Goal: Task Accomplishment & Management: Manage account settings

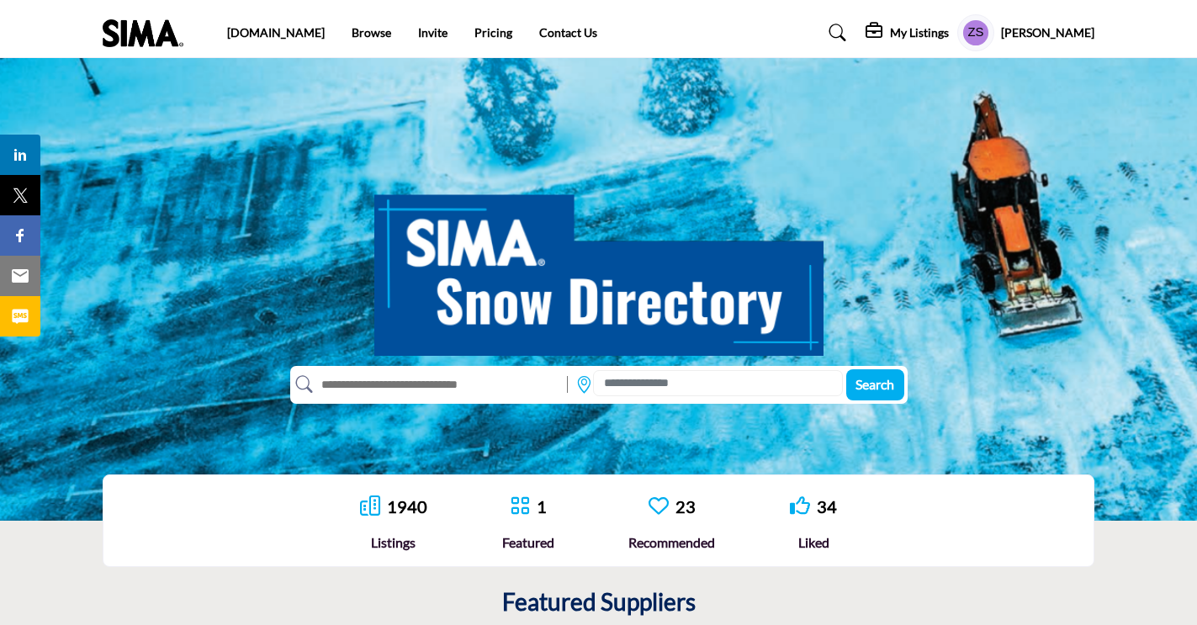
click at [979, 37] on profile-featured-9d78e1a5-2ae6-4b9e-905e-bcaa6f0a937d "Show hide supplier dropdown" at bounding box center [975, 32] width 37 height 37
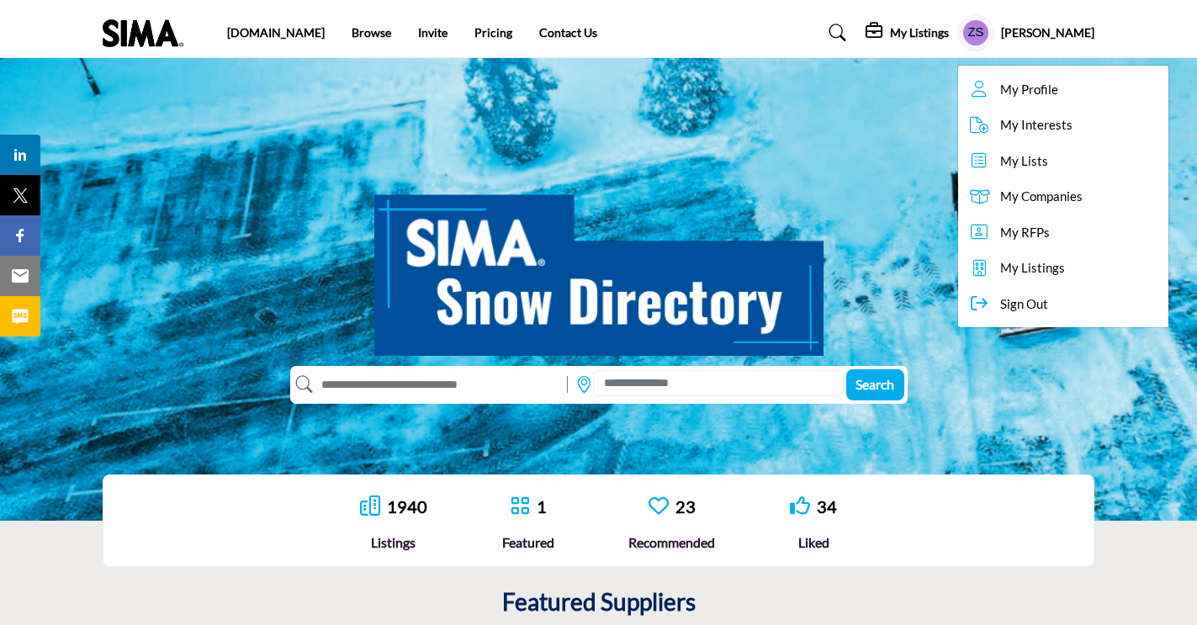
click at [1000, 87] on span "My Profile" at bounding box center [1029, 89] width 58 height 19
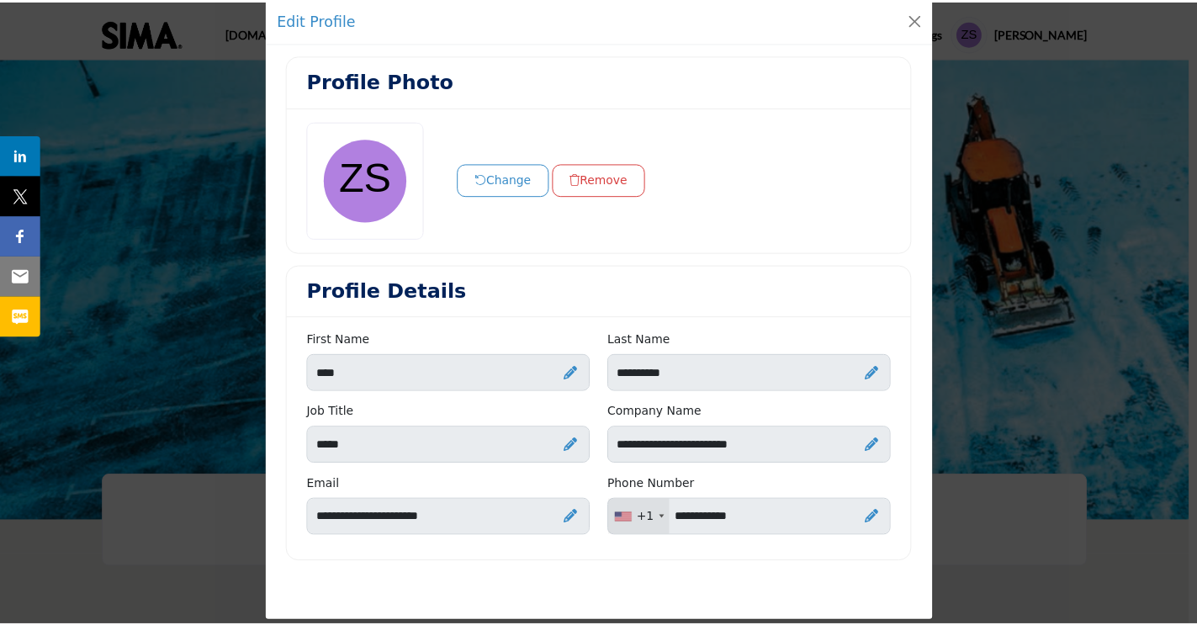
scroll to position [24, 0]
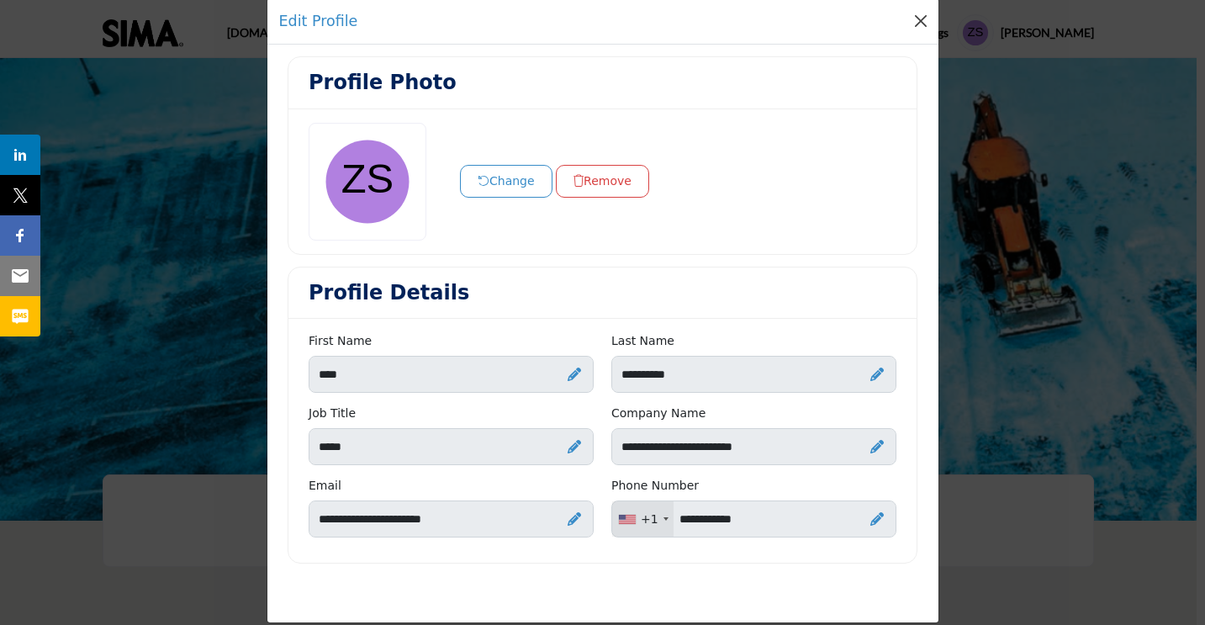
click at [911, 24] on button "Close" at bounding box center [921, 21] width 24 height 24
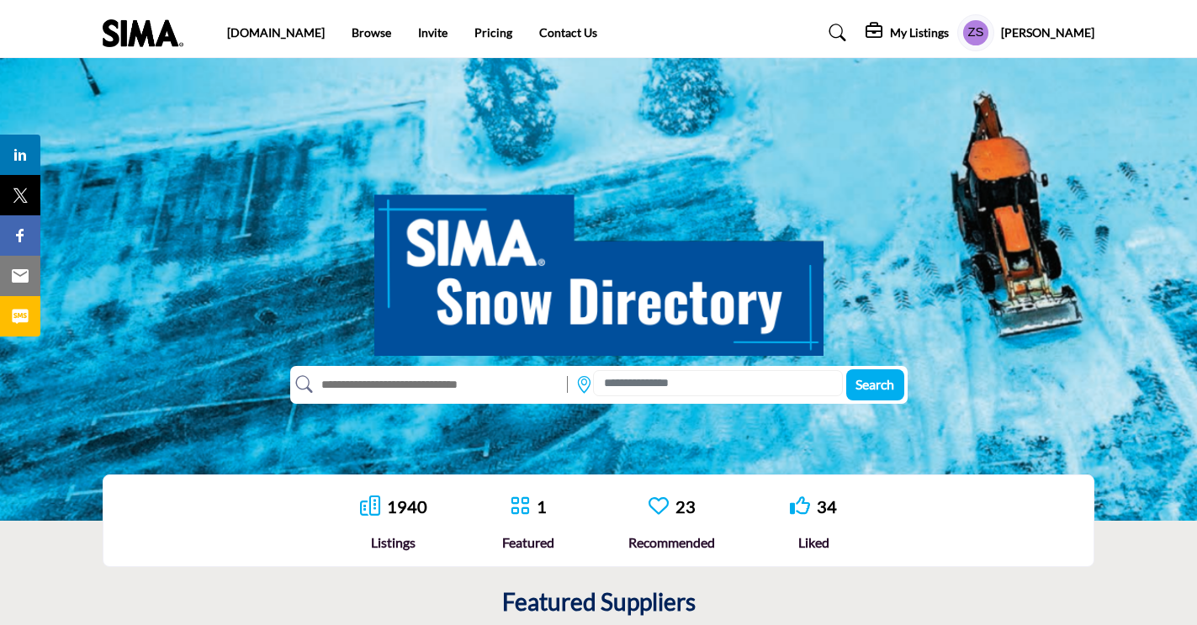
click at [1009, 34] on h5 "[PERSON_NAME]" at bounding box center [1047, 32] width 93 height 17
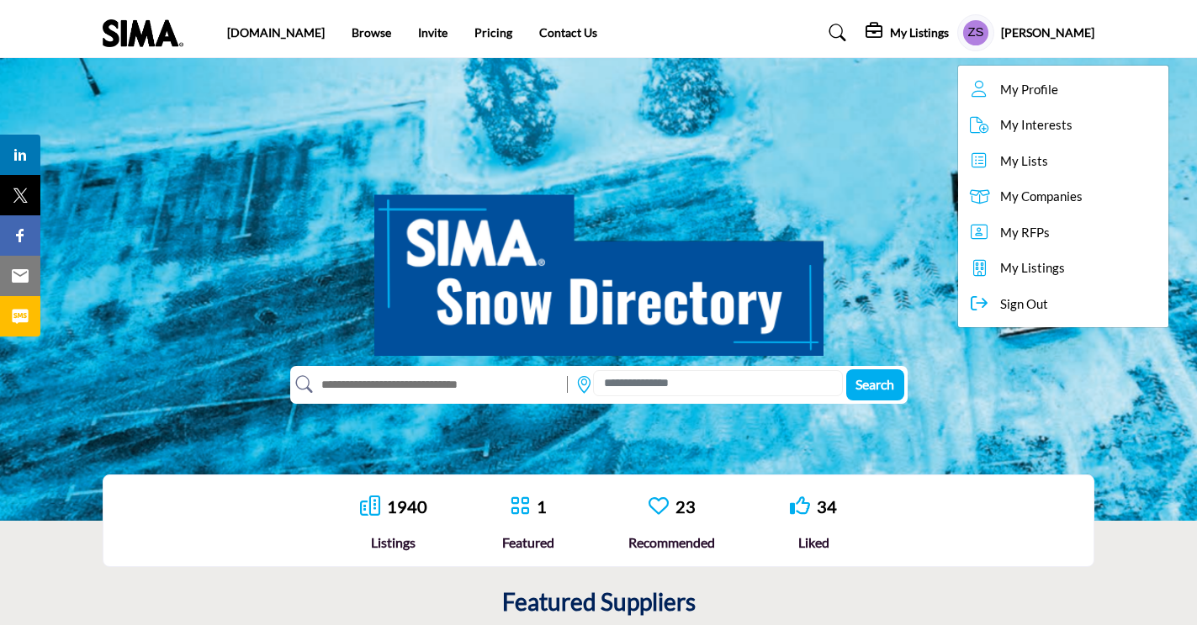
click at [1023, 33] on h5 "[PERSON_NAME]" at bounding box center [1047, 32] width 93 height 17
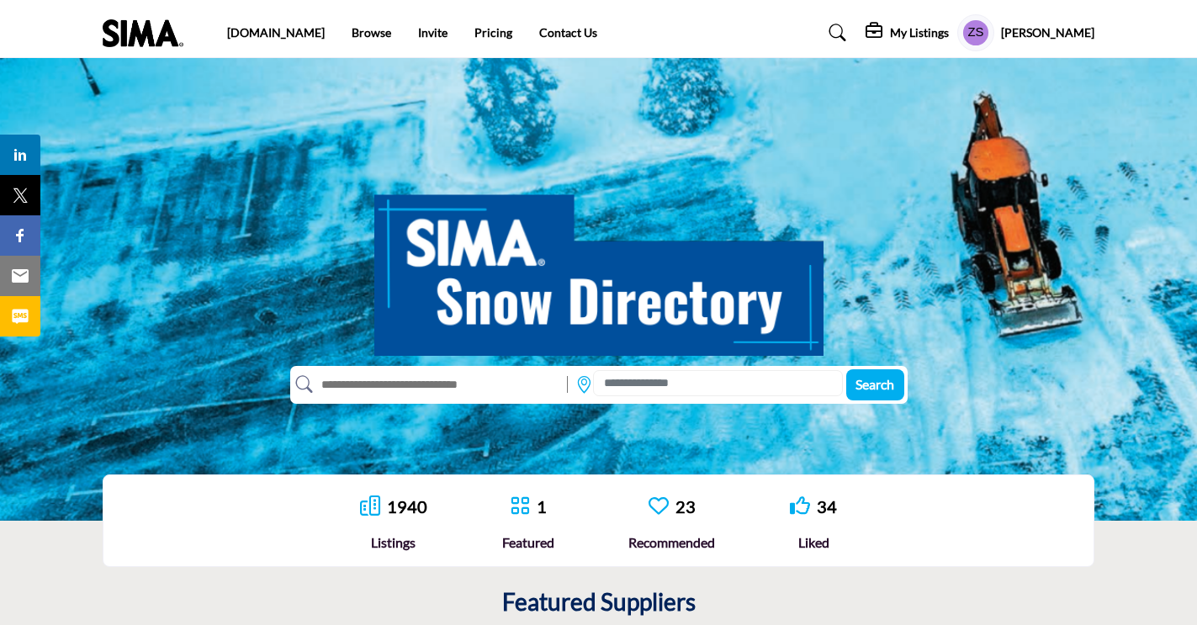
click at [1023, 33] on h5 "[PERSON_NAME]" at bounding box center [1047, 32] width 93 height 17
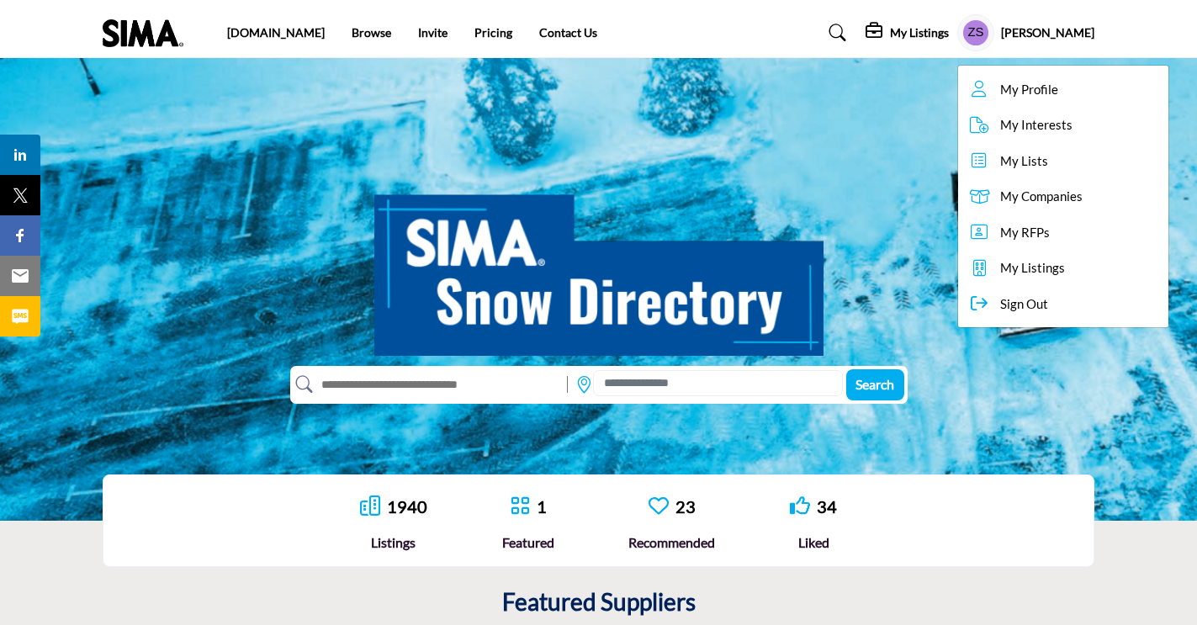
click at [1010, 278] on link "My Listings" at bounding box center [1063, 268] width 210 height 36
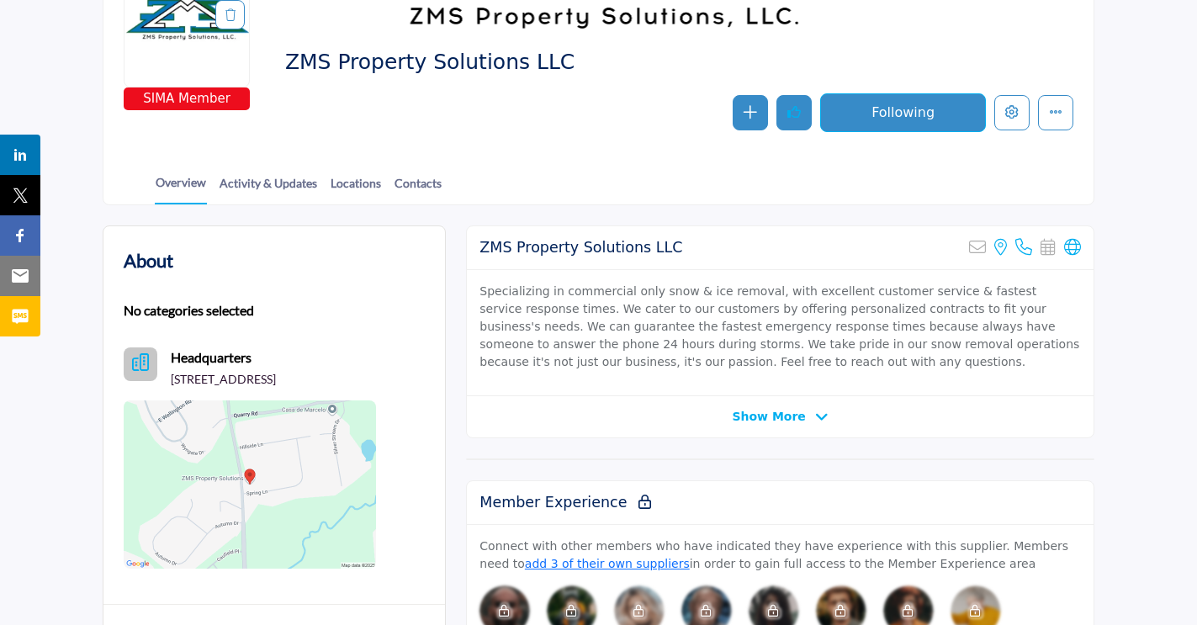
scroll to position [243, 0]
click at [427, 188] on link "Contacts" at bounding box center [418, 188] width 49 height 29
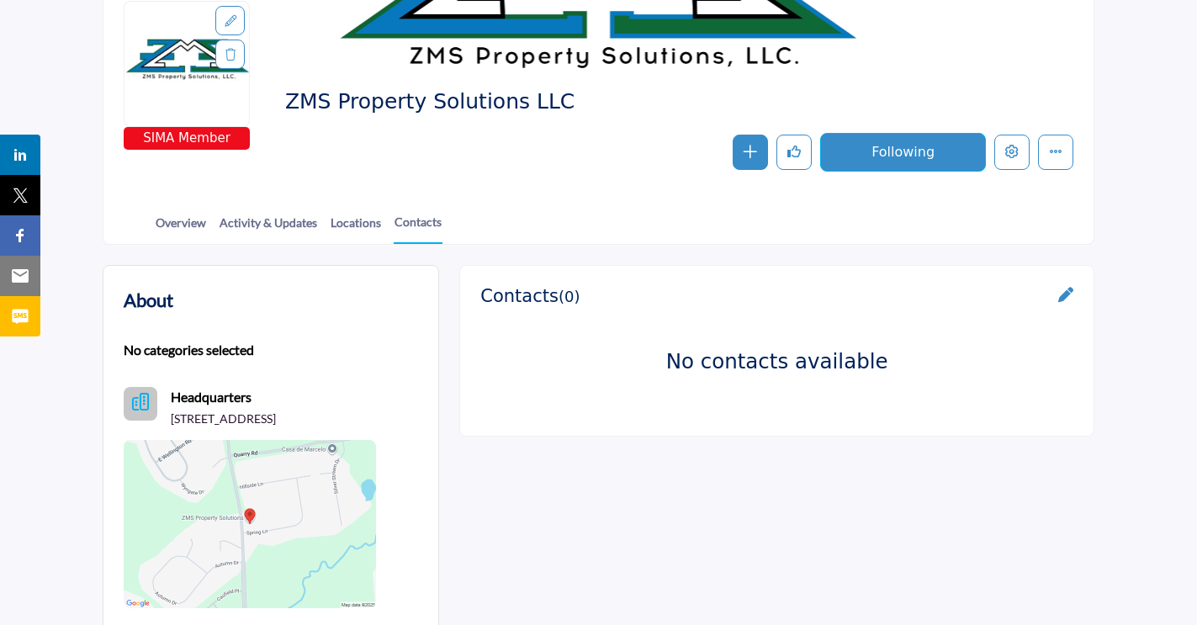
scroll to position [204, 0]
click at [1058, 311] on div "Contacts ( 0 ) No contacts available" at bounding box center [776, 351] width 593 height 130
click at [1068, 290] on icon at bounding box center [1065, 294] width 15 height 15
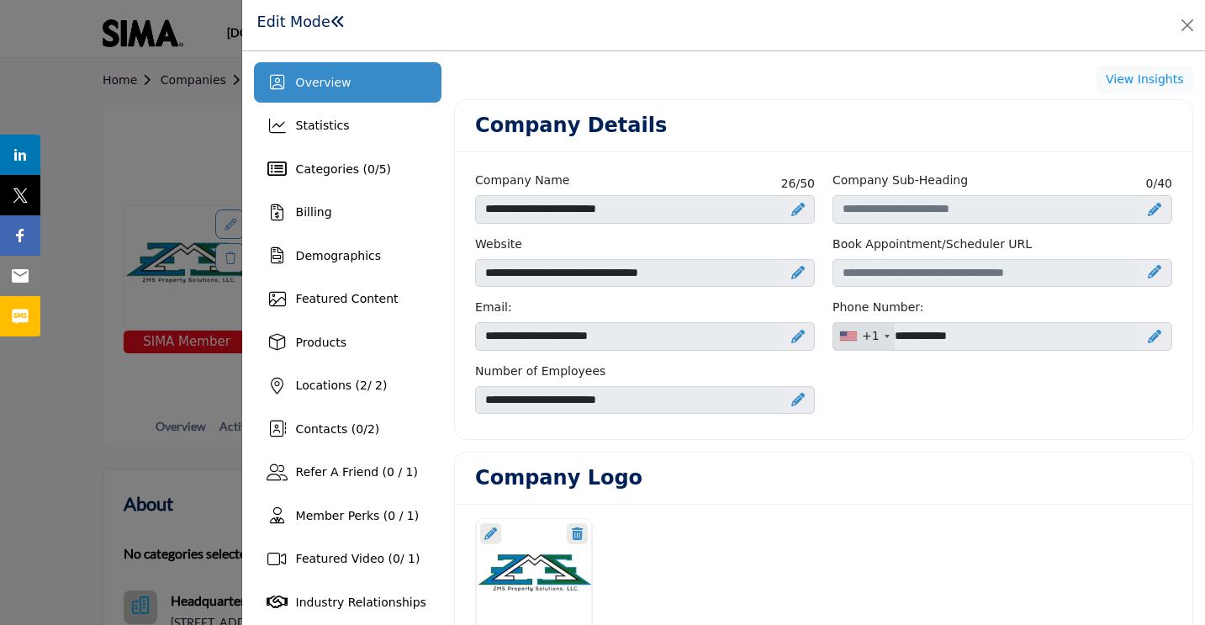
scroll to position [117, 0]
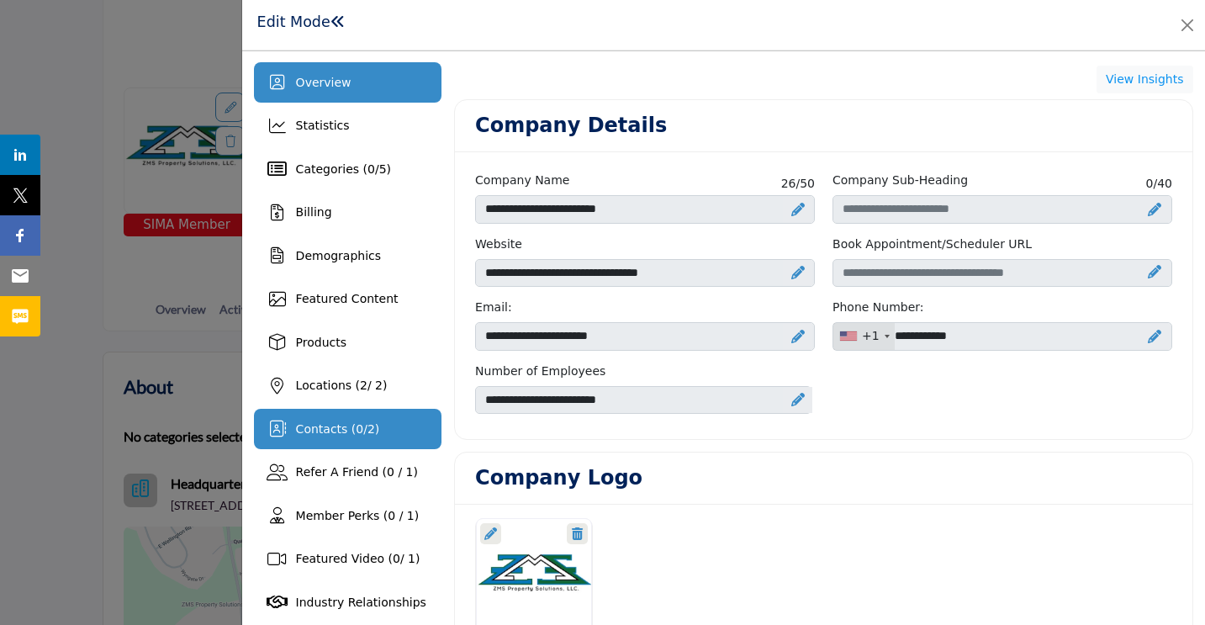
click at [356, 422] on span "0" at bounding box center [360, 428] width 8 height 13
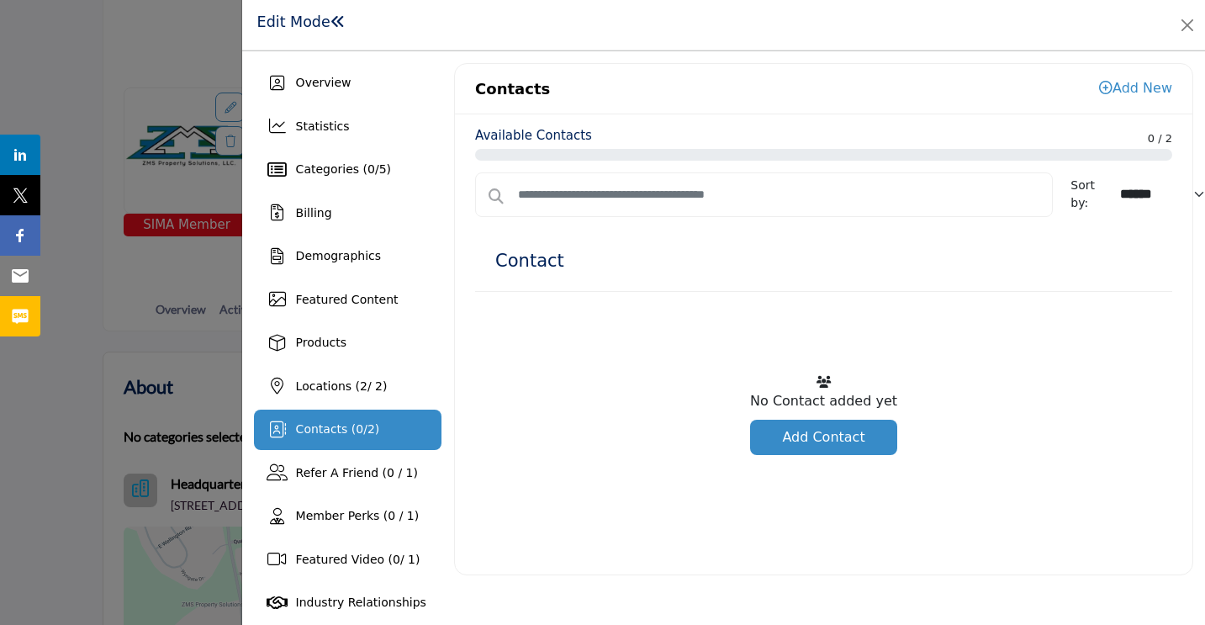
click at [1142, 92] on link "Add New" at bounding box center [1135, 88] width 73 height 16
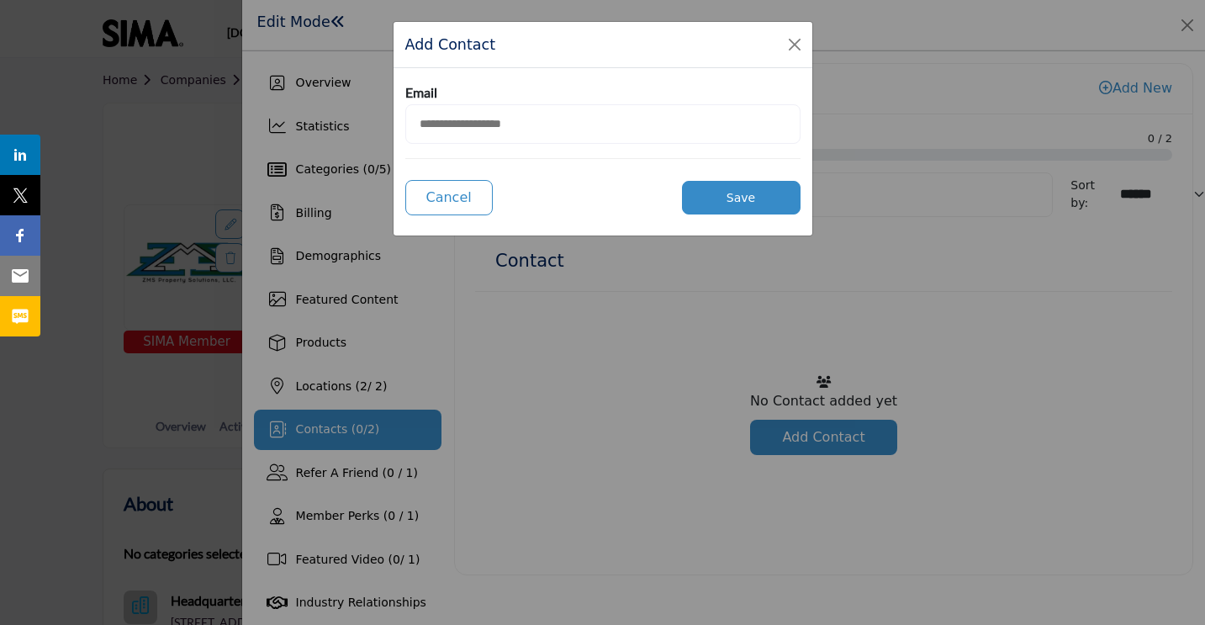
click at [717, 130] on input "email" at bounding box center [602, 124] width 395 height 40
type input "**********"
click at [752, 181] on button "Save" at bounding box center [741, 198] width 119 height 34
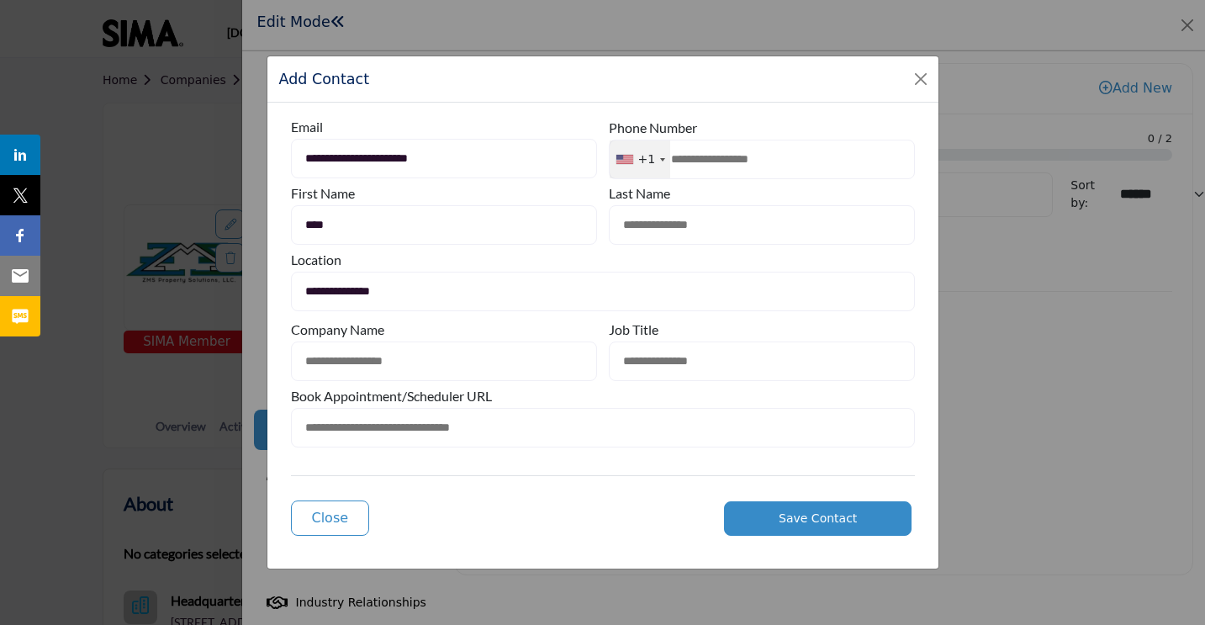
type input "****"
type input "*"
type input "**********"
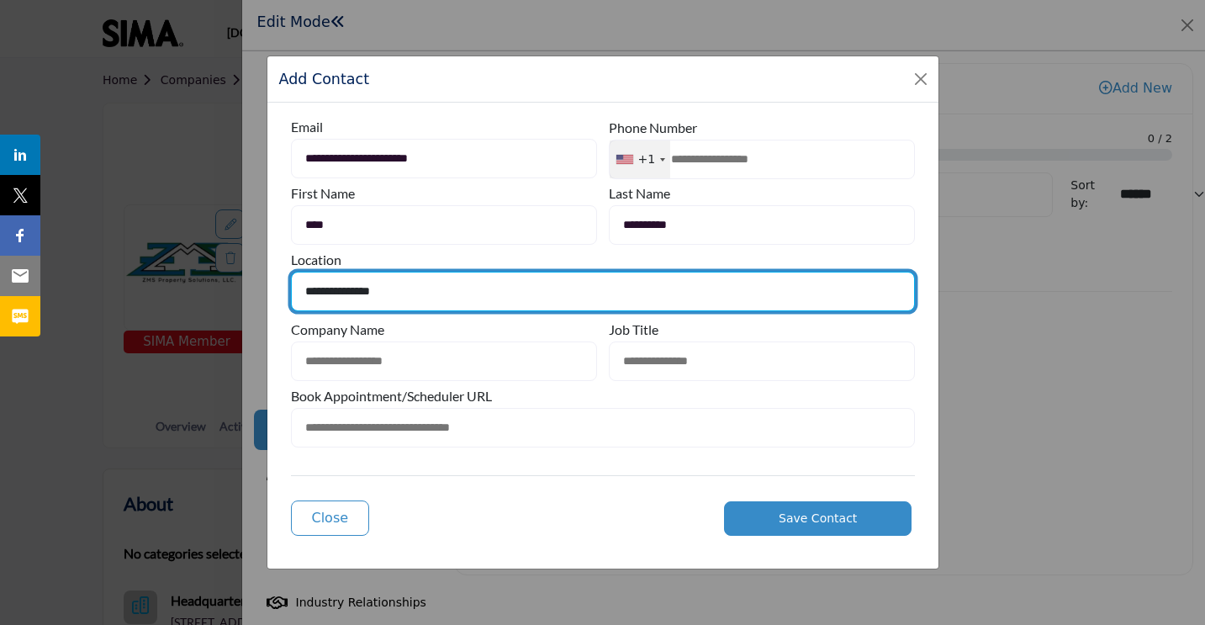
select select "**********"
type input "**********"
type input "*******"
type input "**********"
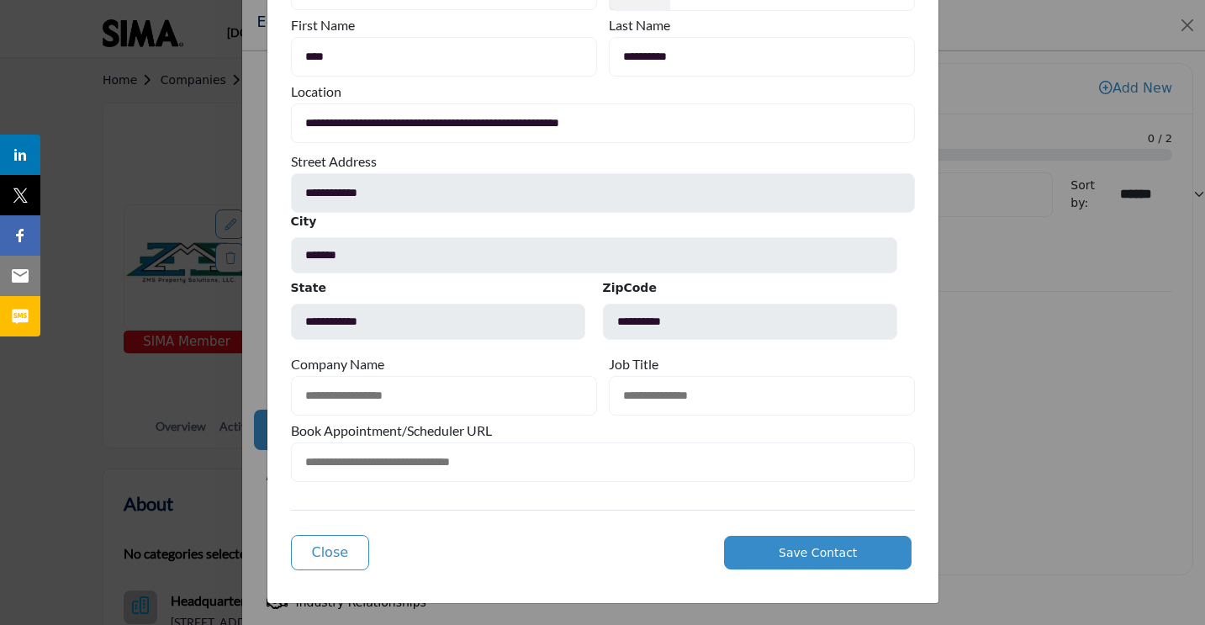
scroll to position [134, 0]
type input "**********"
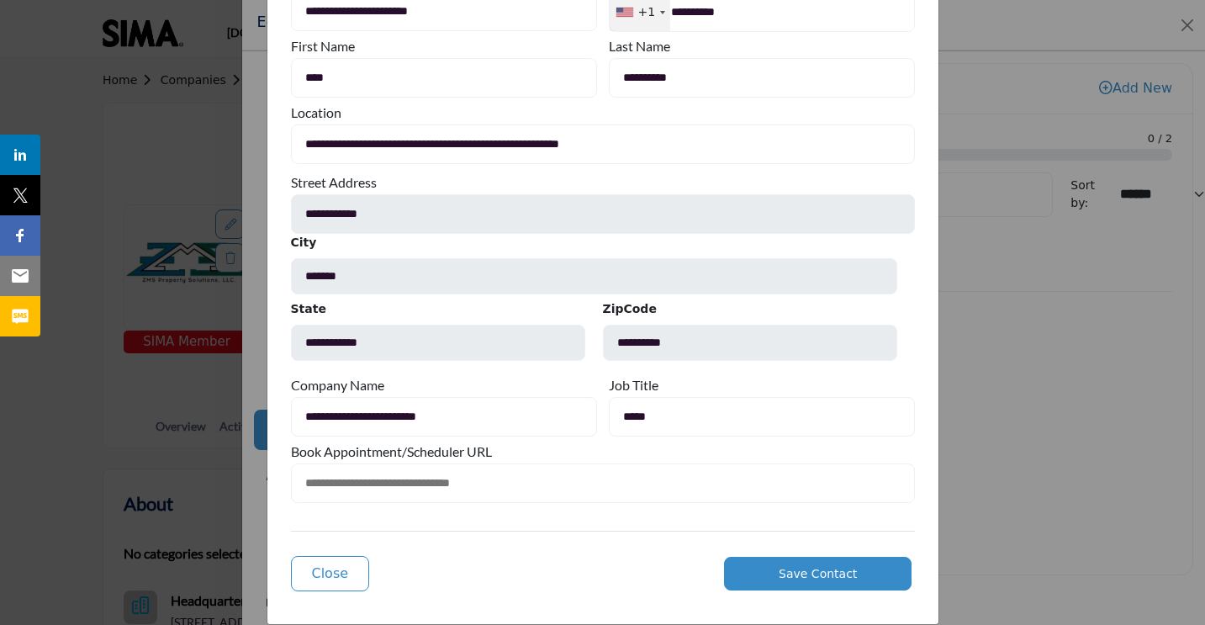
scroll to position [121, 0]
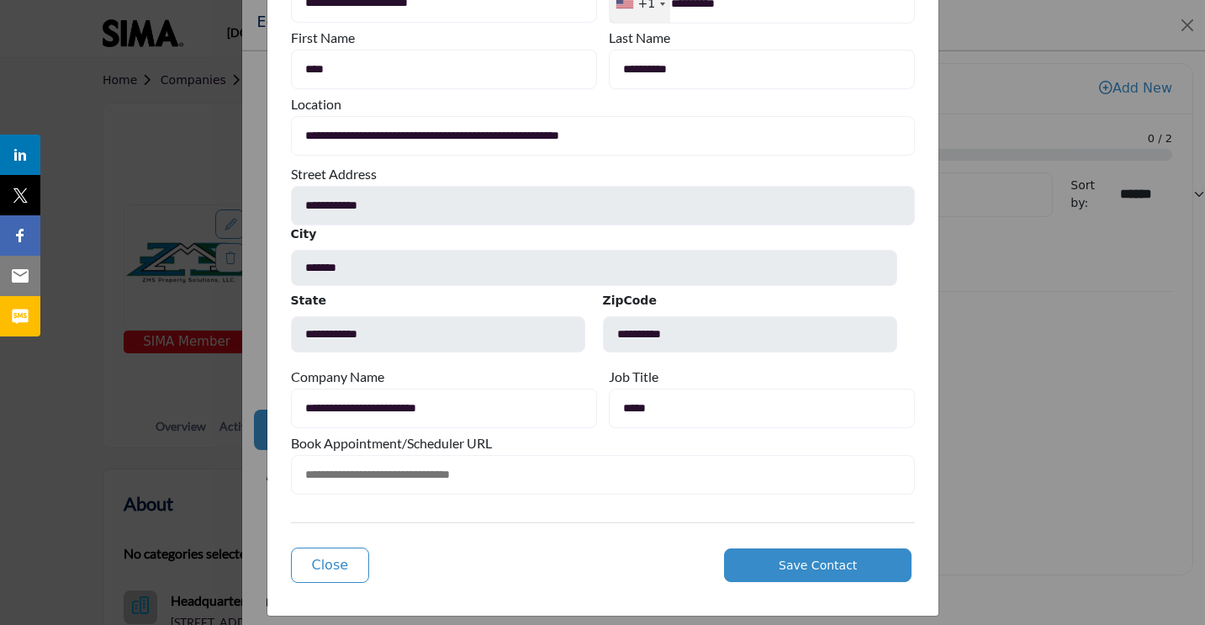
type input "*****"
click at [826, 569] on form "**********" at bounding box center [603, 275] width 624 height 633
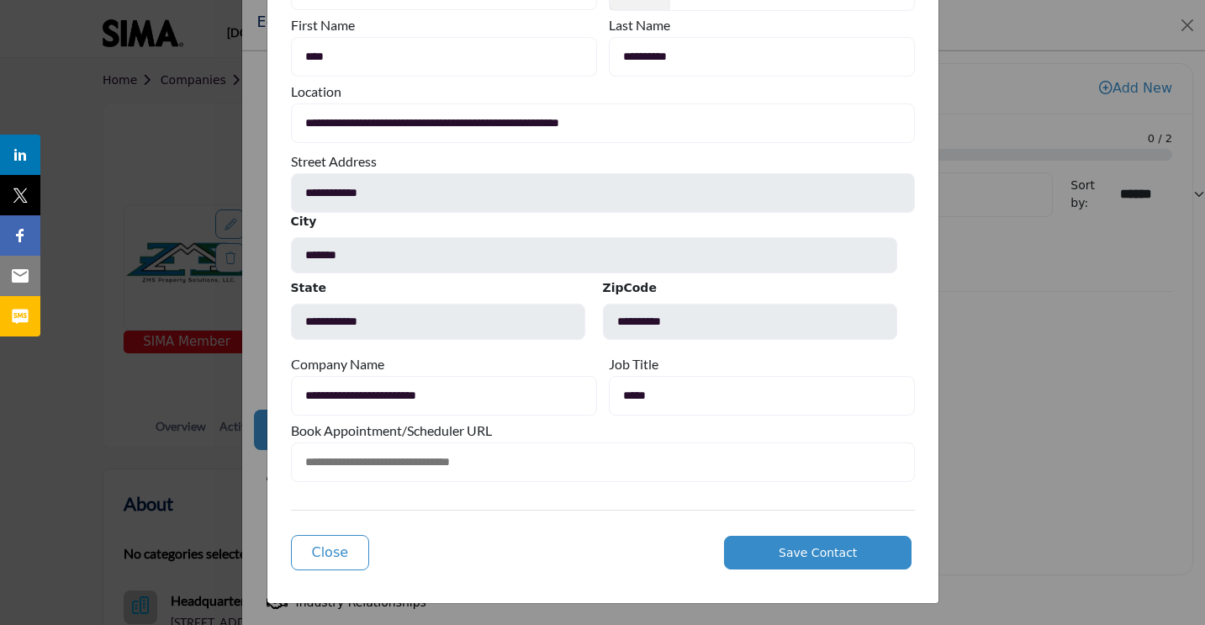
scroll to position [134, 0]
click at [809, 558] on form "**********" at bounding box center [603, 262] width 624 height 633
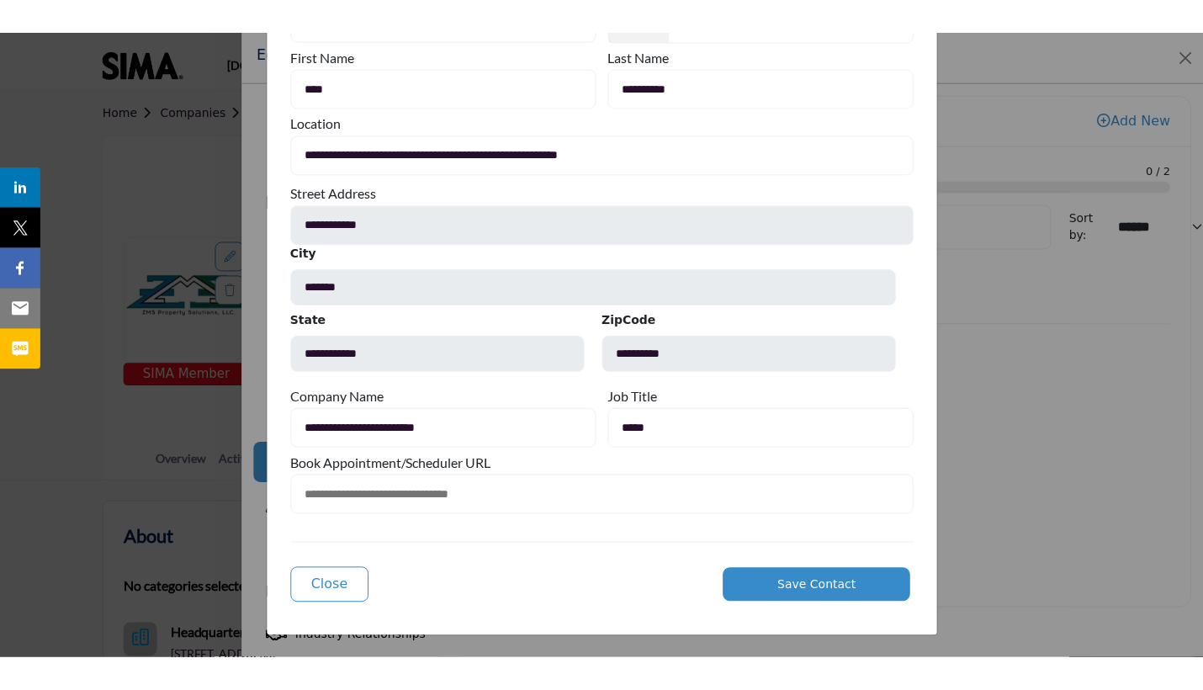
scroll to position [0, 0]
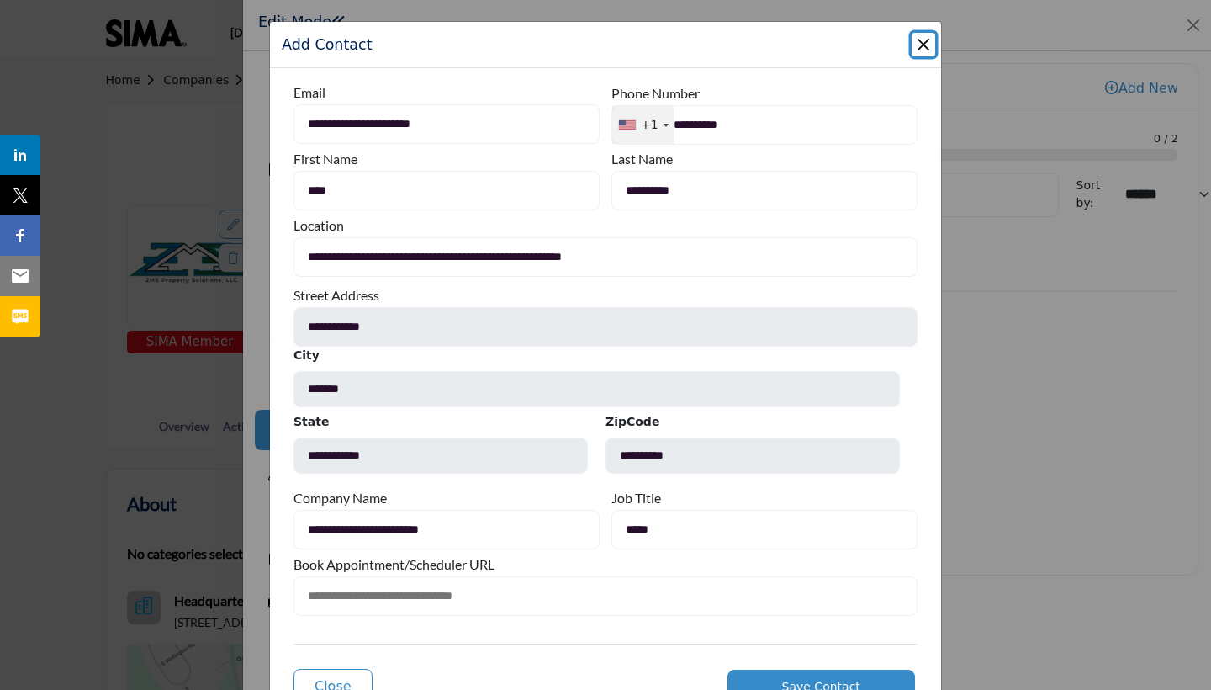
click at [823, 624] on button "Save Contact" at bounding box center [822, 687] width 188 height 34
click at [846, 624] on span "Save Contact" at bounding box center [821, 686] width 78 height 13
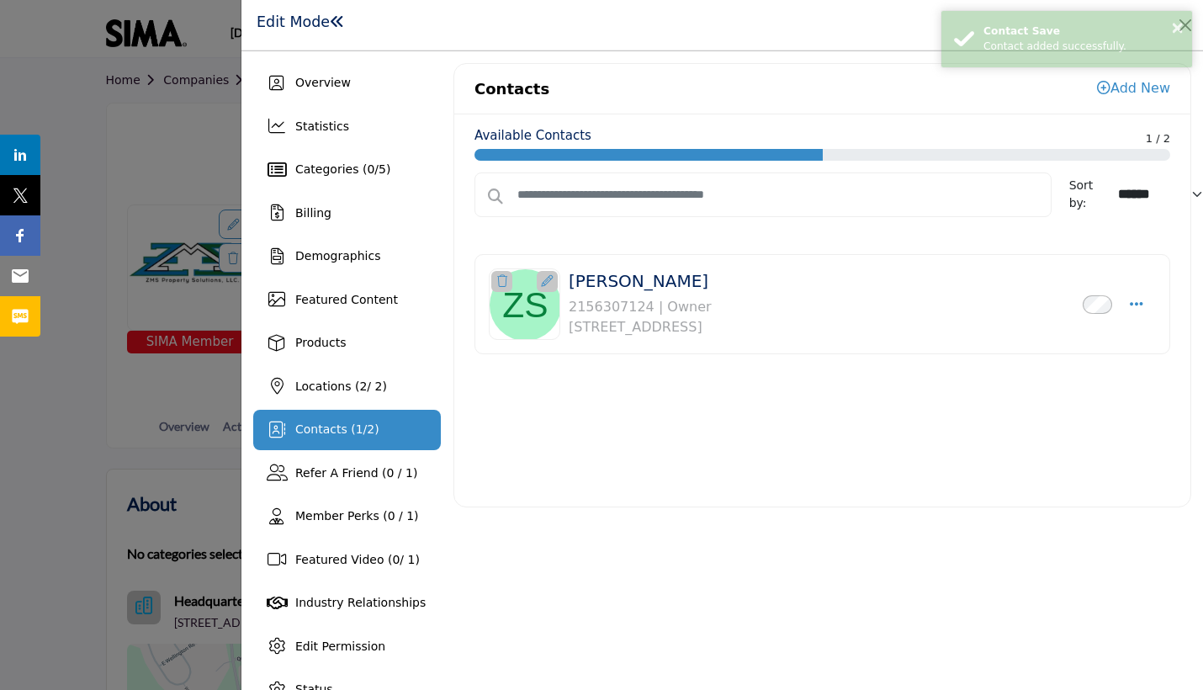
click at [1130, 300] on icon "Select Droddown options" at bounding box center [1136, 303] width 13 height 15
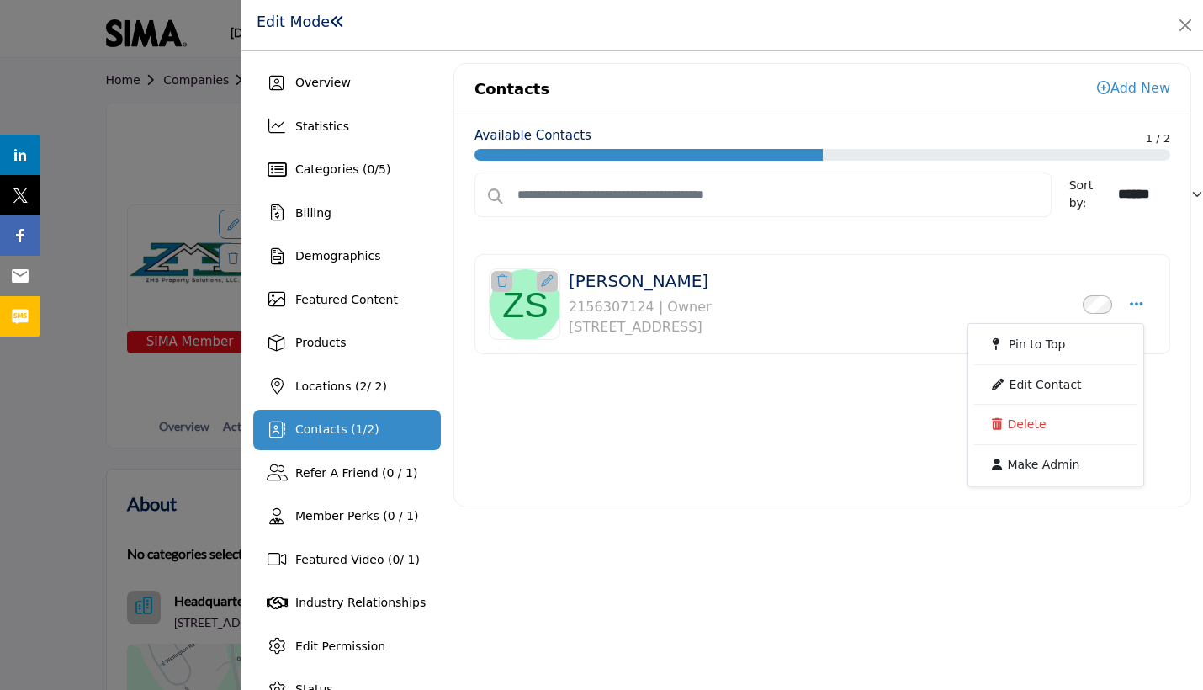
click at [1130, 300] on icon "Select Droddown options" at bounding box center [1136, 303] width 13 height 15
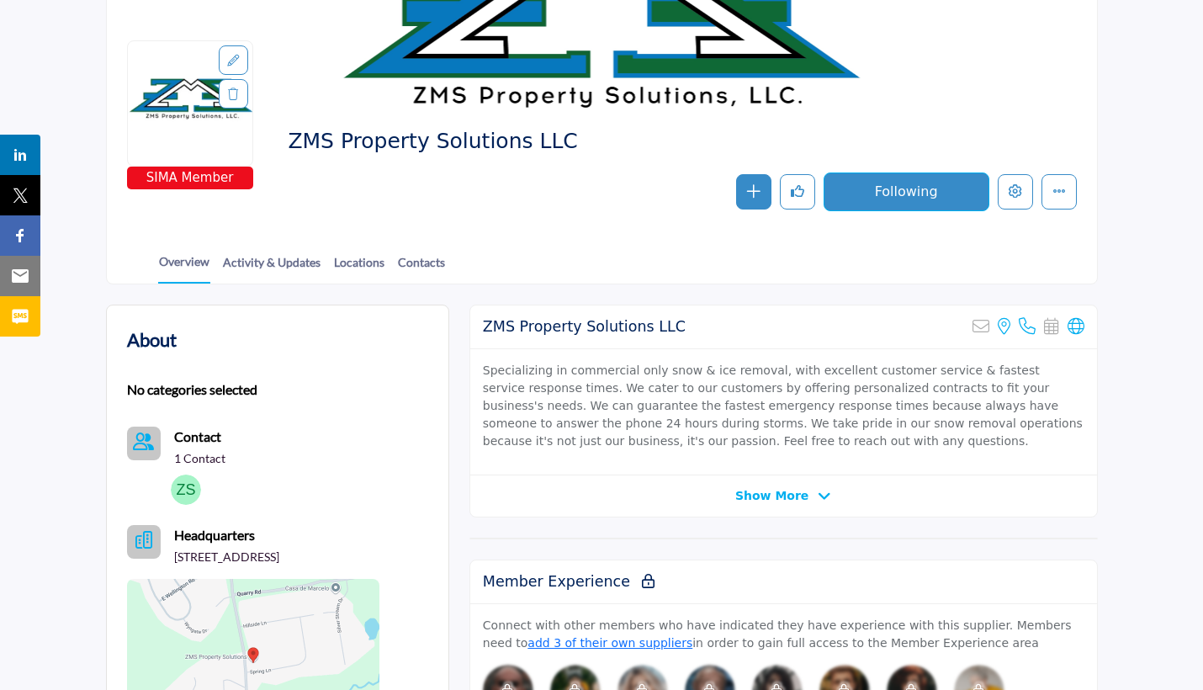
scroll to position [164, 0]
click at [198, 464] on p "1 Contact" at bounding box center [199, 458] width 51 height 17
click at [195, 422] on div "No categories selected Contact 1 Contact" at bounding box center [253, 559] width 252 height 373
click at [195, 442] on b "Contact" at bounding box center [197, 436] width 47 height 16
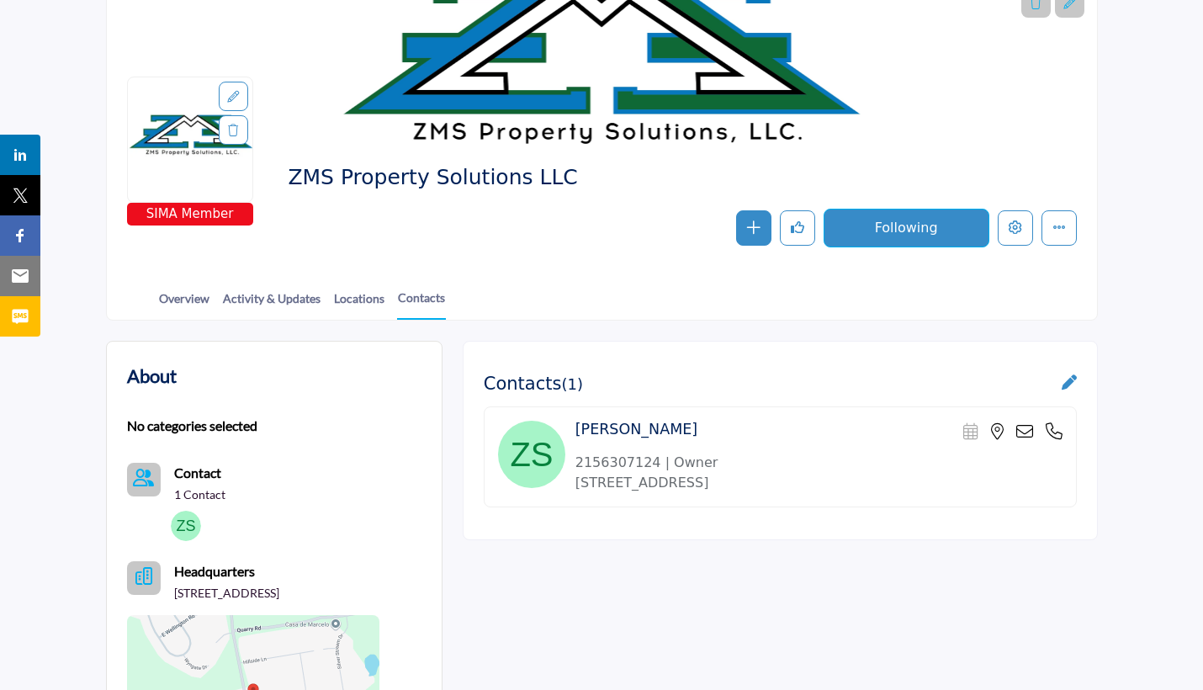
scroll to position [219, 0]
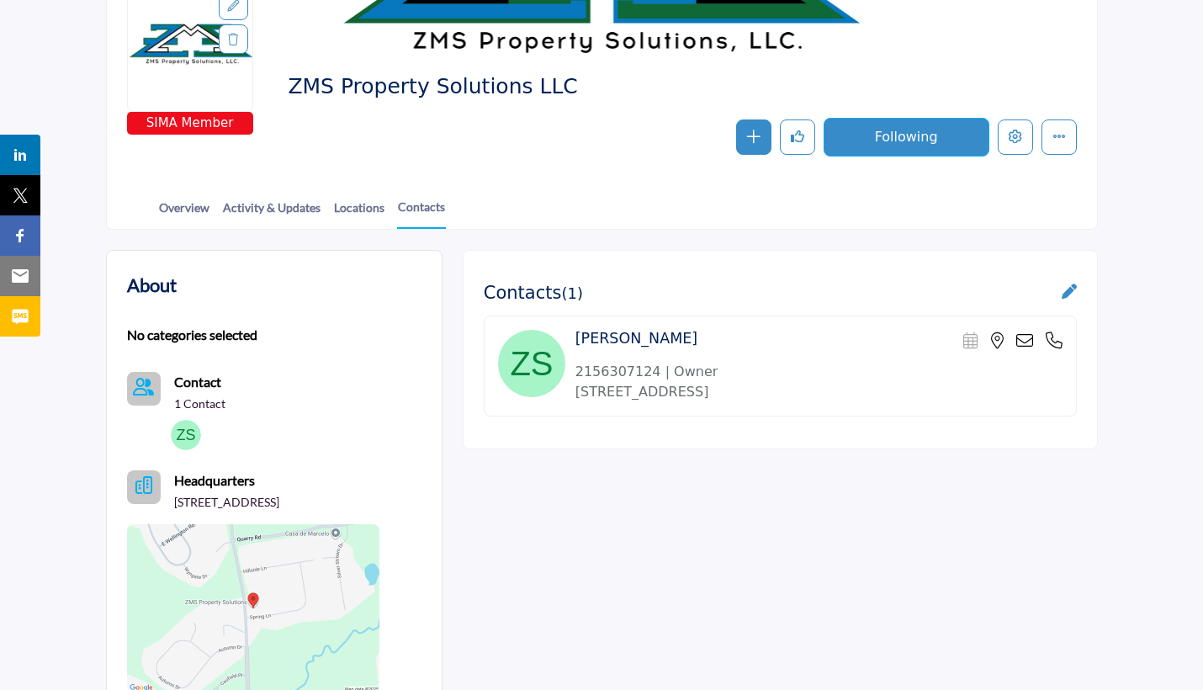
click at [1024, 339] on icon at bounding box center [1024, 340] width 17 height 17
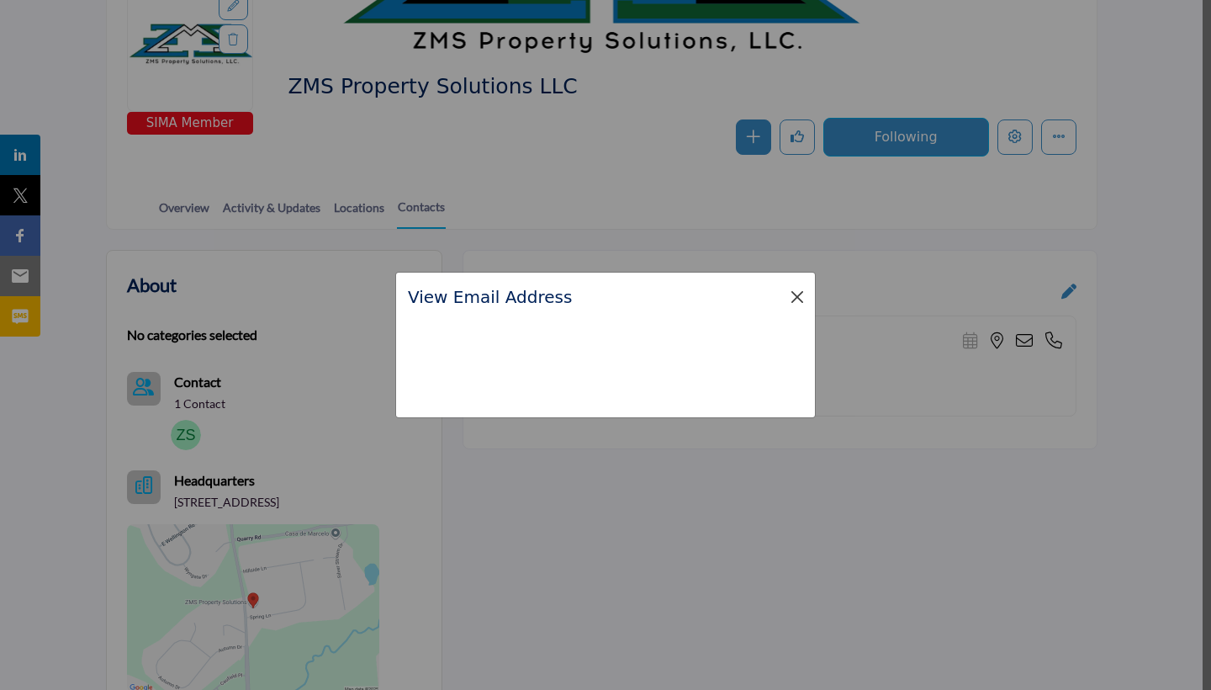
click at [803, 294] on button "Close" at bounding box center [798, 297] width 24 height 24
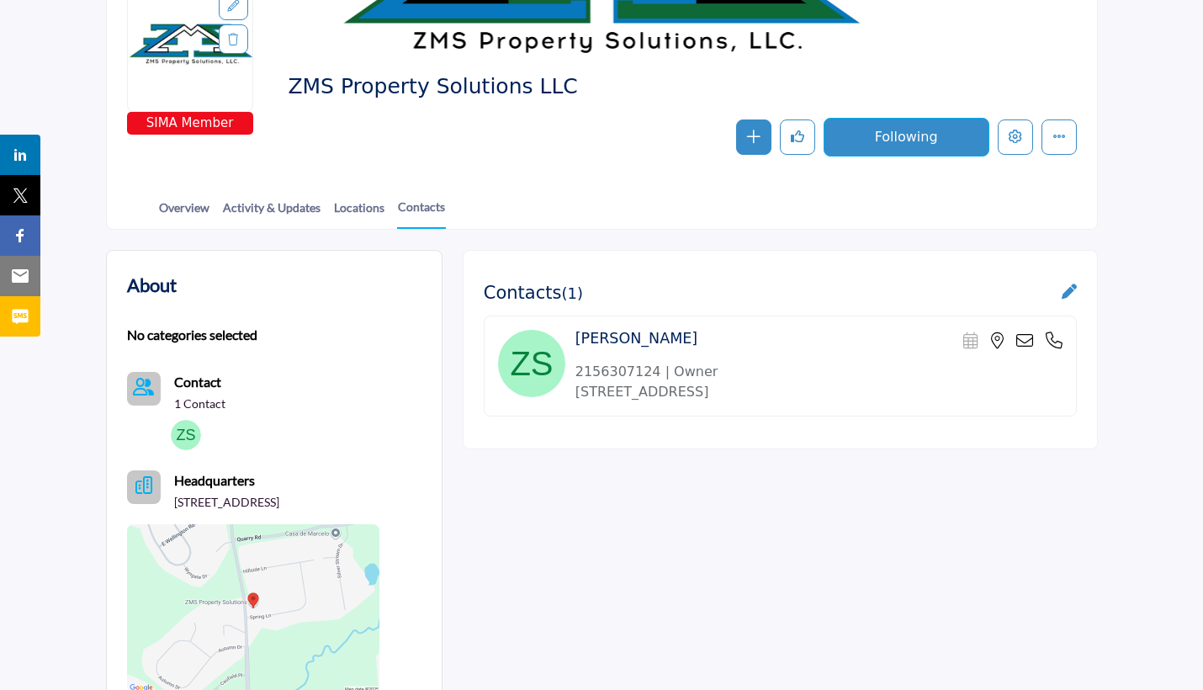
click at [1031, 334] on icon at bounding box center [1024, 340] width 17 height 17
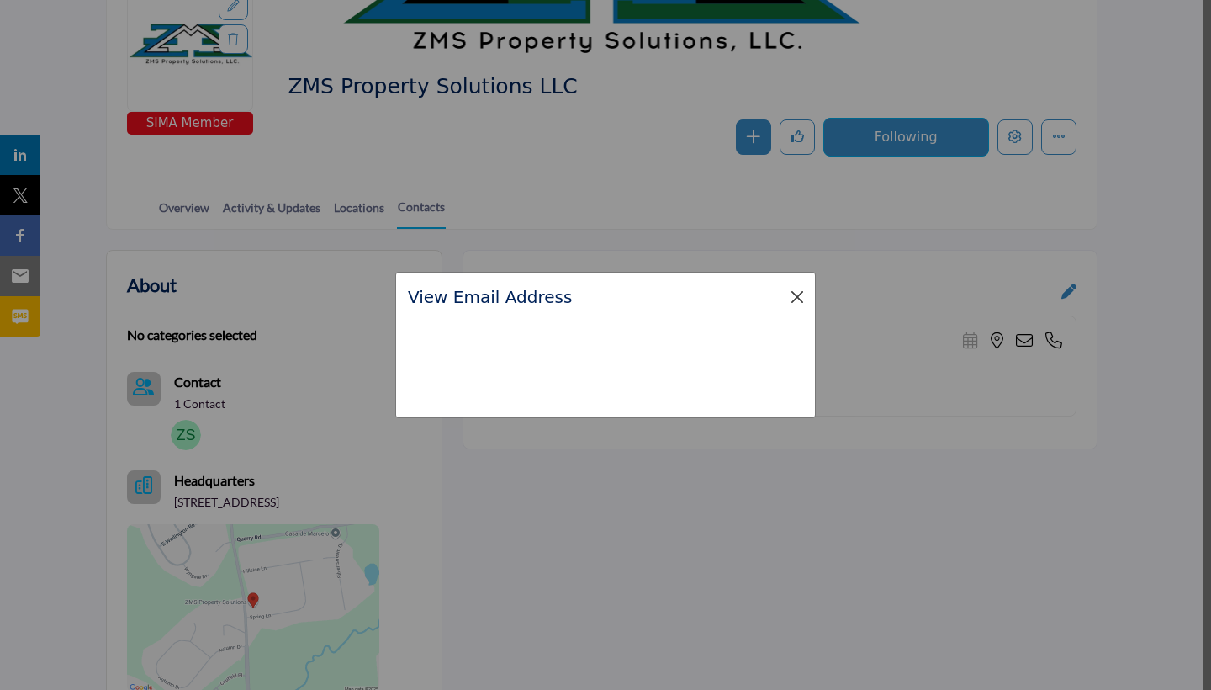
click at [794, 306] on button "Close" at bounding box center [798, 297] width 24 height 24
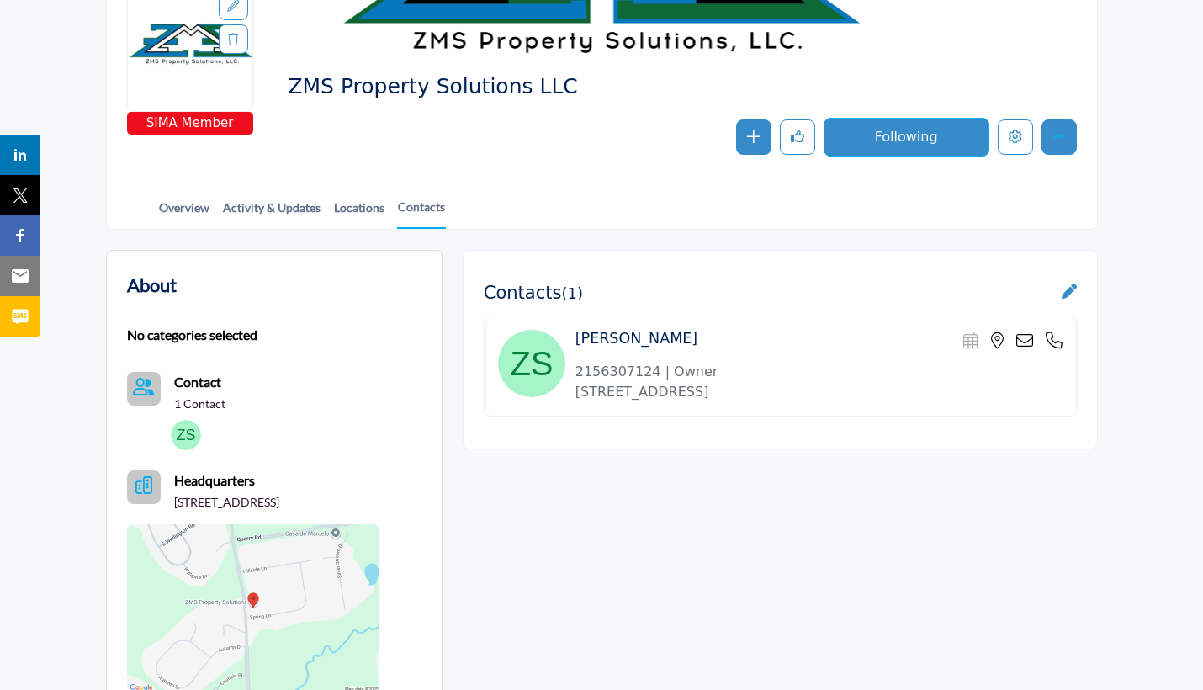
click at [1059, 140] on icon "More details" at bounding box center [1058, 136] width 13 height 13
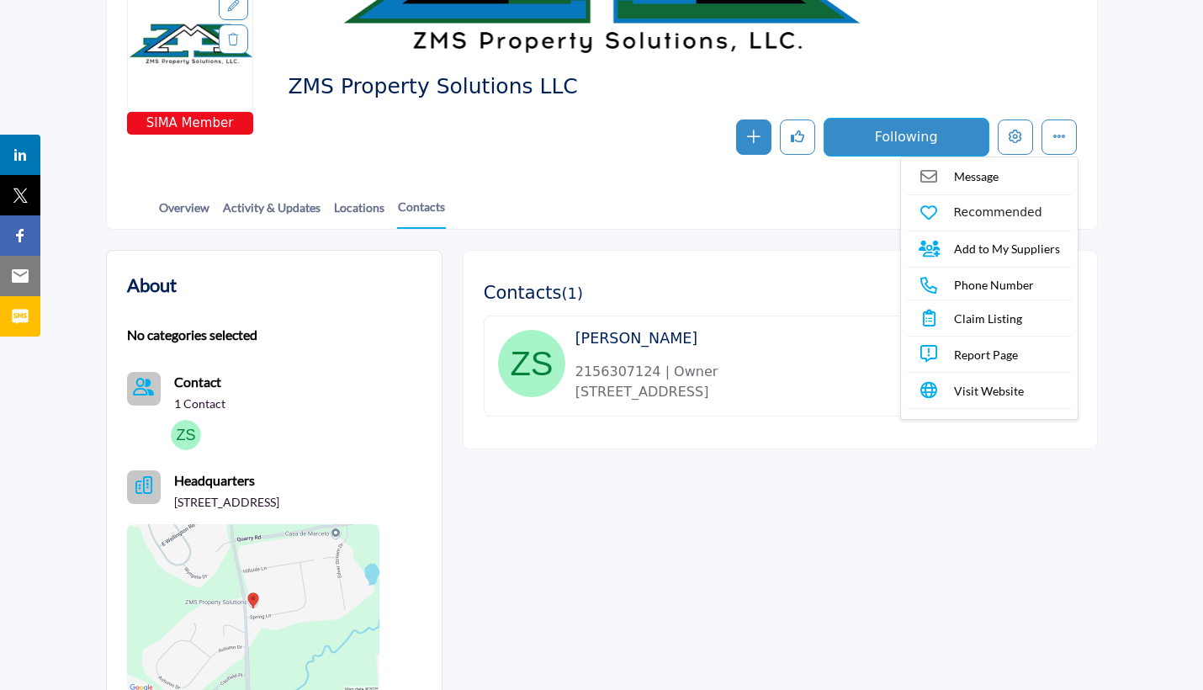
click at [993, 174] on span "Message" at bounding box center [976, 176] width 45 height 18
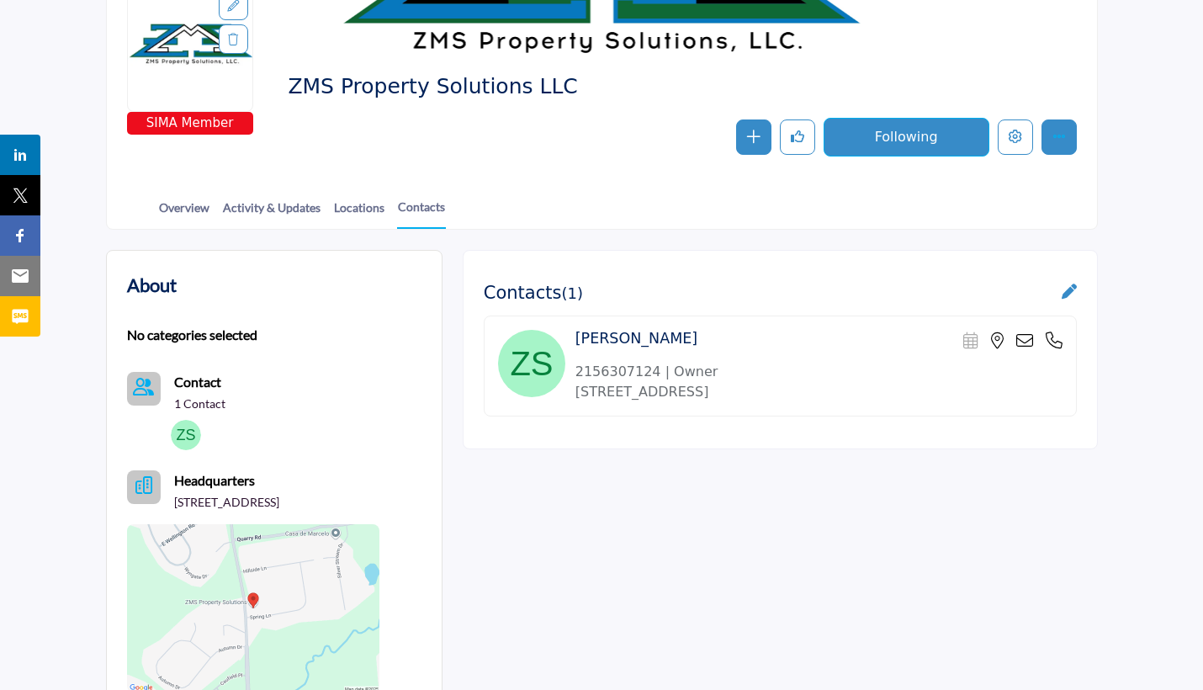
click at [1047, 140] on button "More details" at bounding box center [1058, 136] width 35 height 35
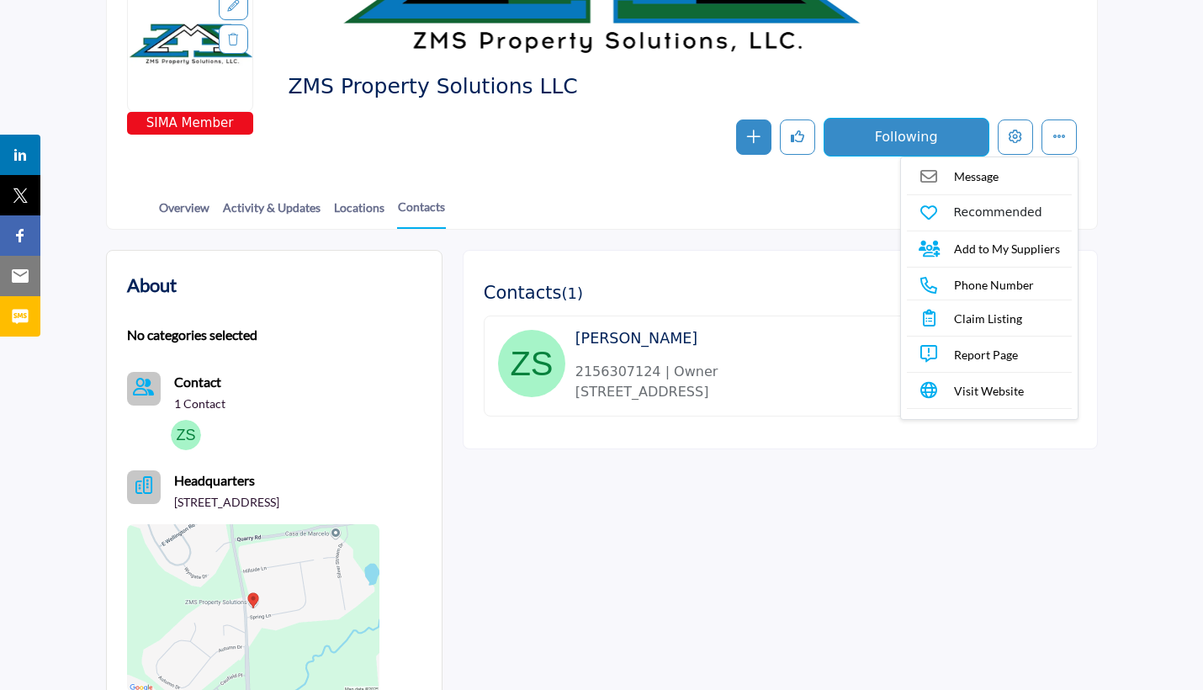
click at [1011, 179] on link "Message" at bounding box center [989, 176] width 165 height 27
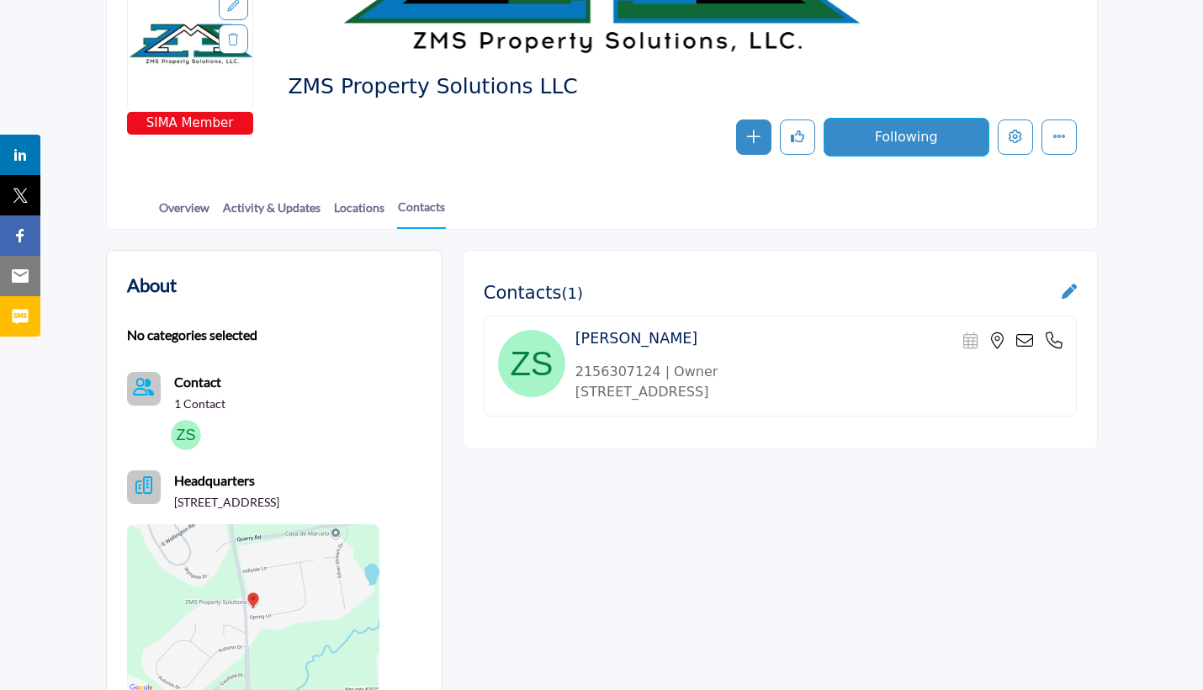
click at [1023, 340] on icon at bounding box center [1024, 340] width 17 height 17
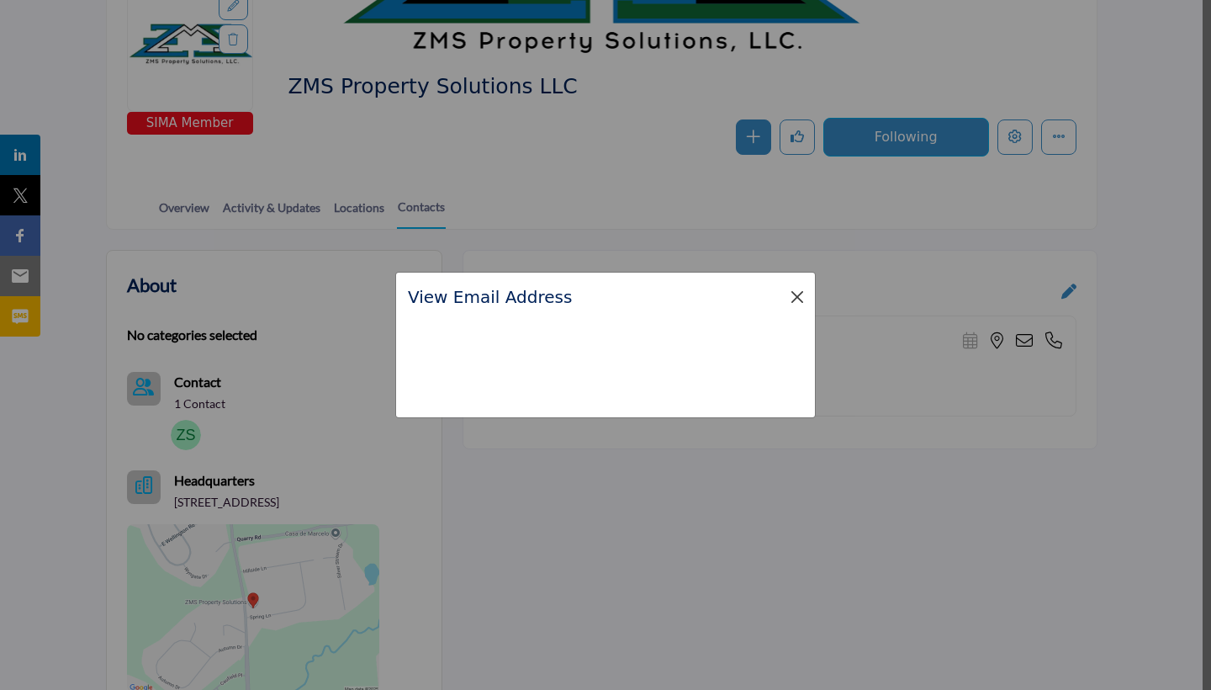
click at [797, 299] on button "Close" at bounding box center [798, 297] width 24 height 24
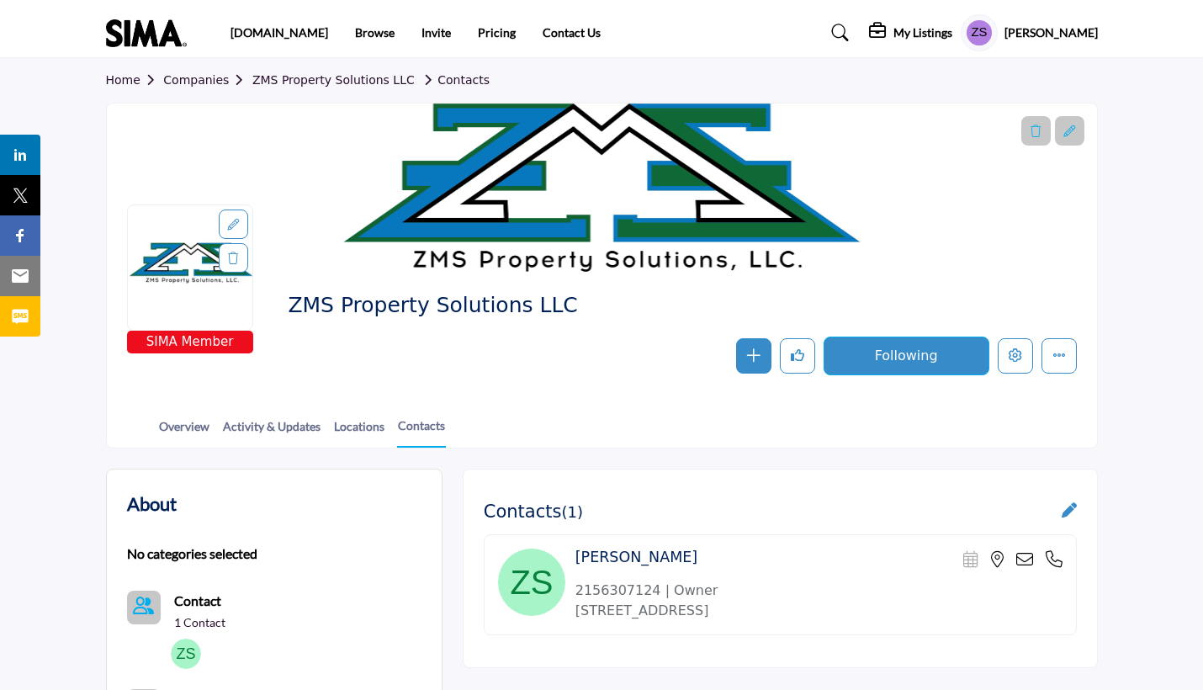
scroll to position [0, 0]
click at [893, 40] on div "My Listings" at bounding box center [910, 33] width 83 height 20
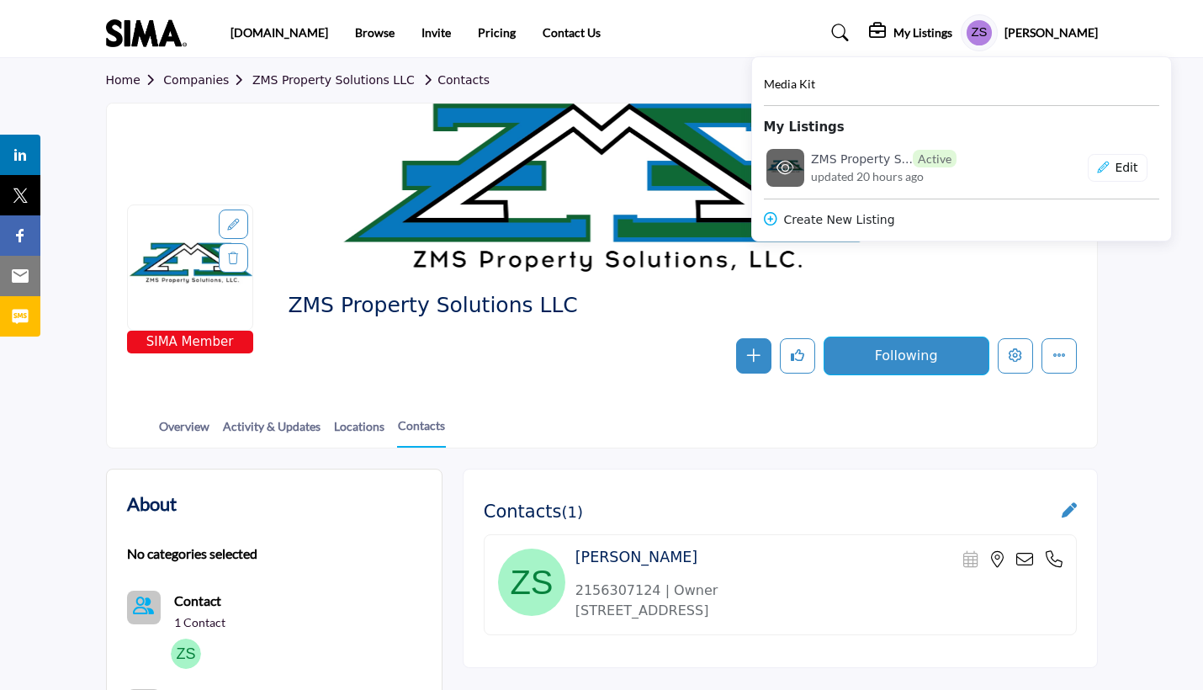
click at [866, 151] on h6 "ZMS Property S... Active" at bounding box center [884, 159] width 146 height 18
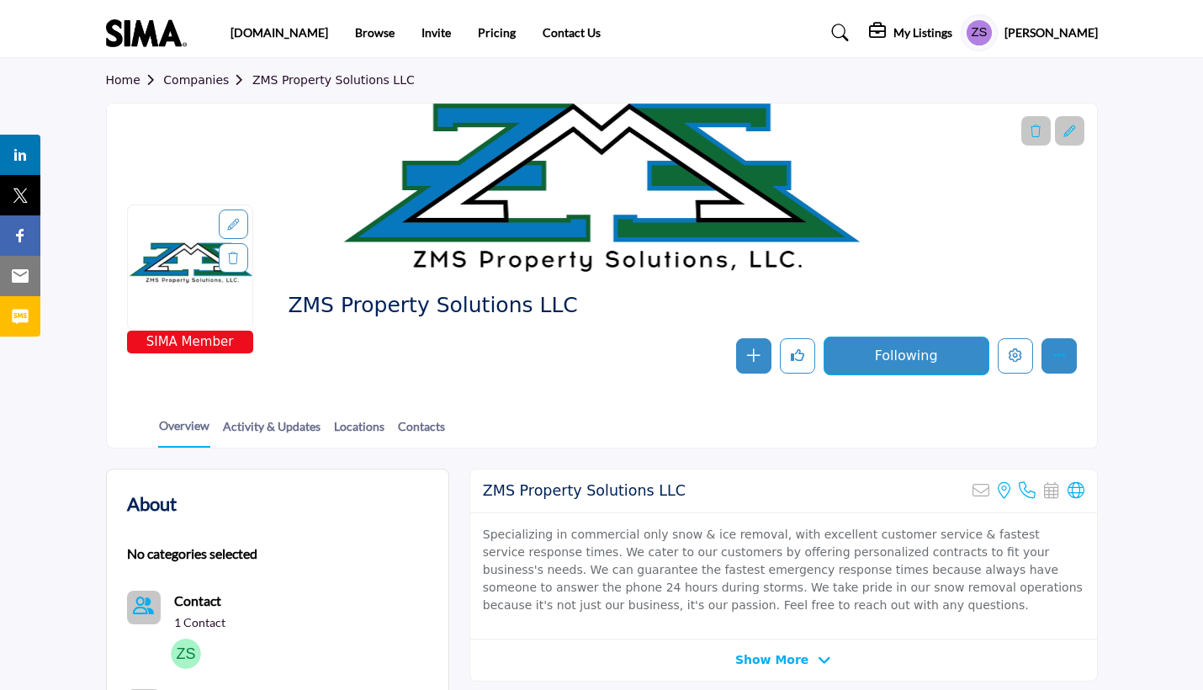
click at [1061, 368] on button "More details" at bounding box center [1058, 355] width 35 height 35
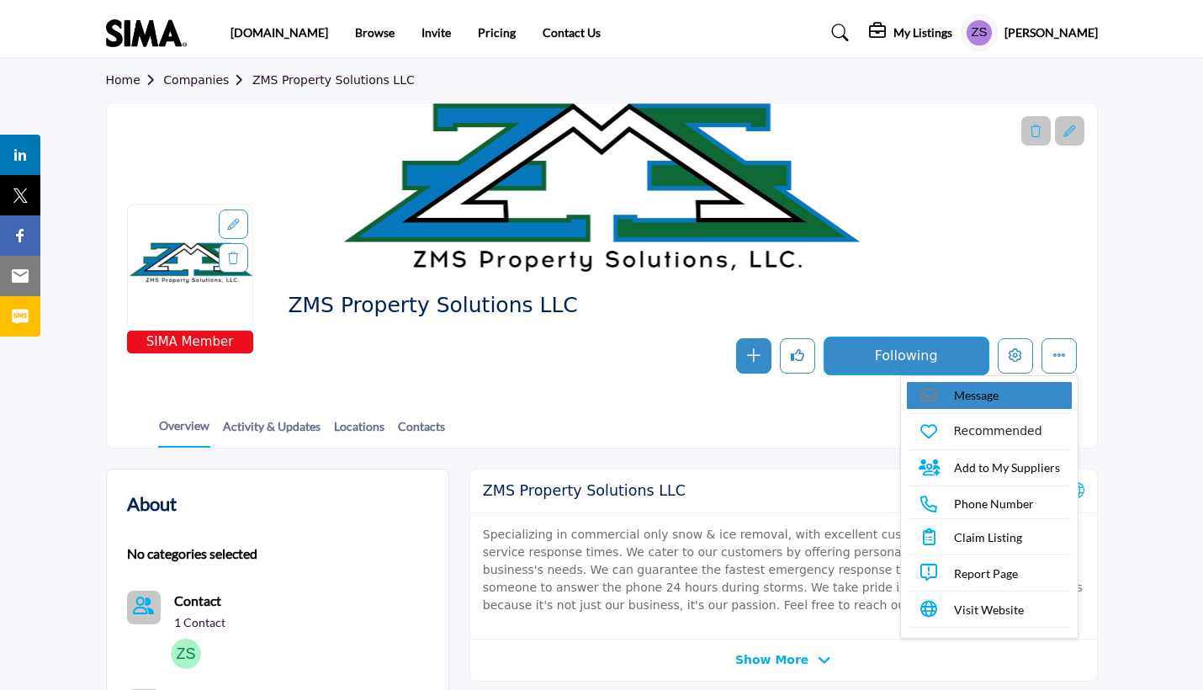
click at [1014, 407] on link "Message" at bounding box center [989, 395] width 165 height 27
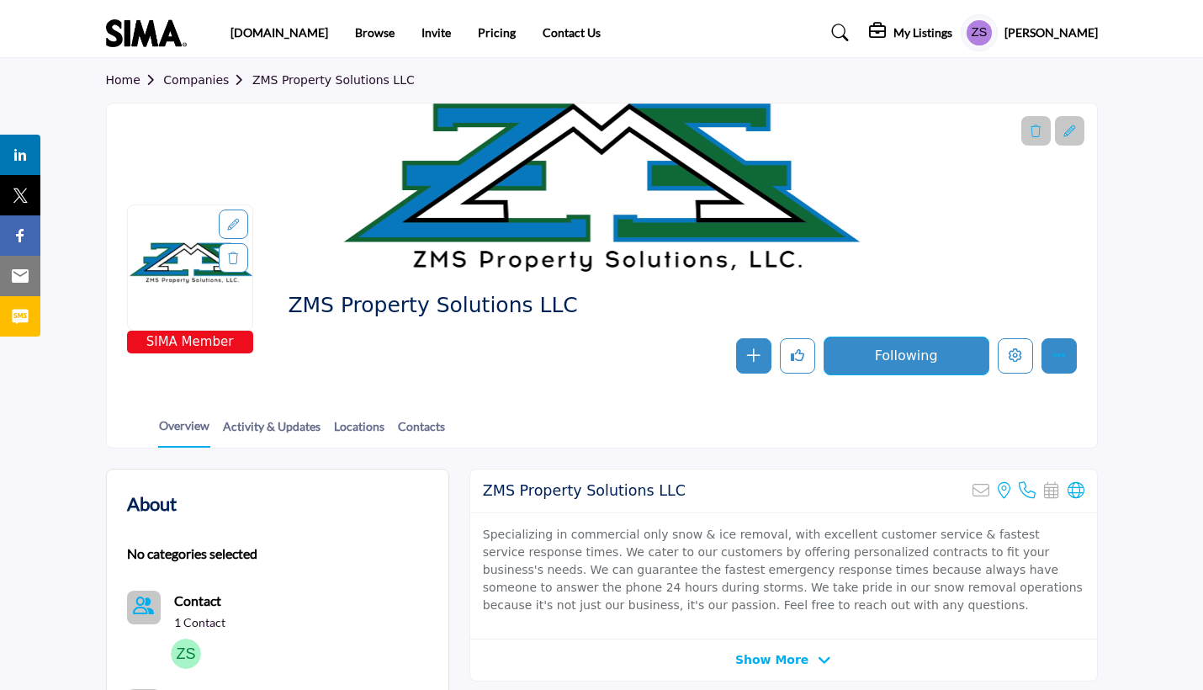
click at [1047, 368] on button "More details" at bounding box center [1058, 355] width 35 height 35
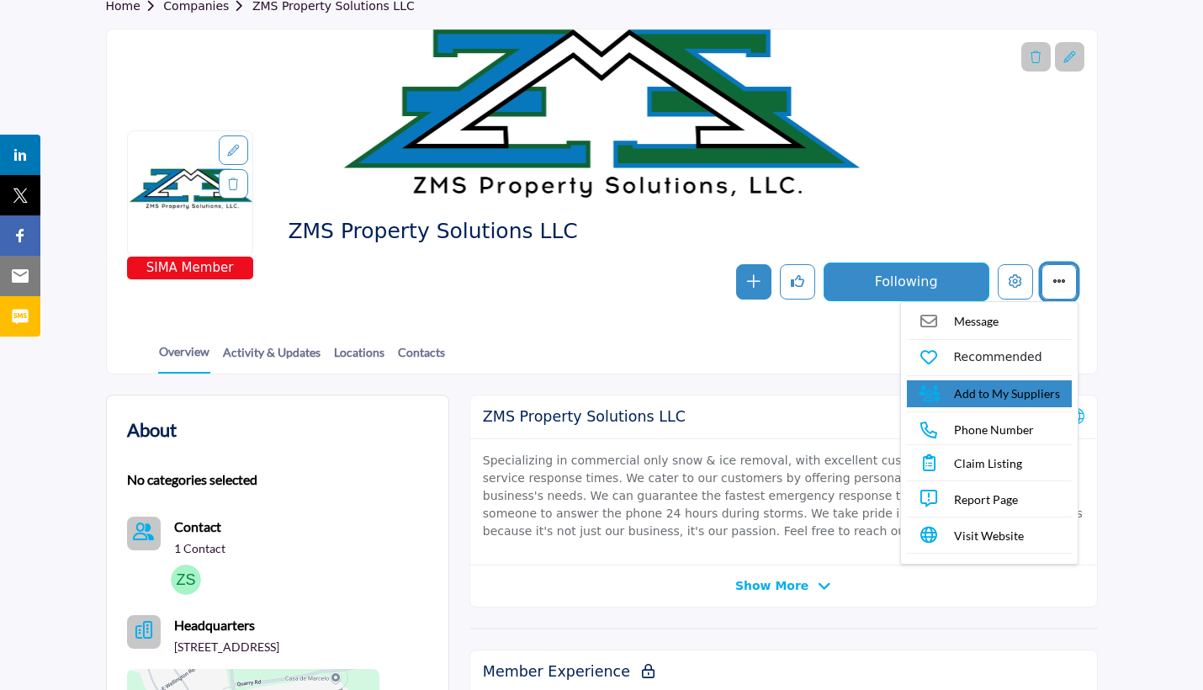
scroll to position [75, 0]
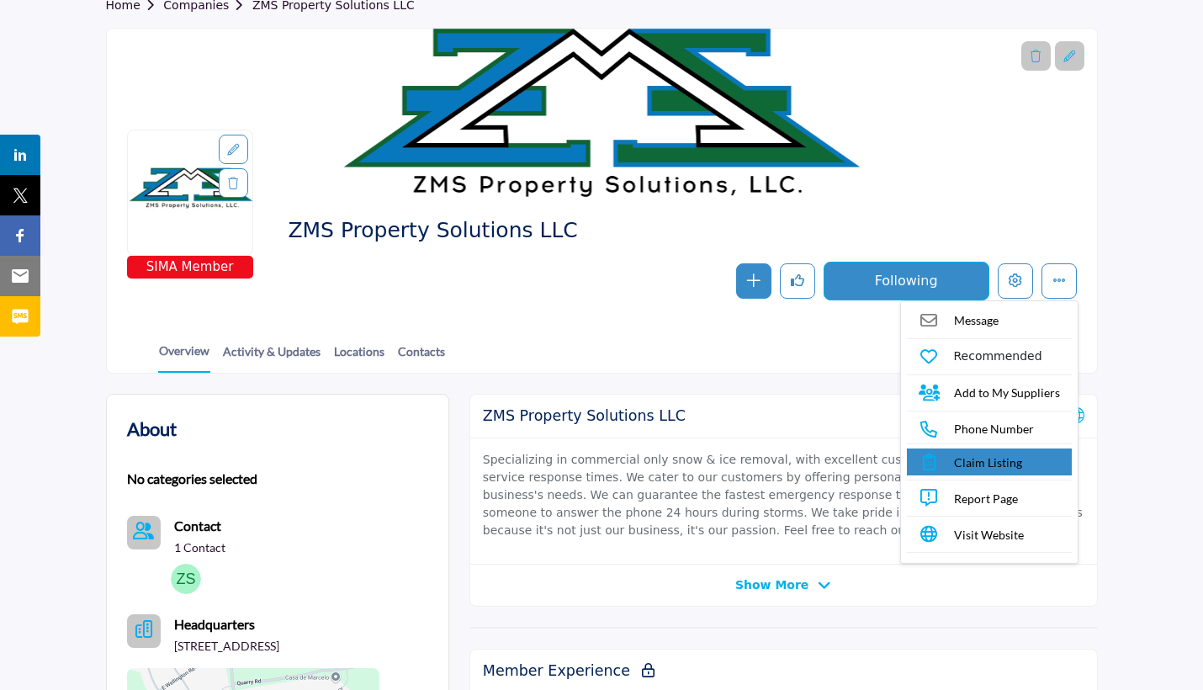
click at [989, 462] on span "Claim Listing" at bounding box center [988, 462] width 68 height 18
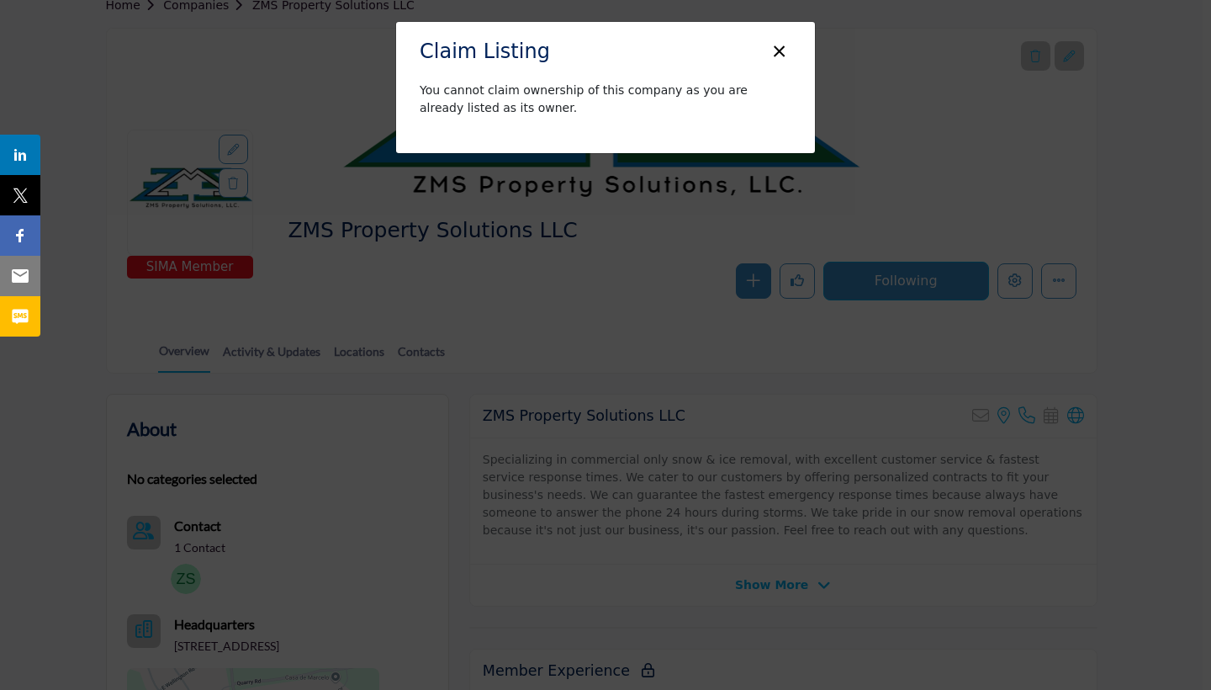
click at [781, 43] on button "×" at bounding box center [779, 50] width 24 height 32
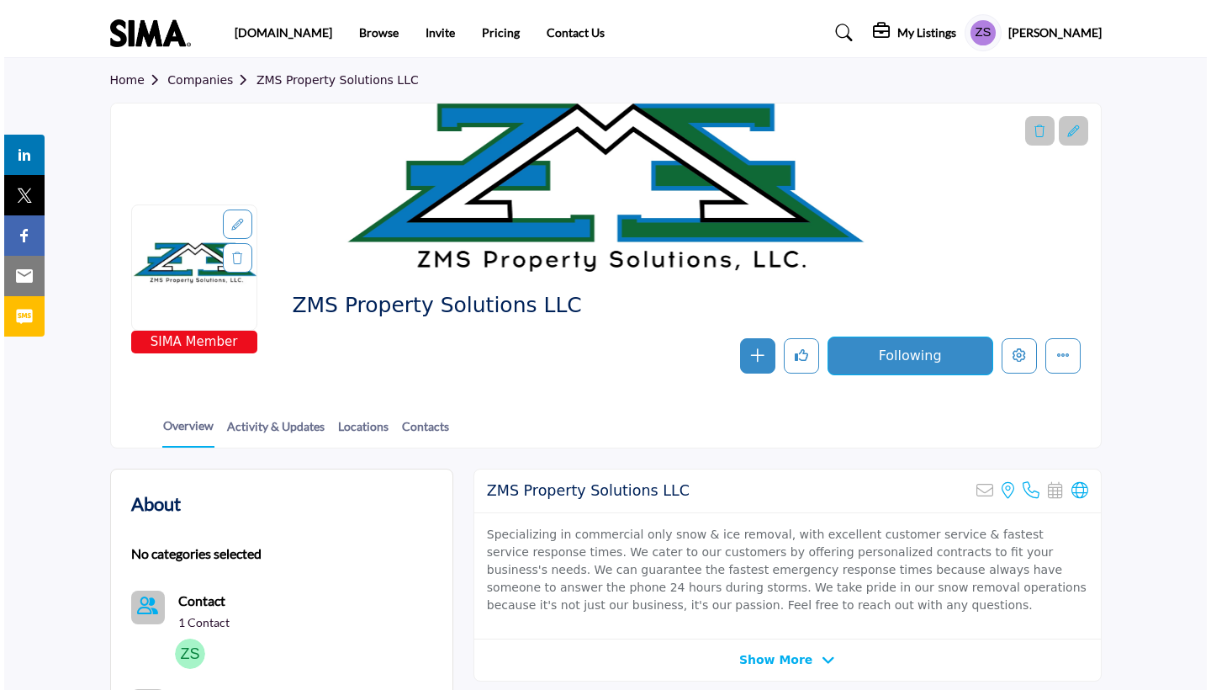
scroll to position [0, 0]
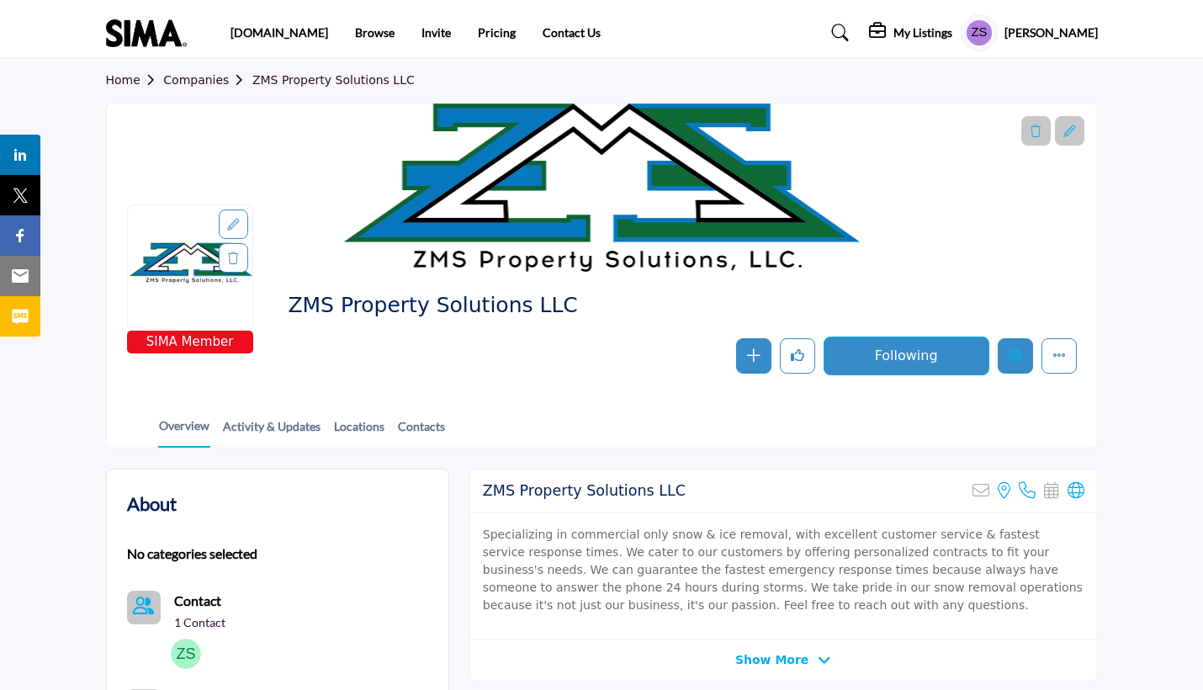
click at [1000, 352] on button "Edit company" at bounding box center [1015, 355] width 35 height 35
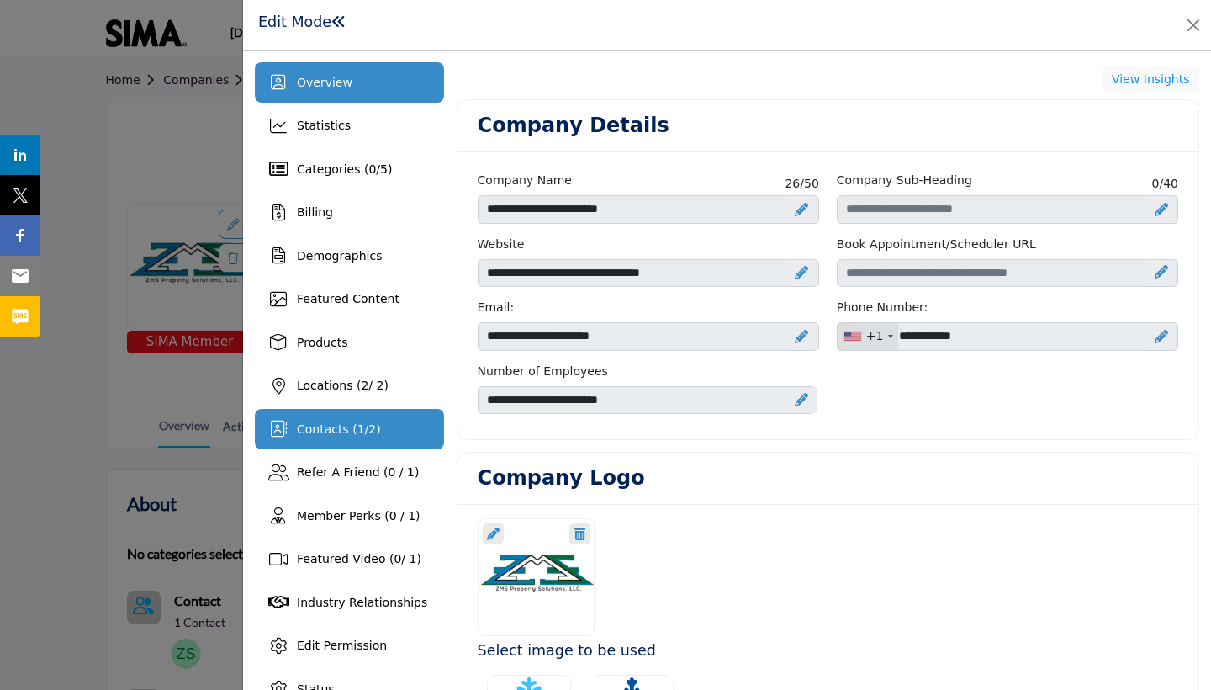
click at [364, 448] on div "Contacts ( 1 / 2 )" at bounding box center [349, 429] width 189 height 40
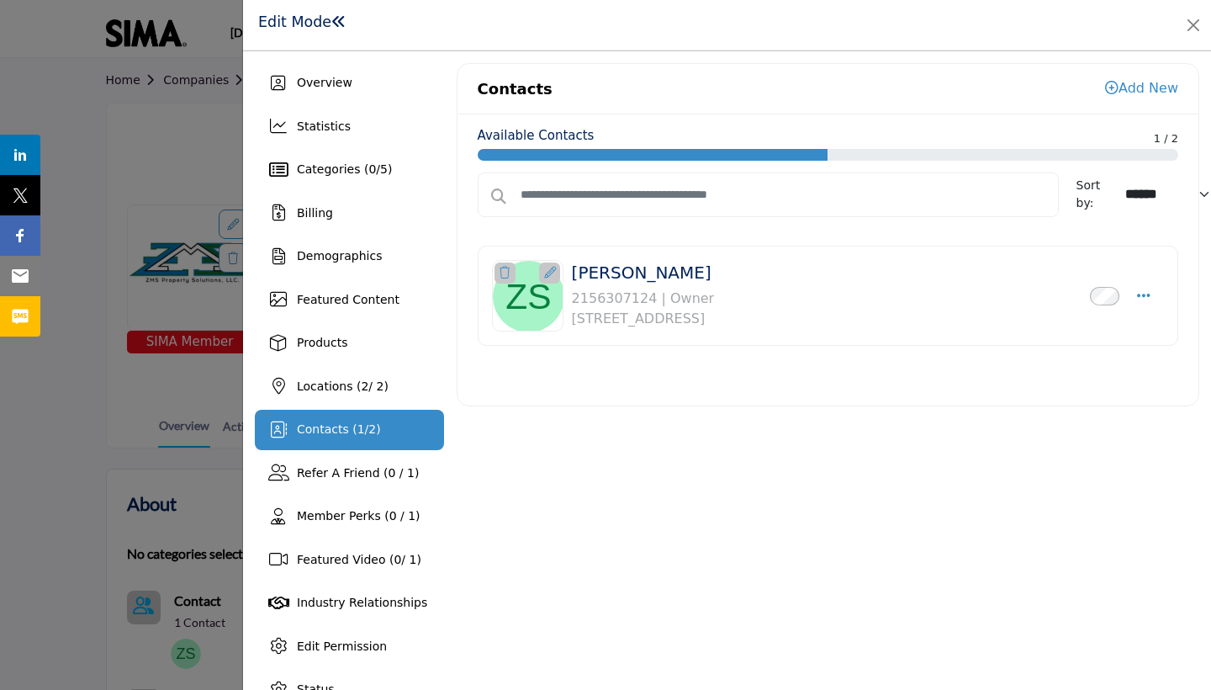
click at [1142, 299] on icon "Select Droddown options" at bounding box center [1143, 295] width 13 height 15
click at [1088, 377] on link "Edit Contact" at bounding box center [1063, 376] width 163 height 30
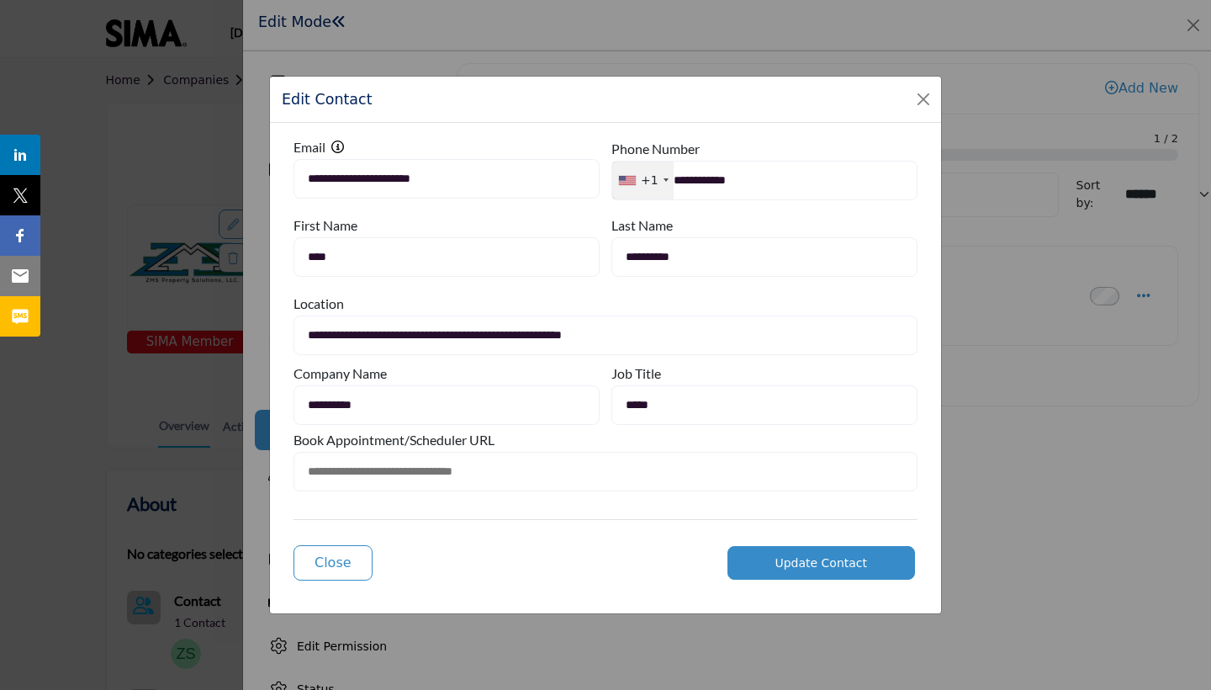
type input "**********"
type input "*******"
type input "**********"
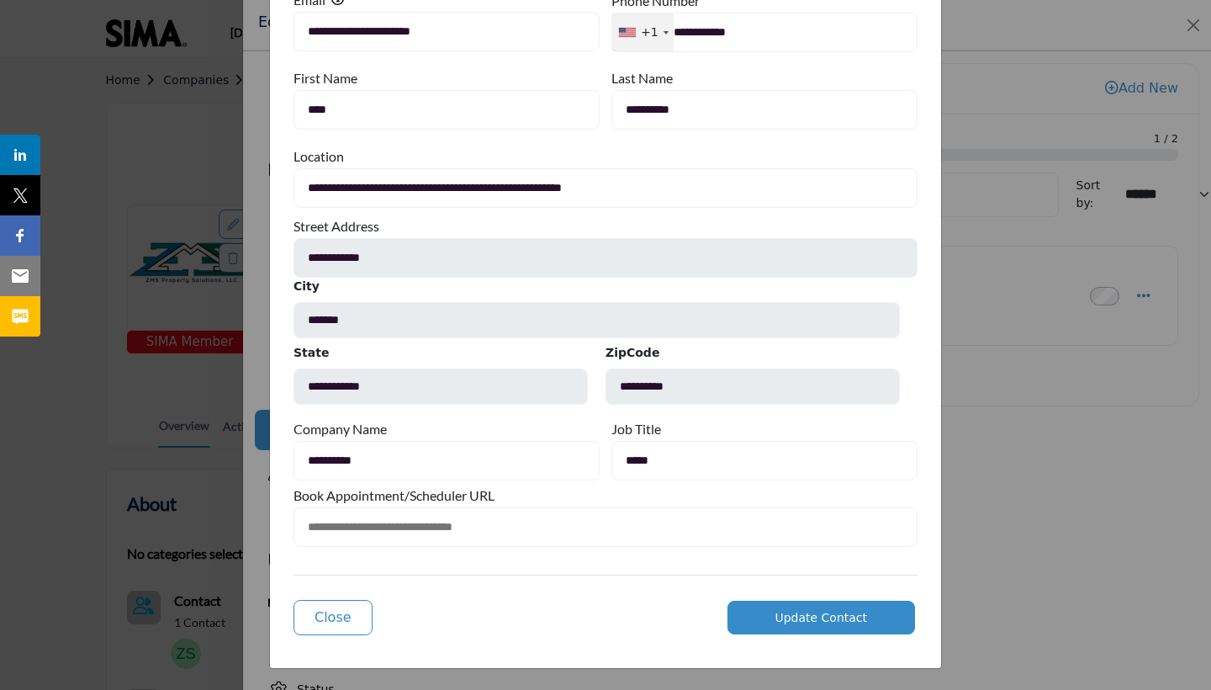
scroll to position [93, 0]
click at [809, 619] on span "Update Contact" at bounding box center [821, 617] width 93 height 13
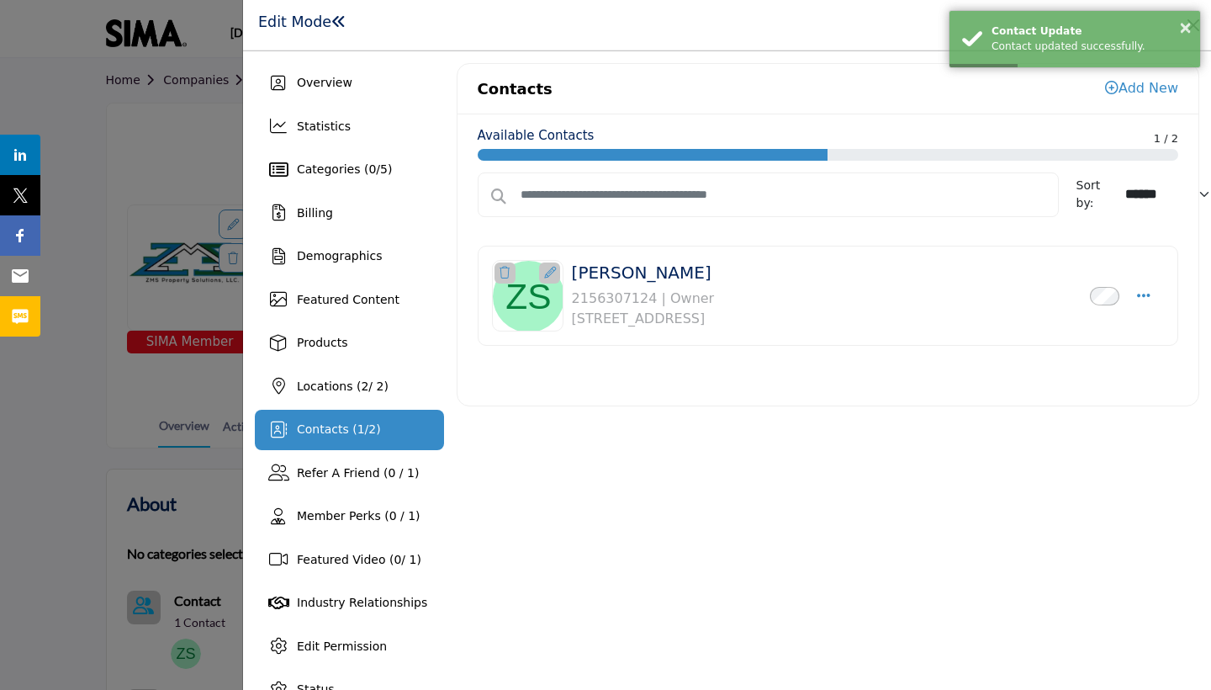
click at [1142, 294] on icon "Select Droddown options" at bounding box center [1143, 295] width 13 height 15
click at [1092, 386] on link "Edit Contact" at bounding box center [1063, 376] width 163 height 30
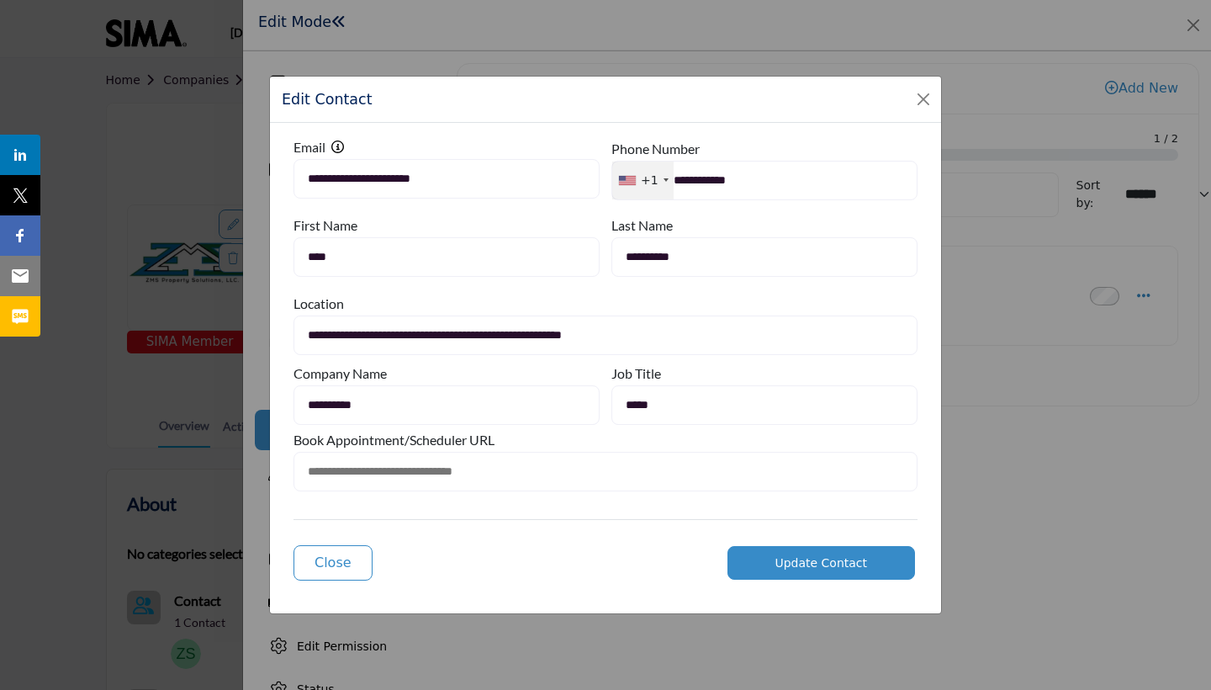
type input "**********"
type input "*******"
type input "**********"
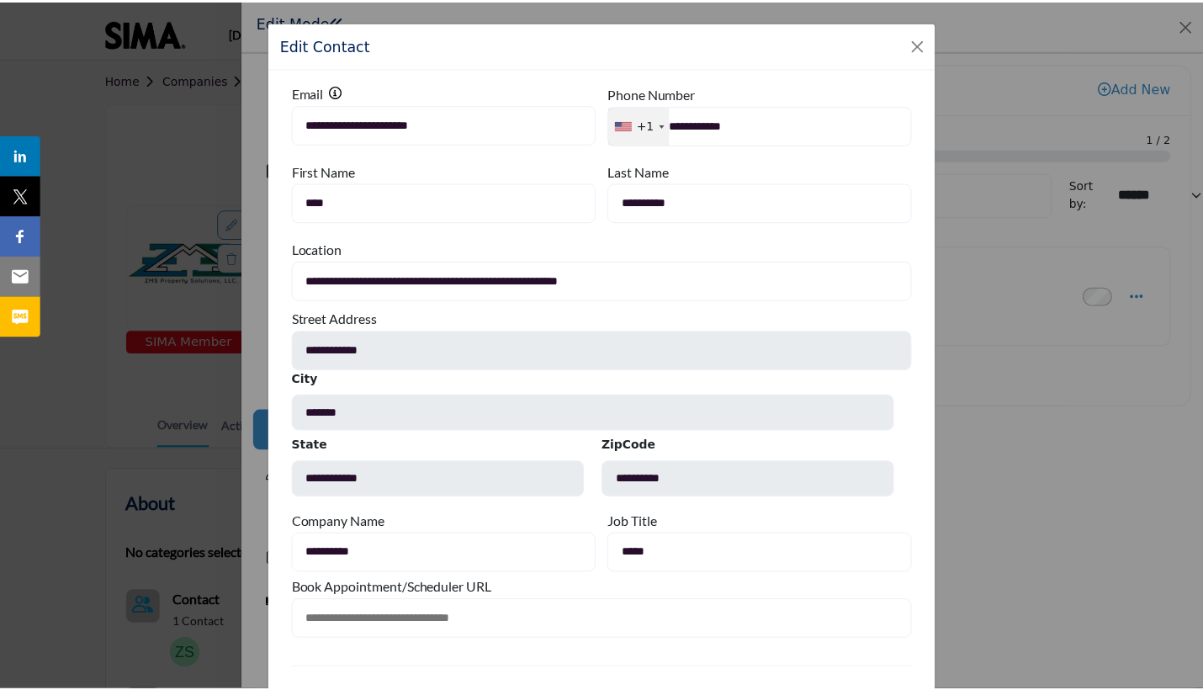
scroll to position [0, 0]
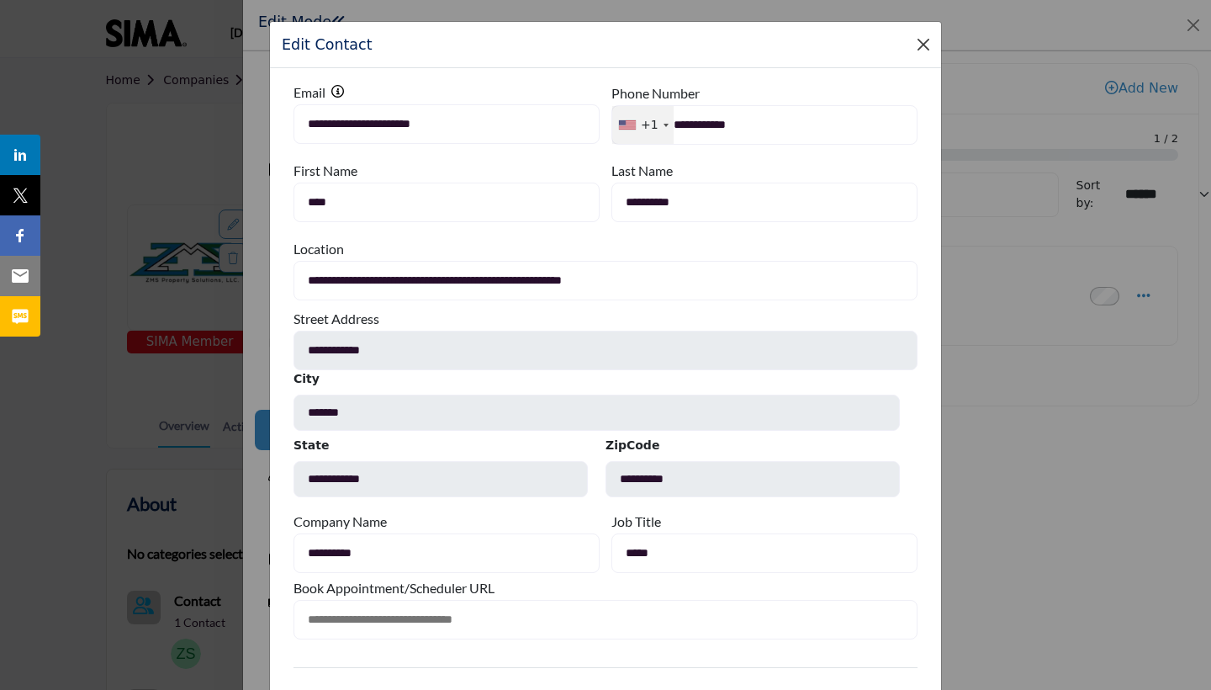
click at [912, 46] on button "Close Modal" at bounding box center [924, 45] width 24 height 24
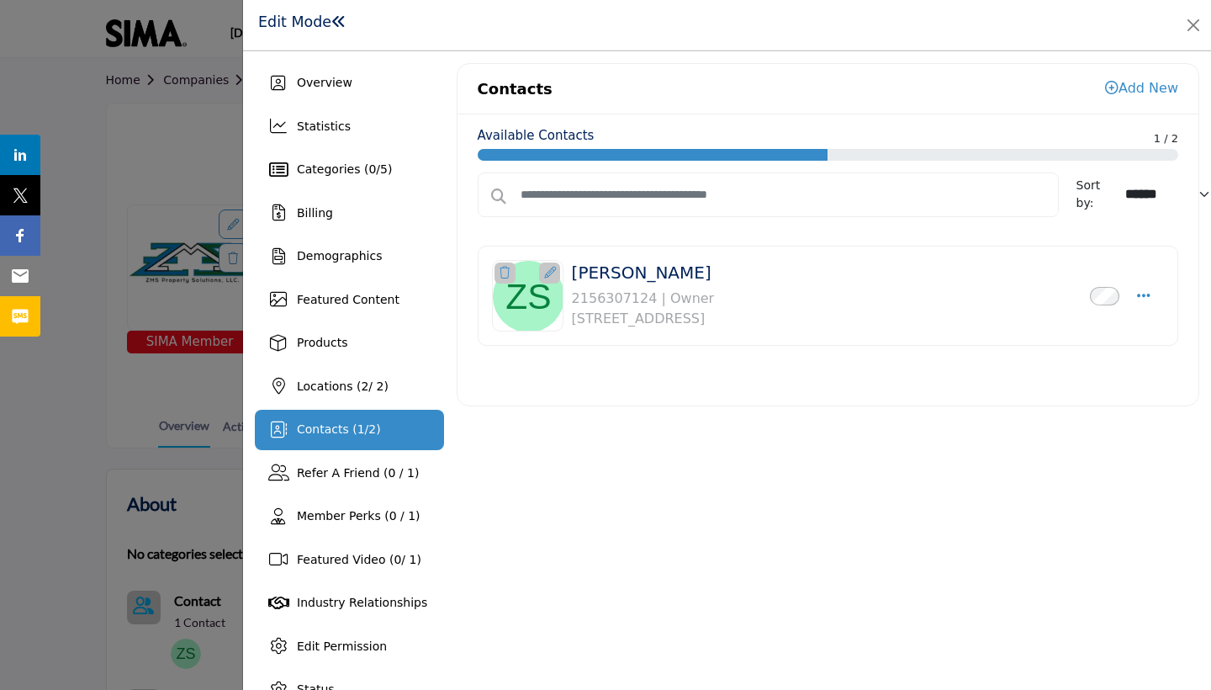
click at [546, 275] on icon at bounding box center [550, 273] width 12 height 12
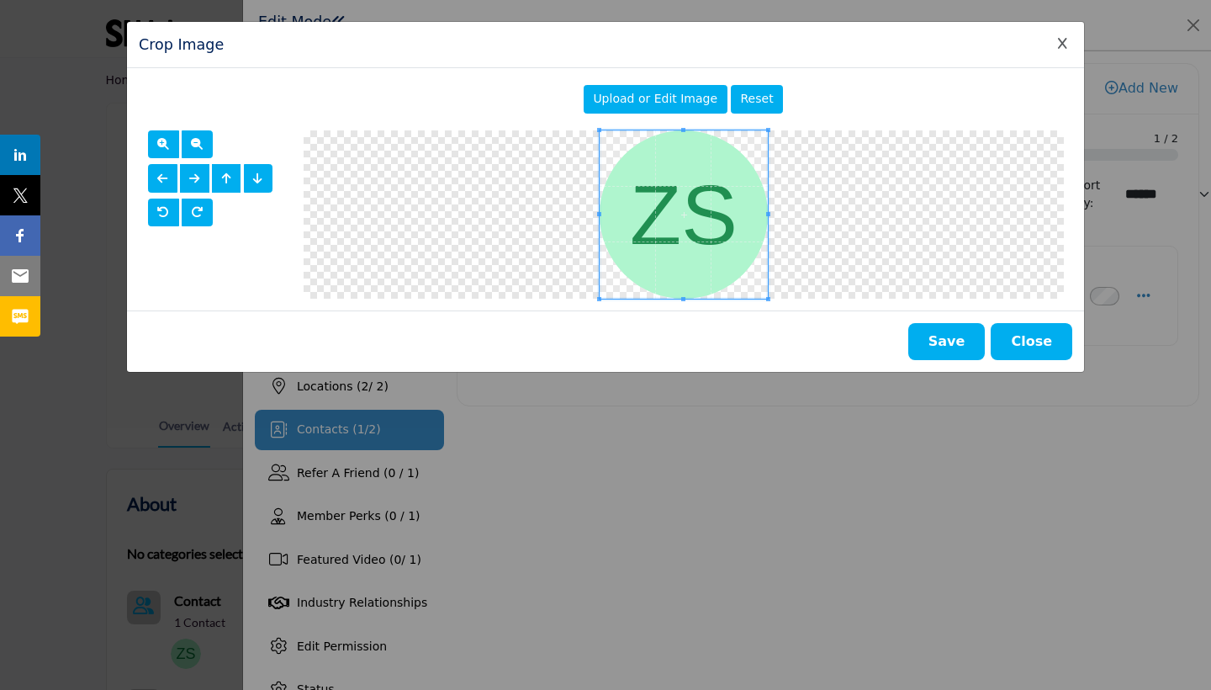
click at [1034, 344] on button "Close" at bounding box center [1032, 341] width 82 height 37
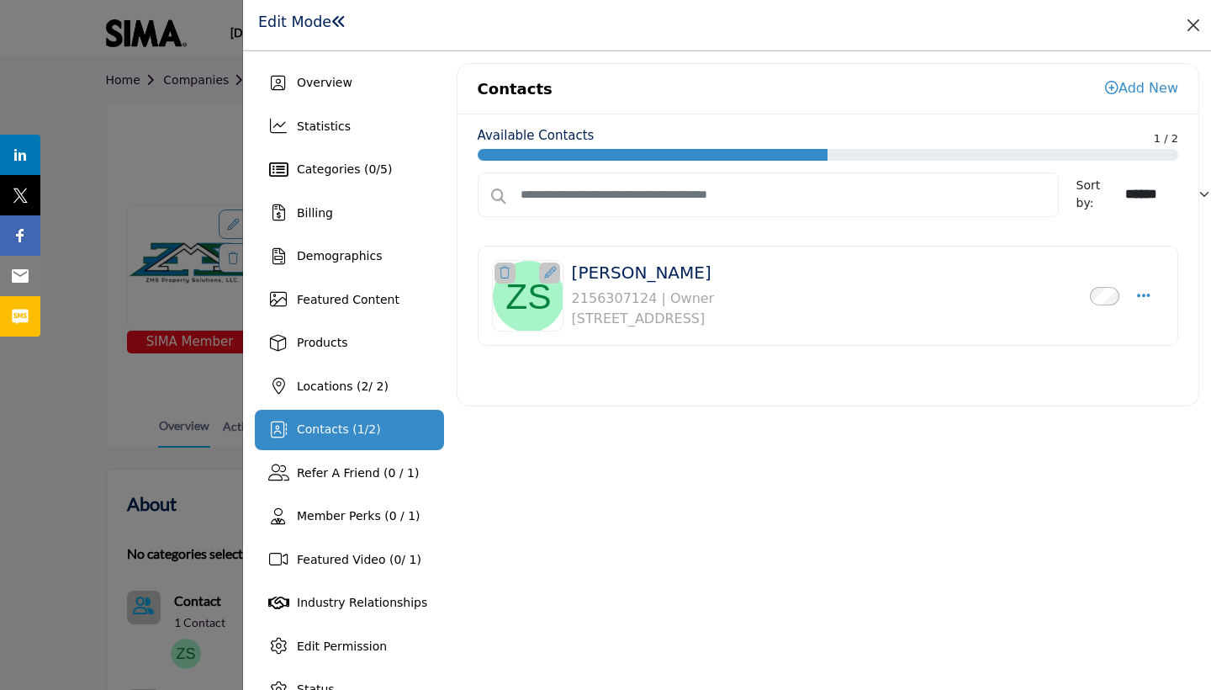
click at [1188, 25] on button "Close" at bounding box center [1194, 25] width 24 height 24
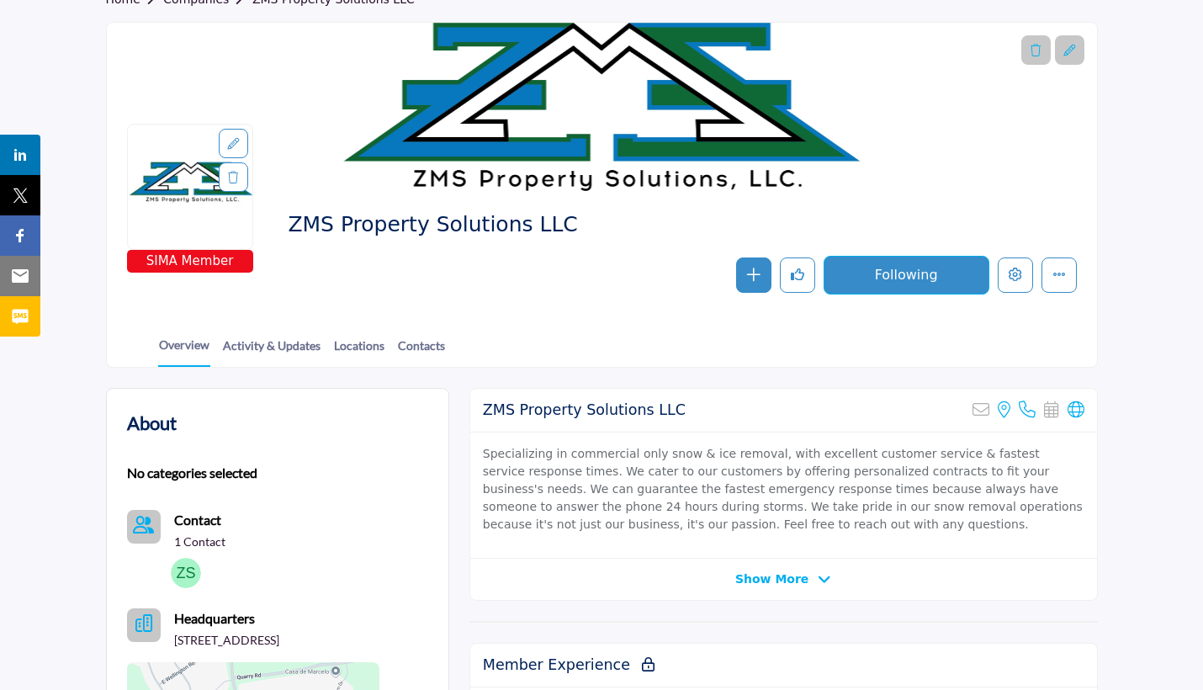
scroll to position [109, 0]
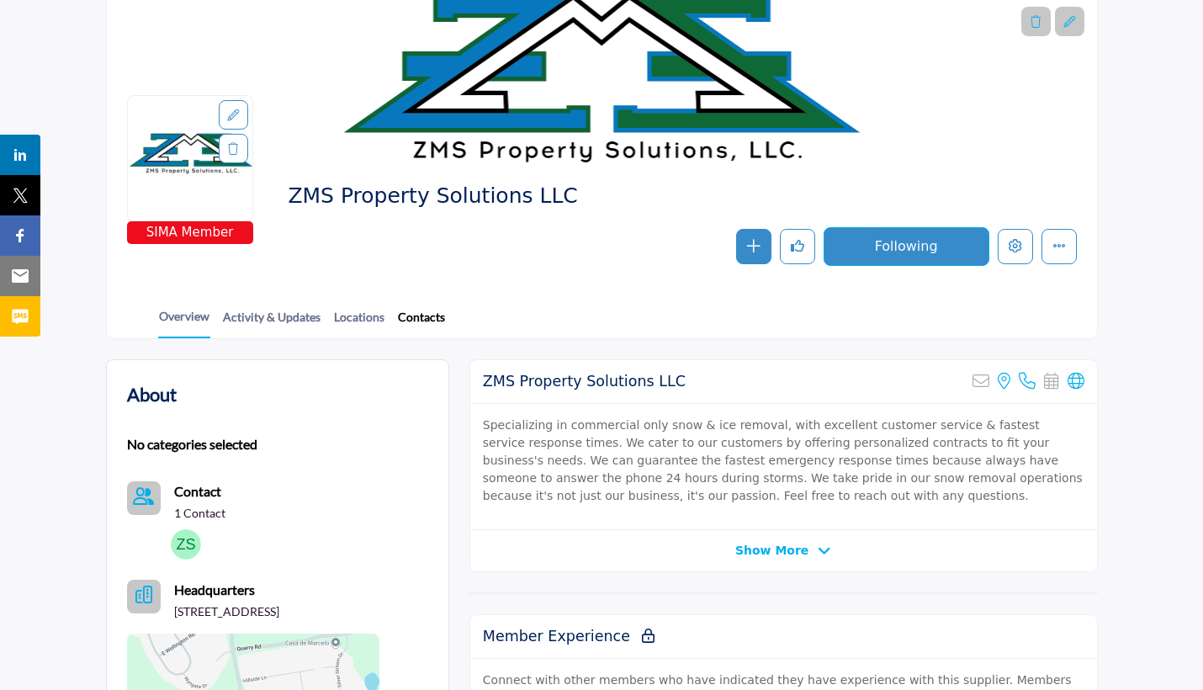
click at [436, 322] on link "Contacts" at bounding box center [421, 322] width 49 height 29
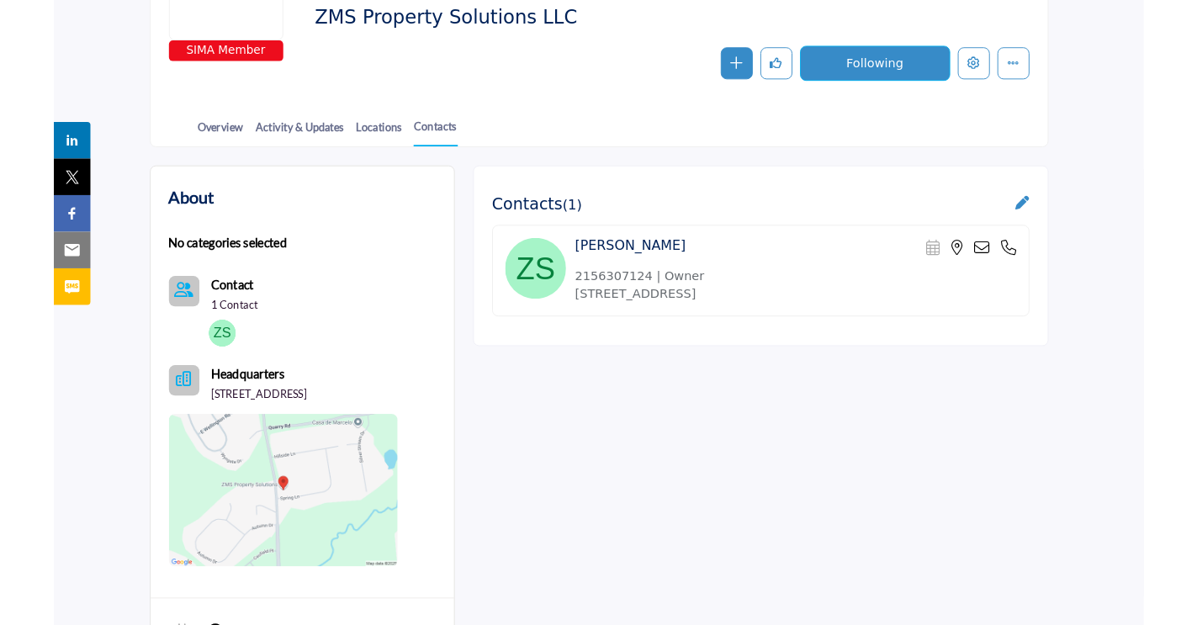
scroll to position [287, 0]
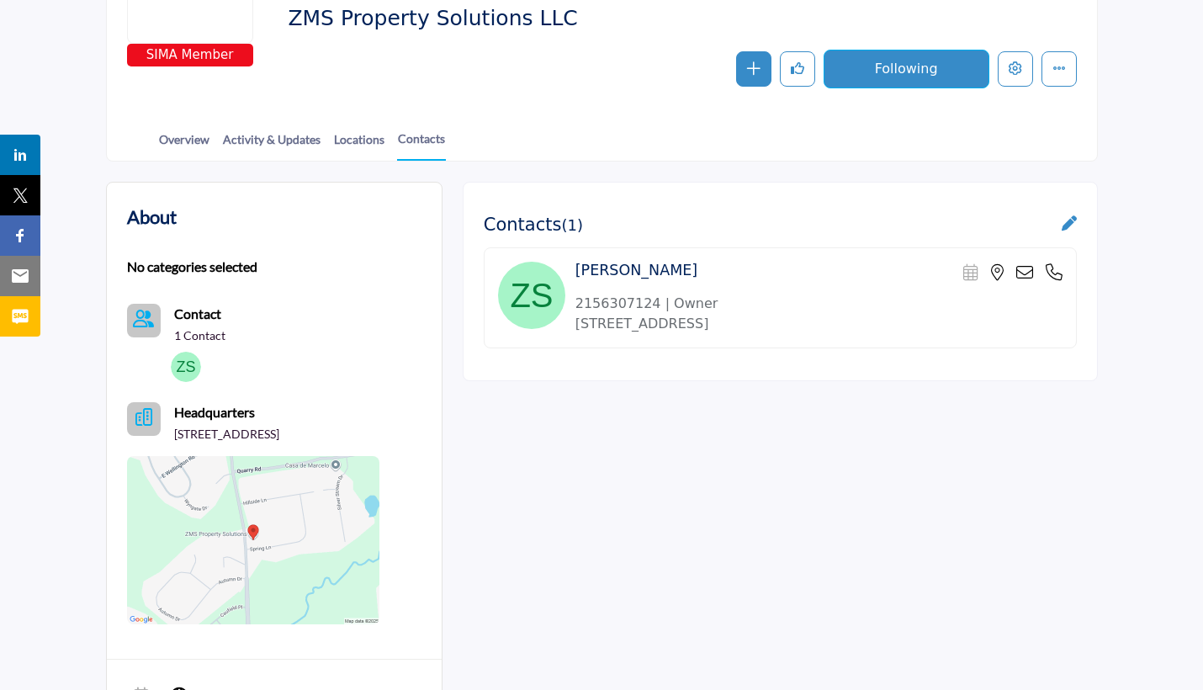
click at [1026, 277] on icon at bounding box center [1024, 272] width 17 height 17
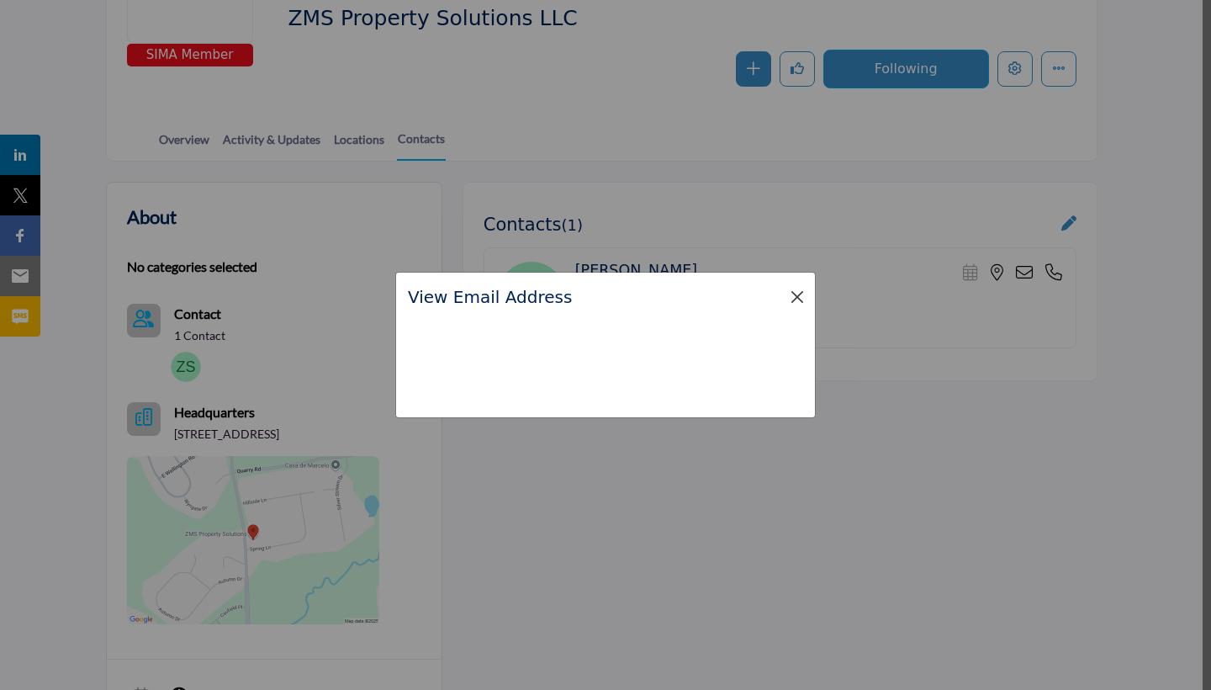
click at [791, 297] on button "Close" at bounding box center [798, 297] width 24 height 24
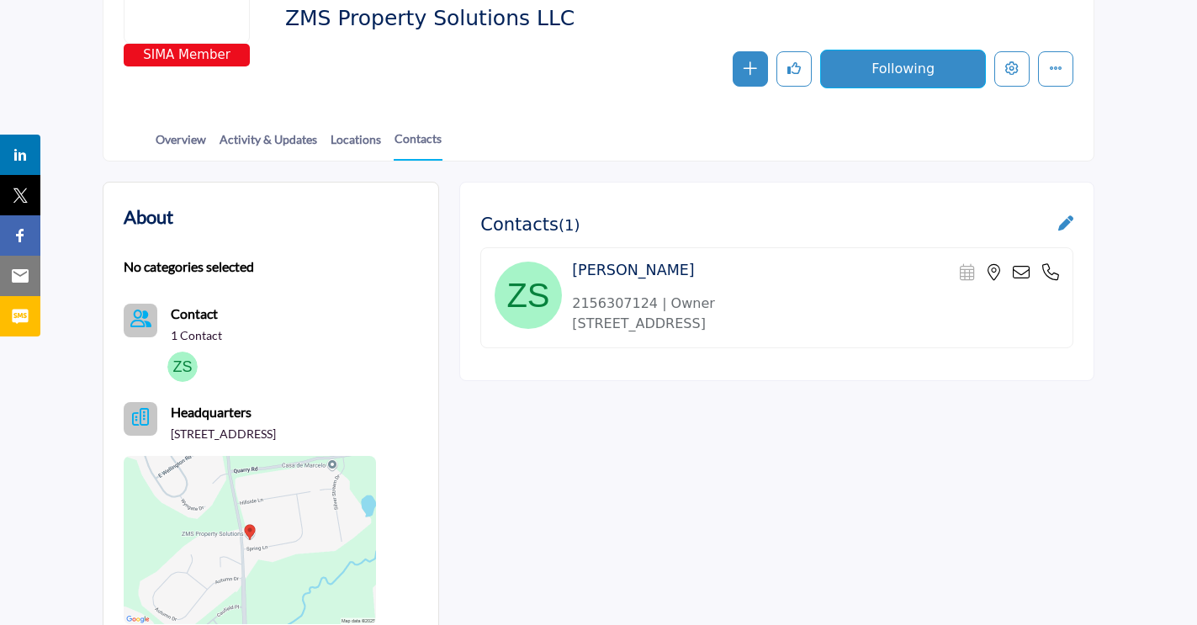
click at [992, 273] on icon at bounding box center [993, 272] width 13 height 17
click at [1024, 272] on icon at bounding box center [1021, 272] width 17 height 17
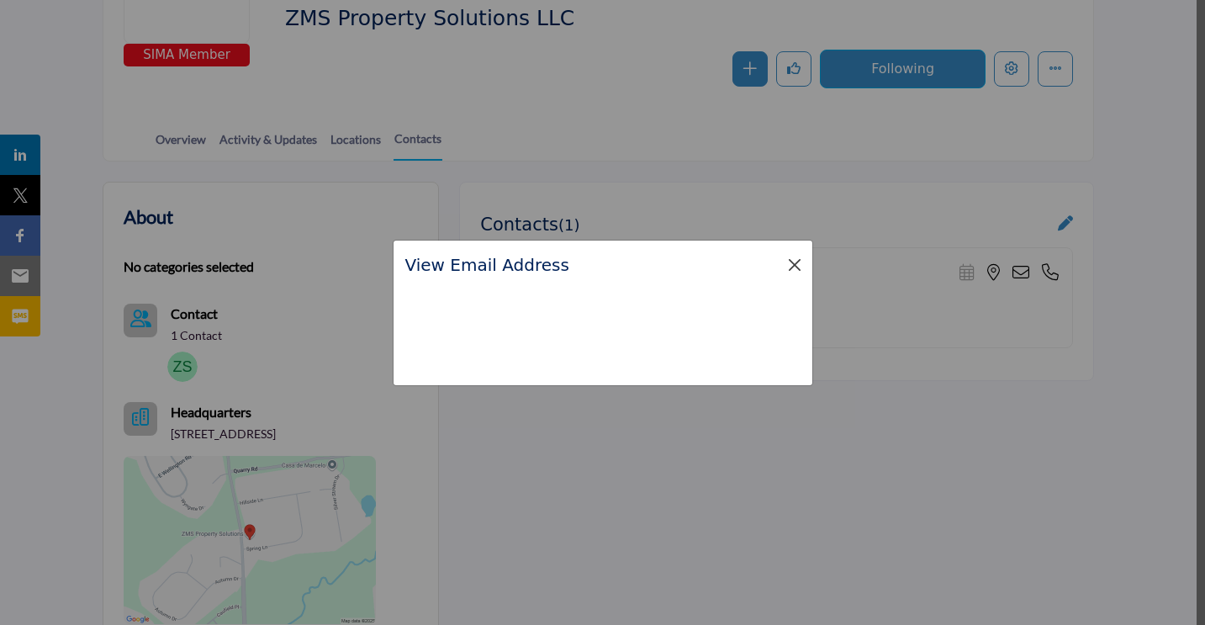
click at [792, 267] on button "Close" at bounding box center [795, 265] width 24 height 24
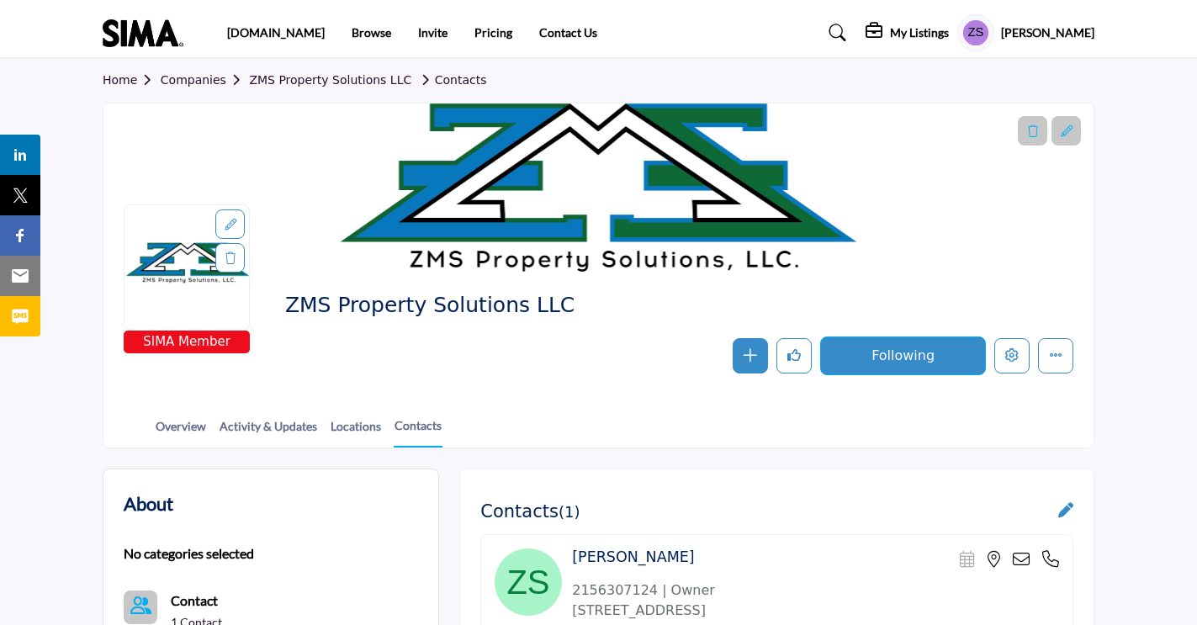
scroll to position [143, 0]
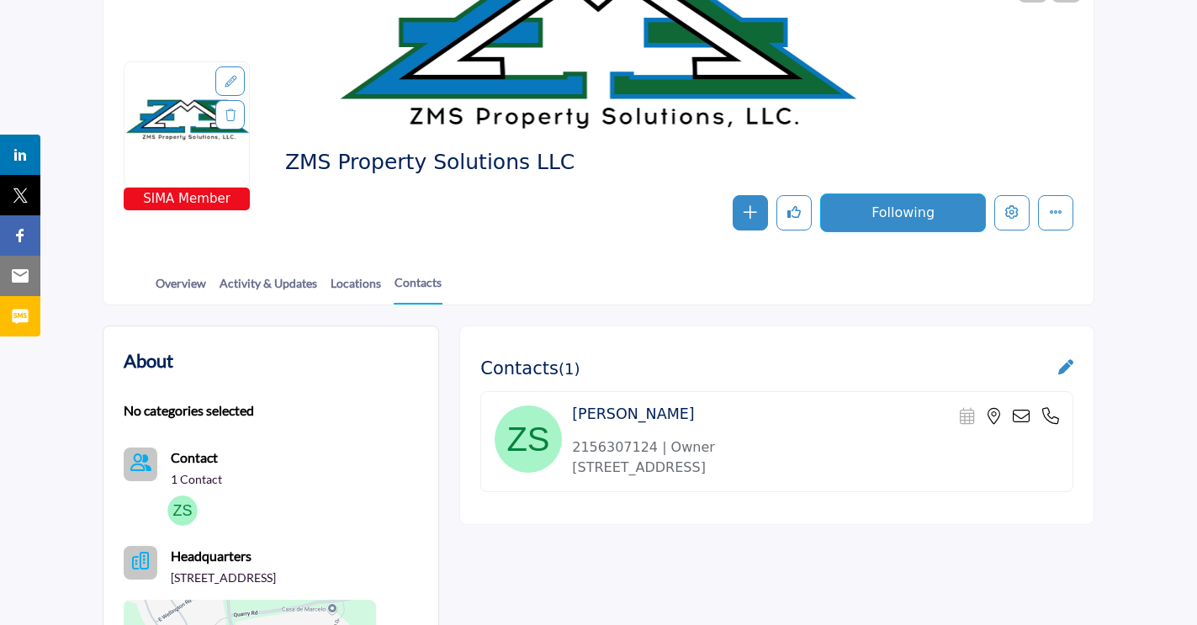
click at [530, 442] on img at bounding box center [528, 438] width 67 height 67
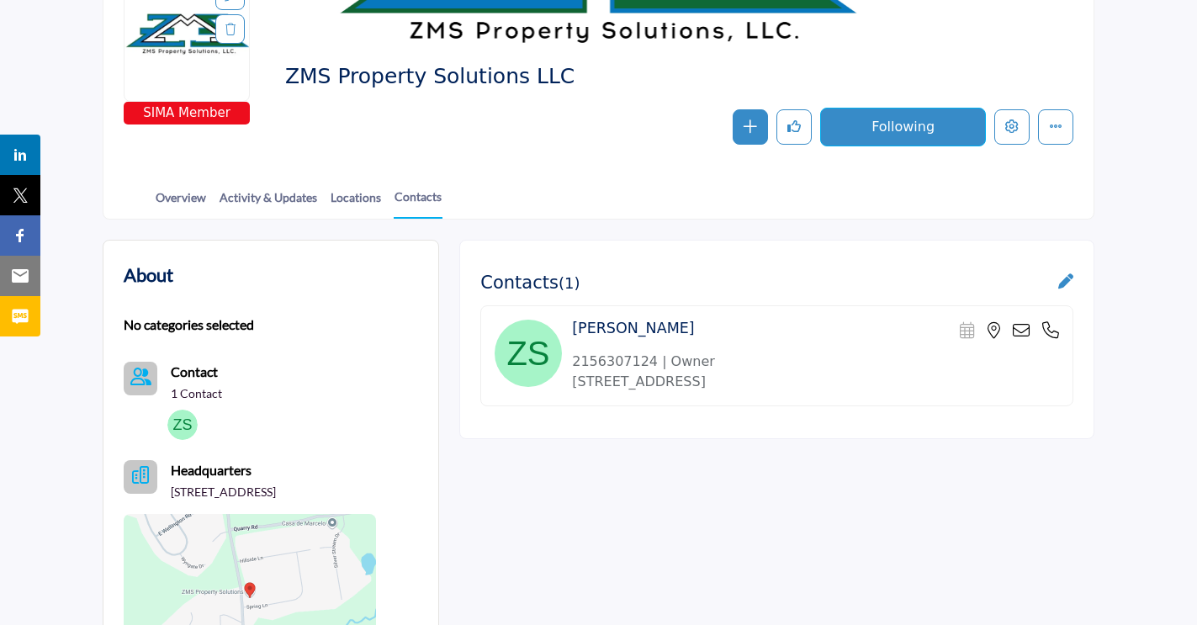
click at [1064, 282] on icon at bounding box center [1065, 280] width 15 height 15
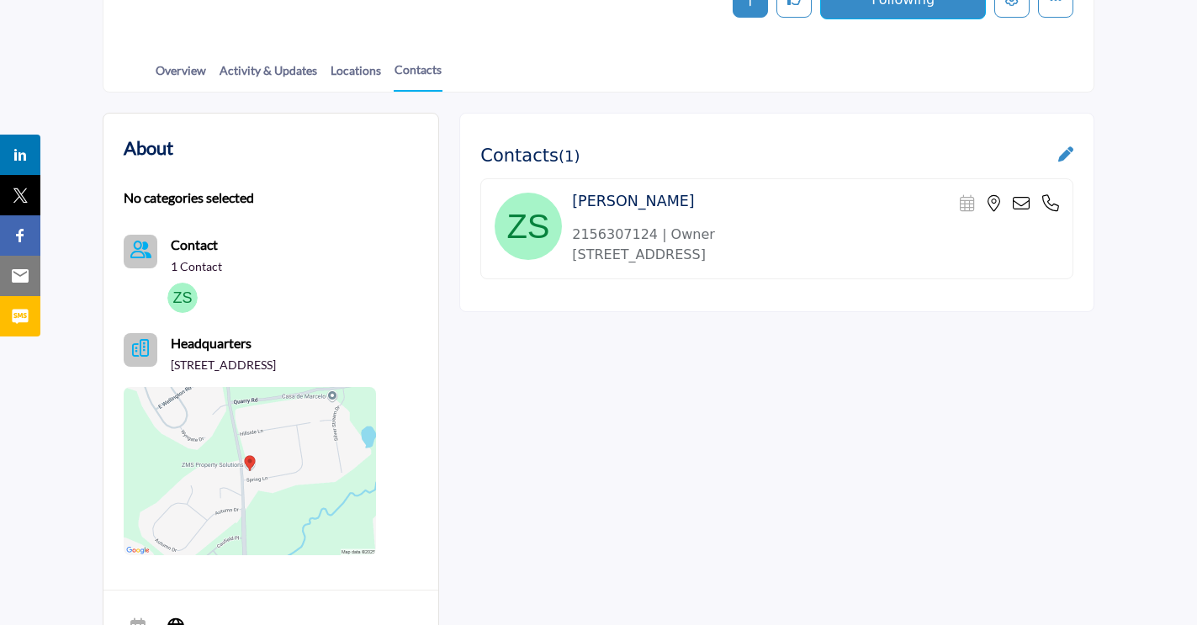
scroll to position [378, 0]
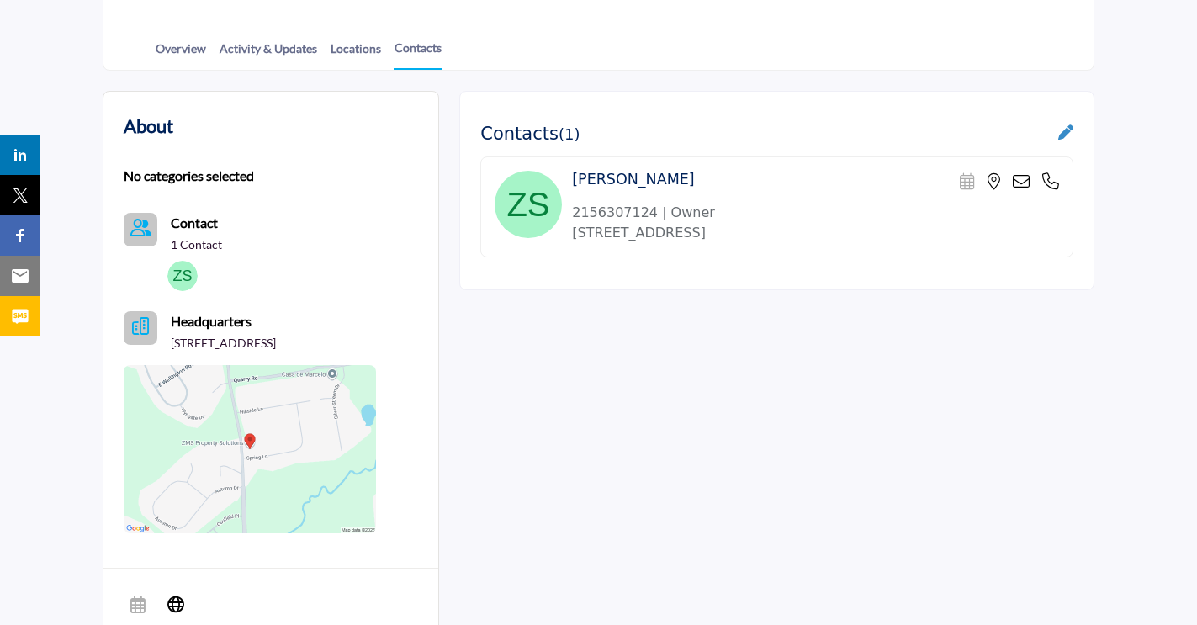
click at [541, 193] on img at bounding box center [528, 204] width 67 height 67
click at [1061, 136] on icon at bounding box center [1065, 131] width 15 height 15
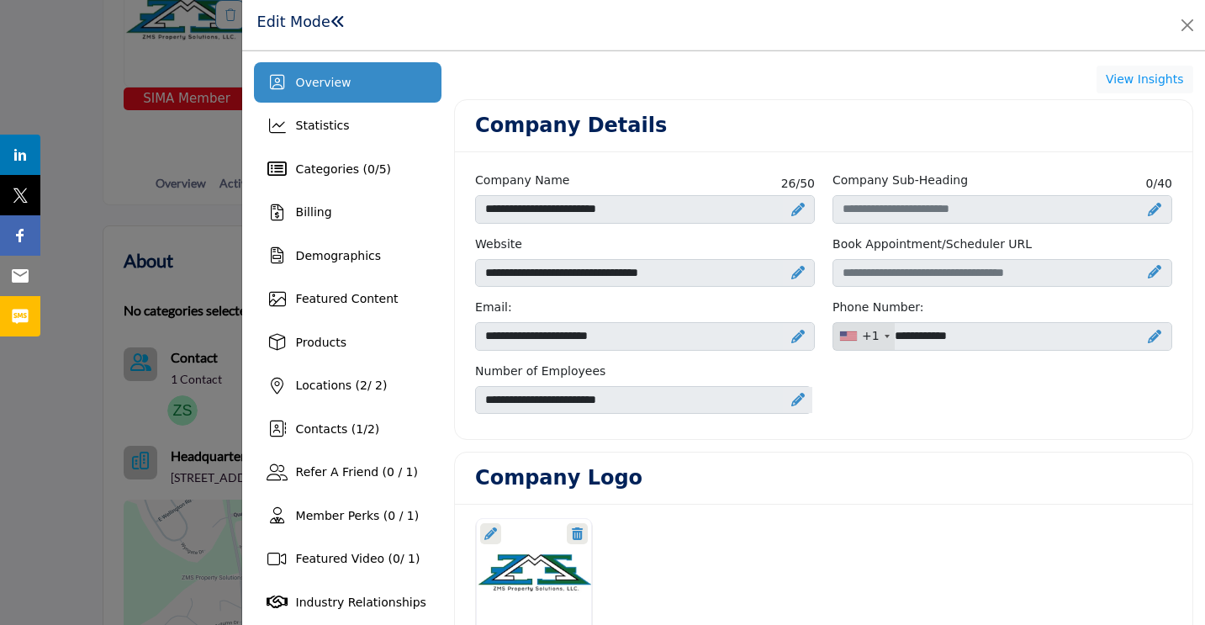
click at [334, 26] on span at bounding box center [338, 21] width 15 height 15
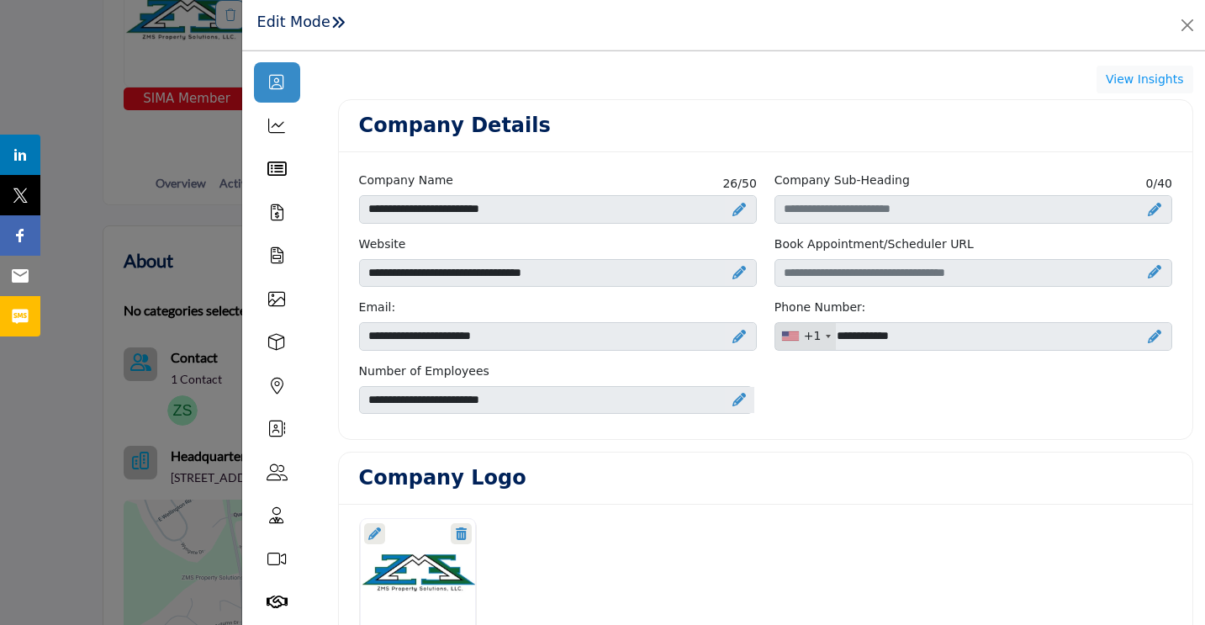
click at [334, 26] on span at bounding box center [338, 21] width 15 height 15
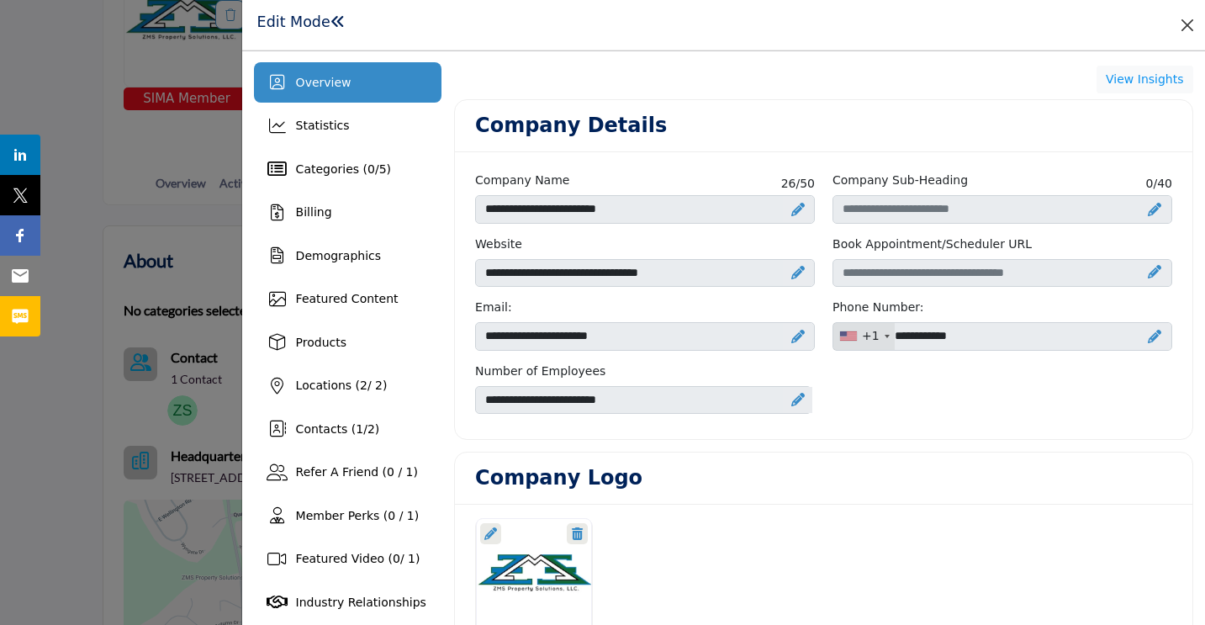
click at [1194, 19] on button "Close" at bounding box center [1188, 25] width 24 height 24
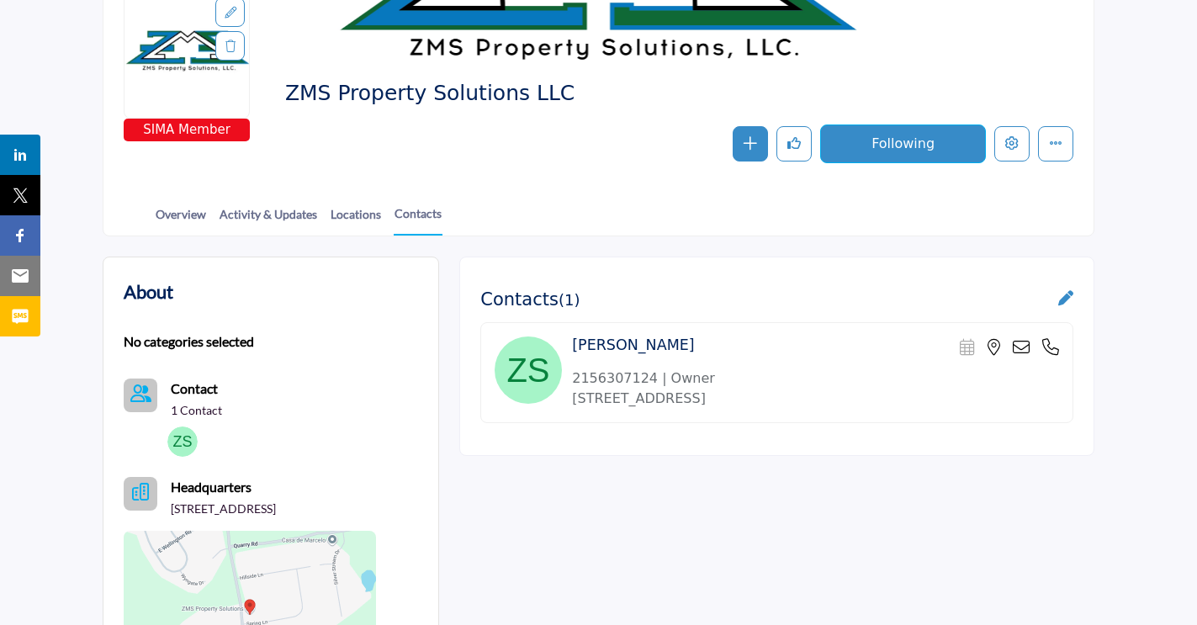
scroll to position [274, 0]
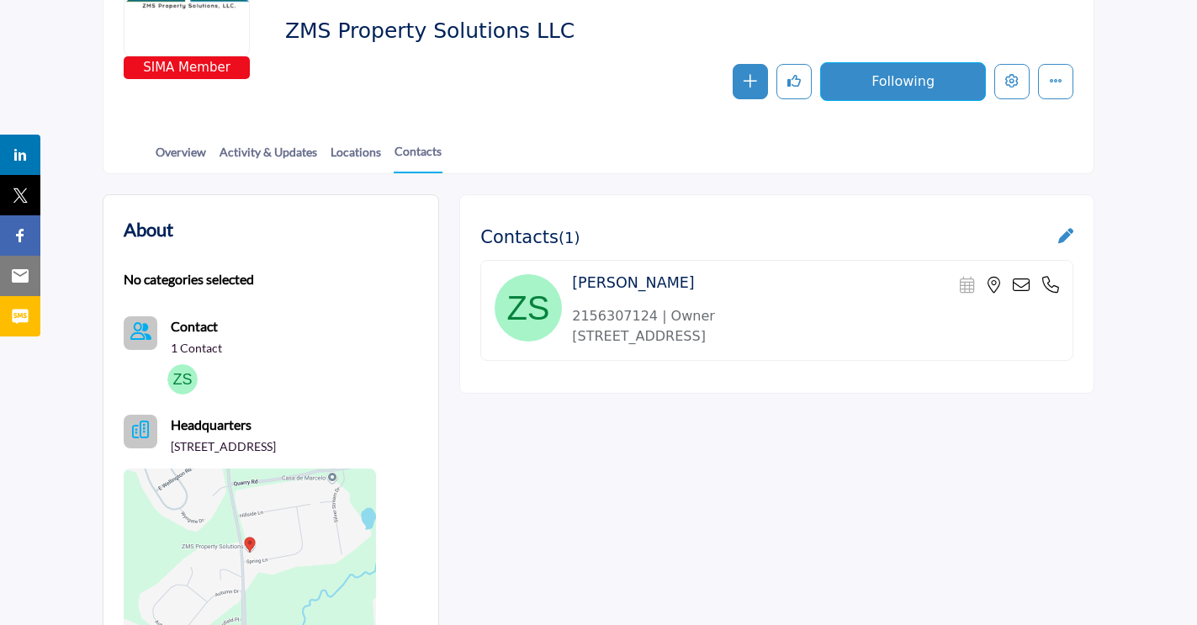
click at [181, 352] on p "1 Contact" at bounding box center [196, 348] width 51 height 17
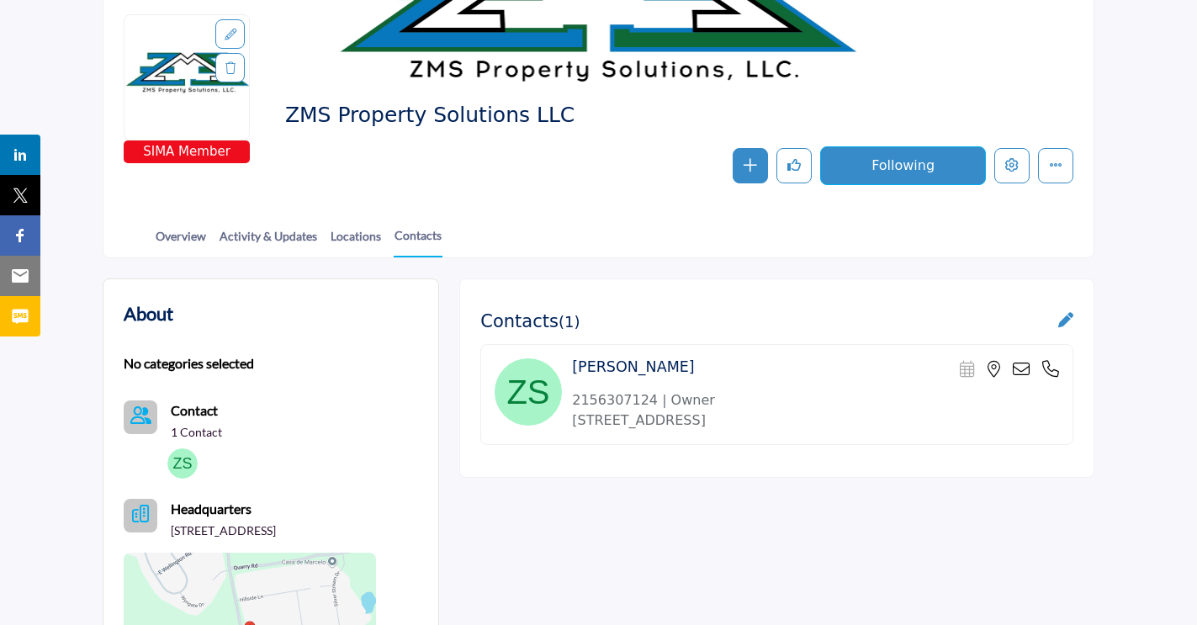
scroll to position [207, 0]
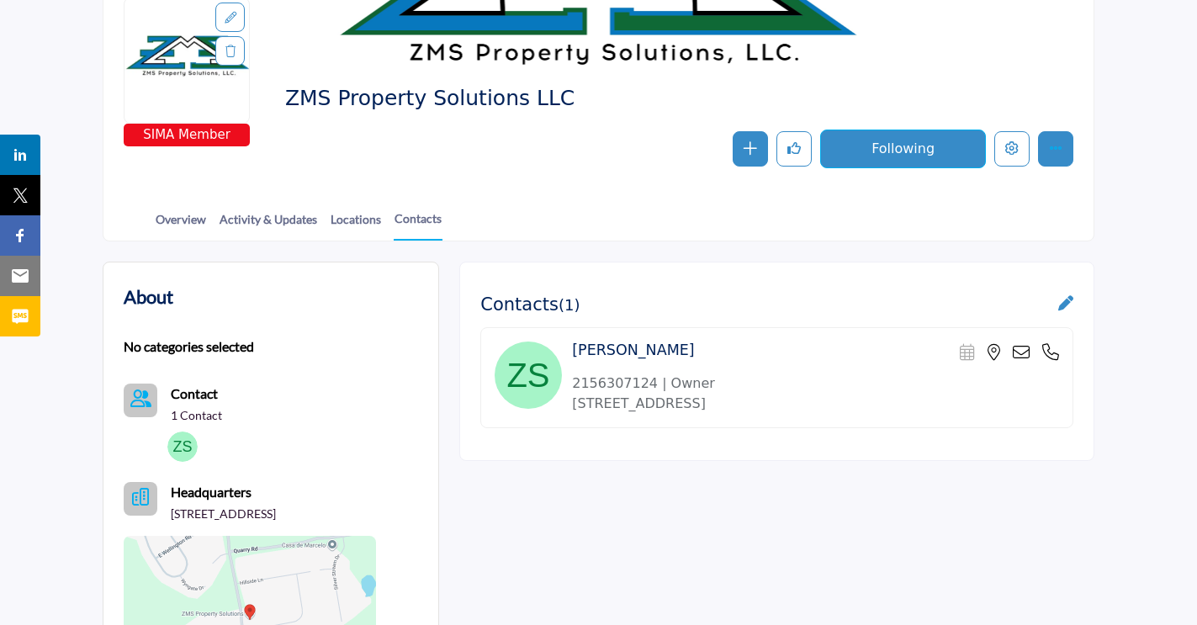
click at [1054, 140] on button "More details" at bounding box center [1055, 148] width 35 height 35
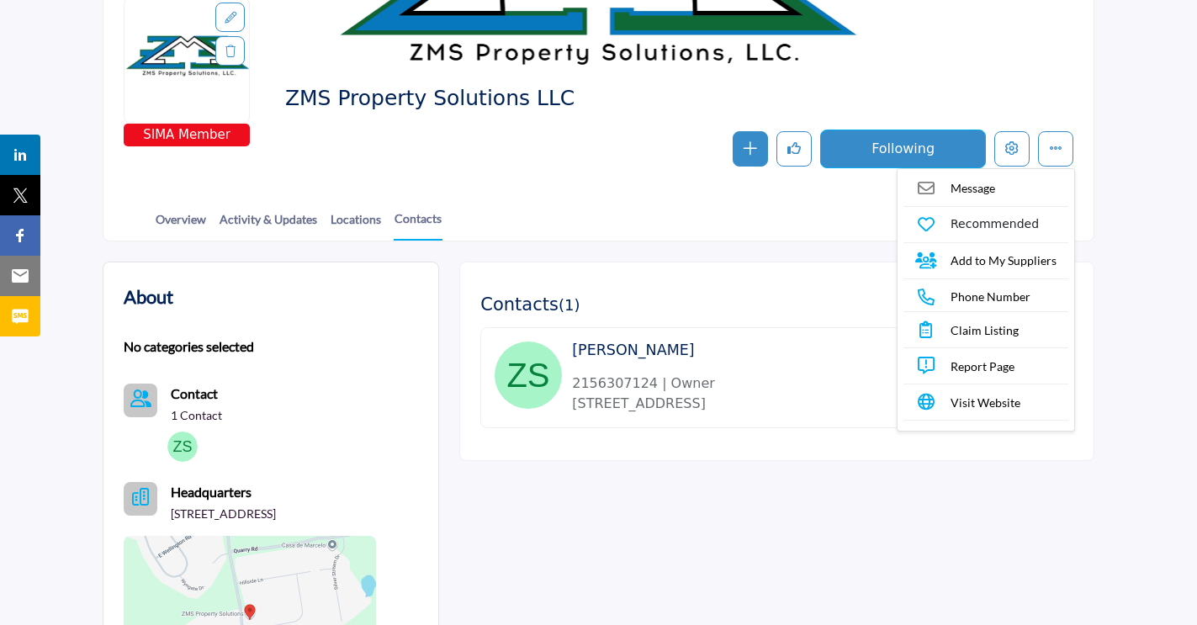
click at [963, 450] on div "Contacts ( 1 ) [PERSON_NAME]" at bounding box center [776, 361] width 635 height 199
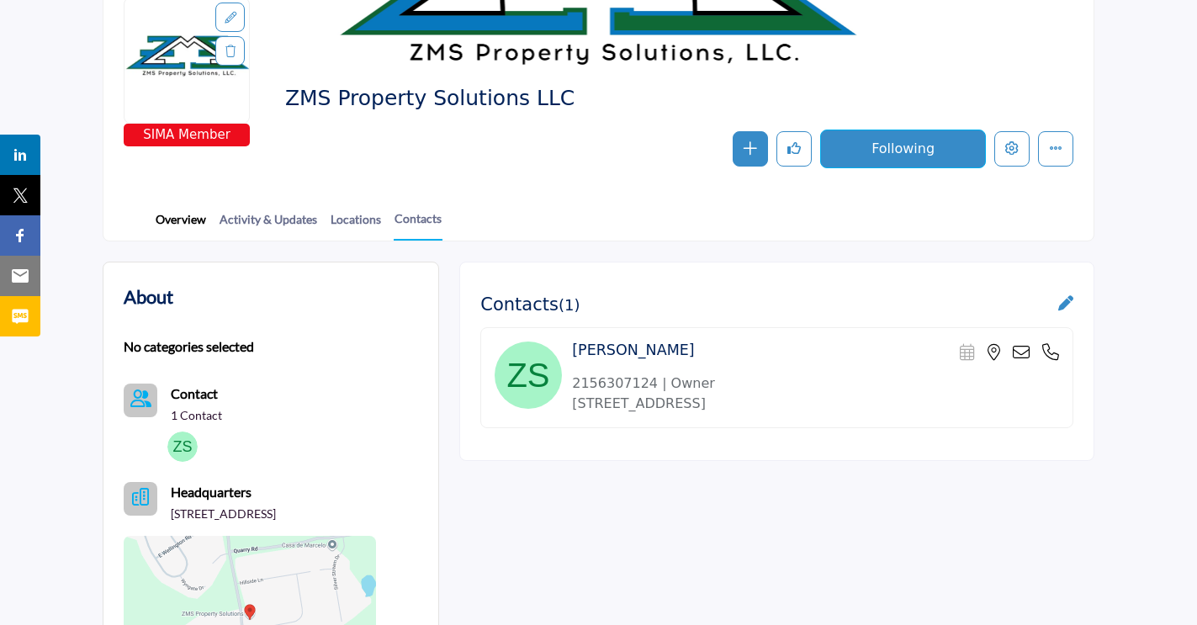
click at [198, 225] on link "Overview" at bounding box center [181, 224] width 52 height 29
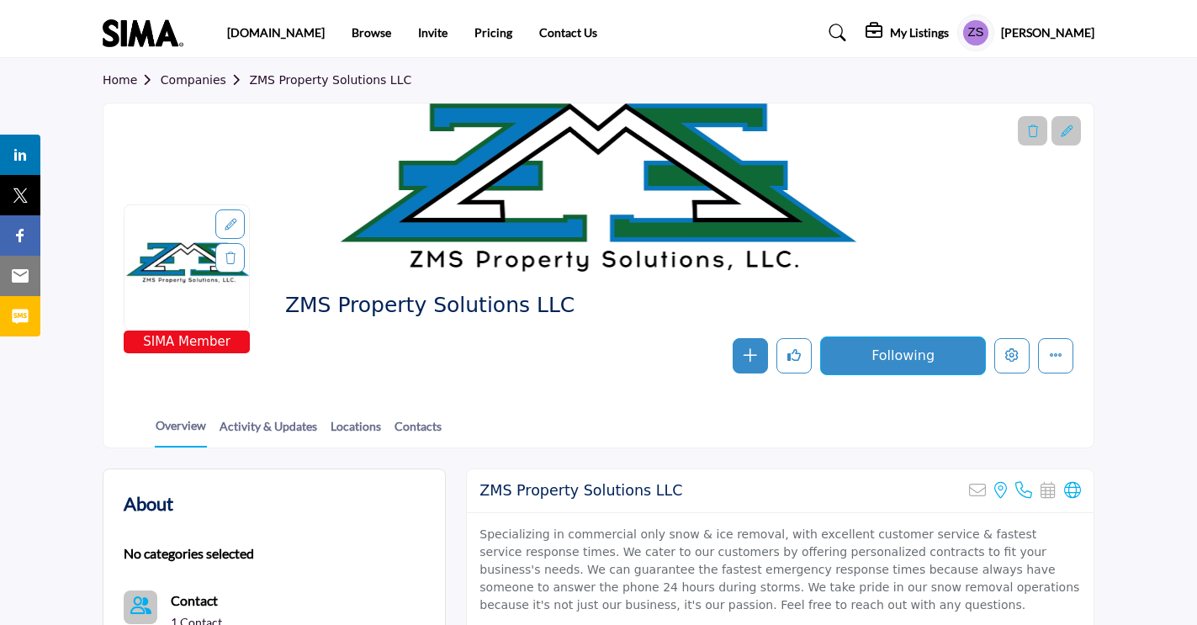
scroll to position [251, 0]
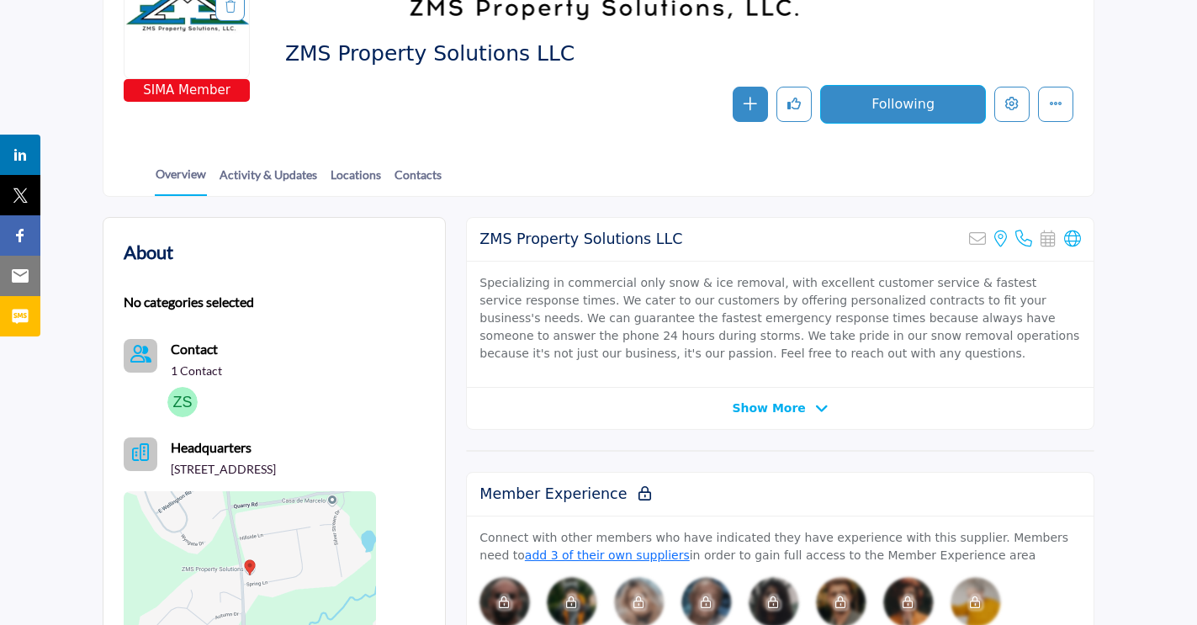
click at [763, 409] on span "Show More" at bounding box center [768, 409] width 73 height 18
click at [764, 409] on span "Show Less" at bounding box center [769, 409] width 70 height 18
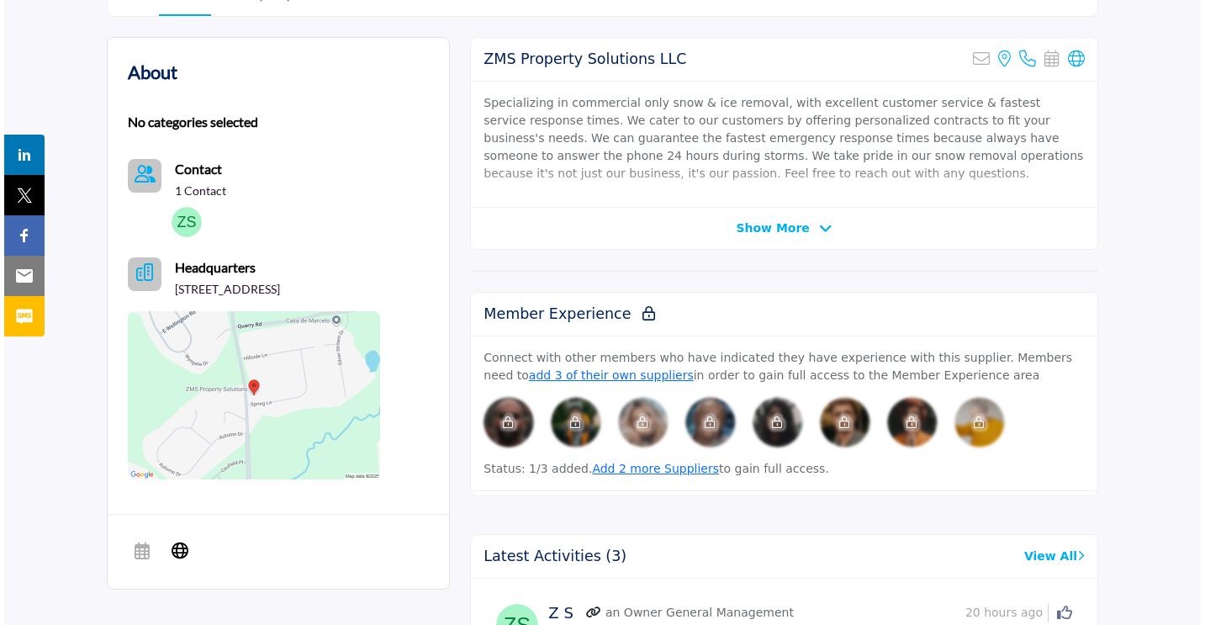
scroll to position [463, 0]
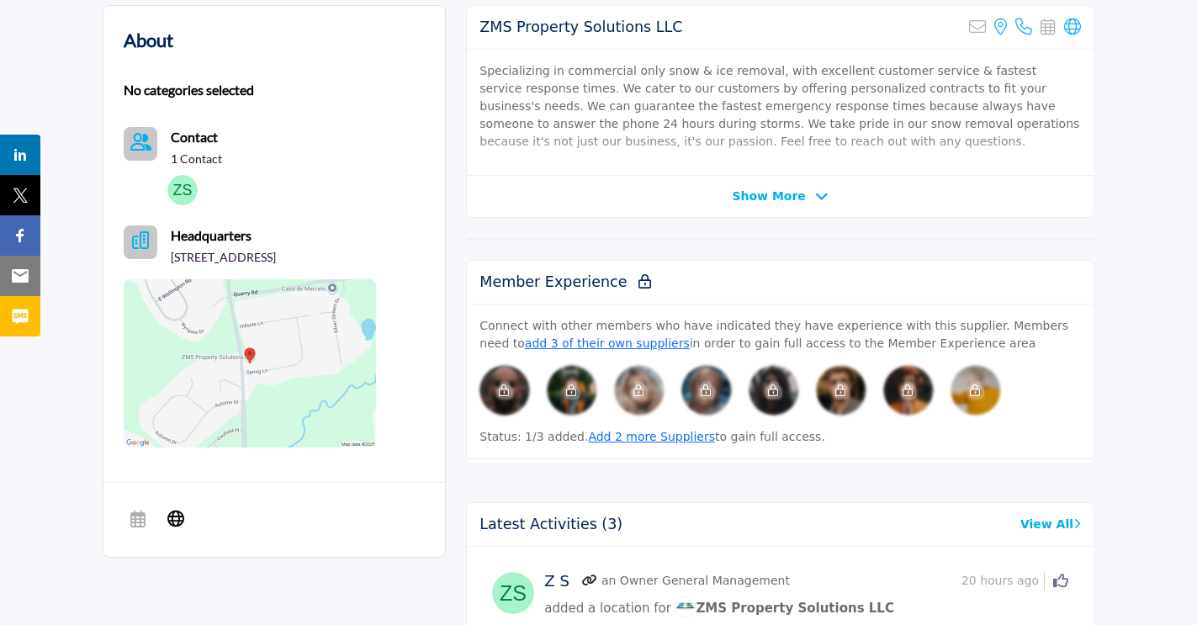
click at [191, 189] on img at bounding box center [182, 190] width 30 height 30
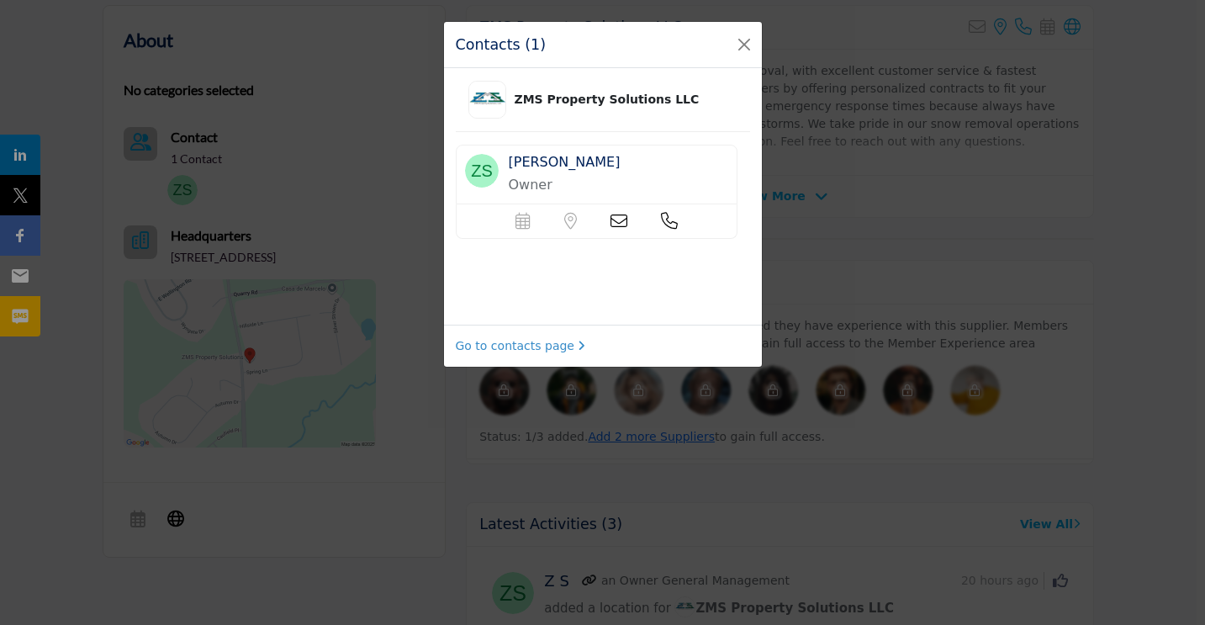
click at [484, 172] on img at bounding box center [482, 171] width 34 height 34
click at [556, 347] on link "Go to contacts page" at bounding box center [521, 346] width 130 height 18
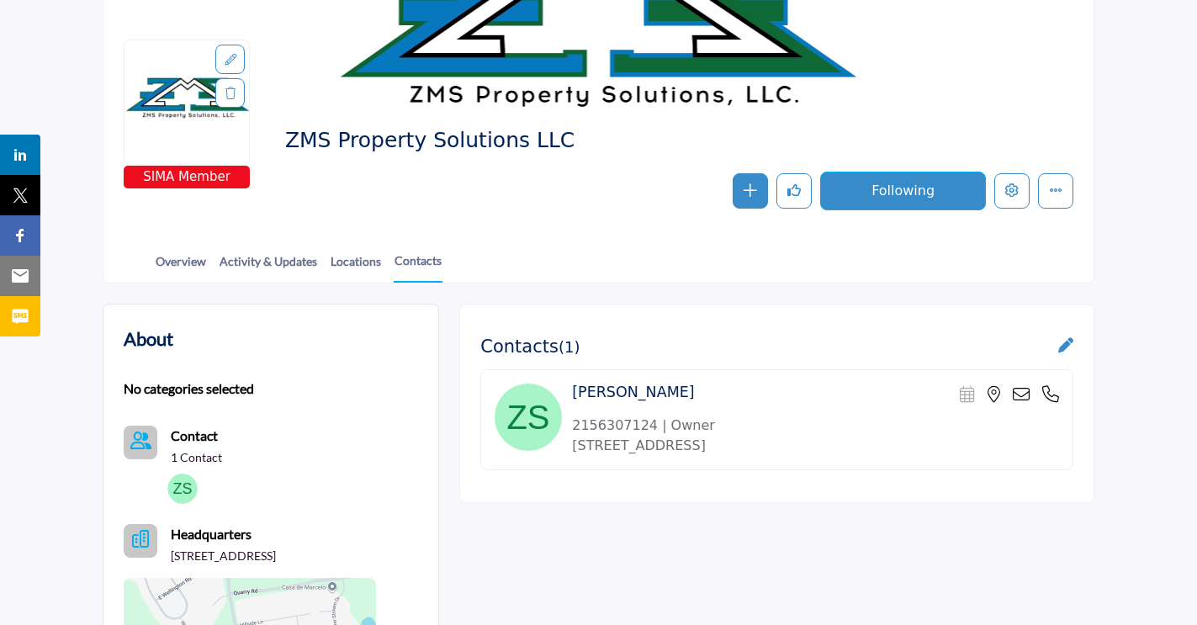
scroll to position [162, 0]
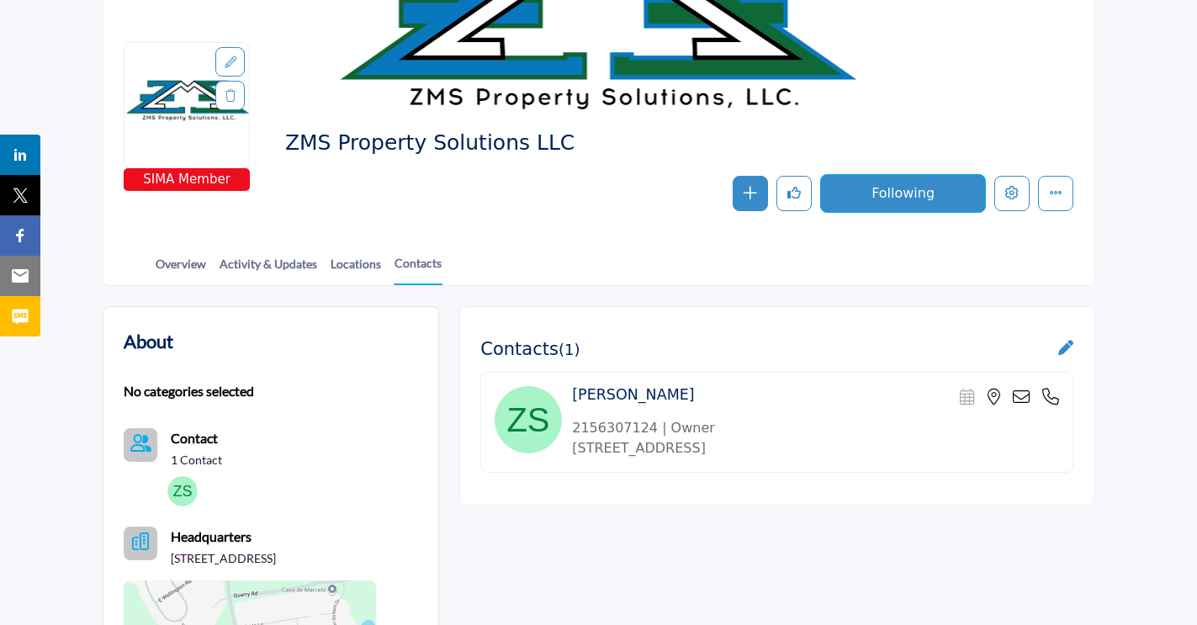
click at [1071, 348] on icon at bounding box center [1065, 347] width 15 height 15
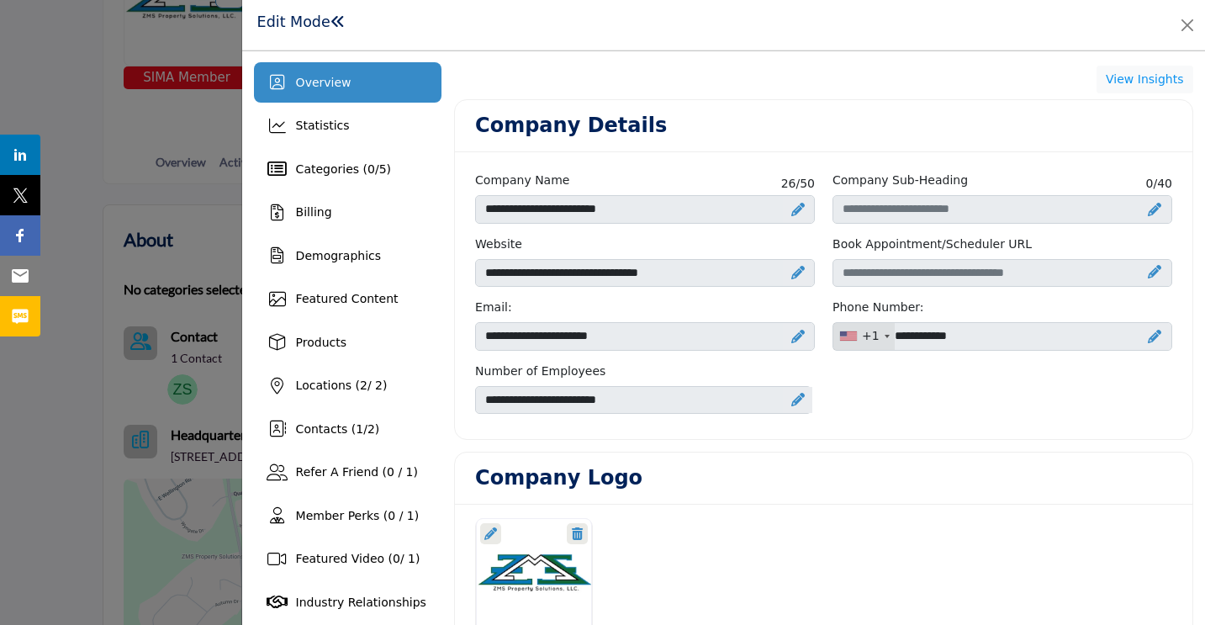
scroll to position [264, 0]
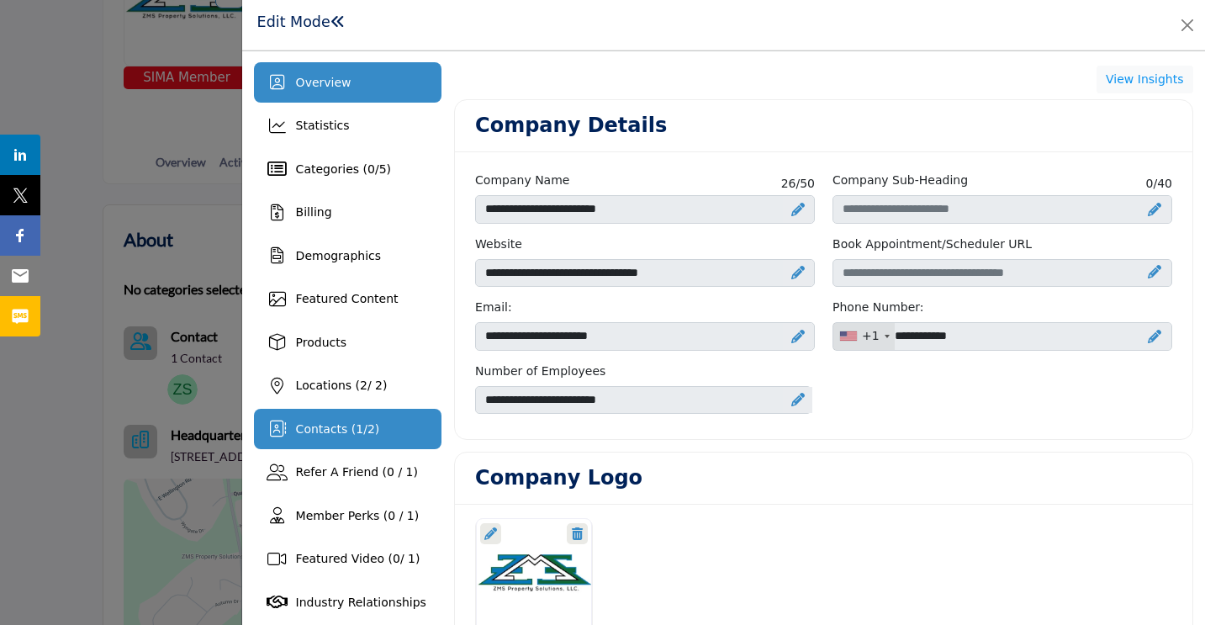
click at [329, 438] on div "Contacts ( 1 / 2 )" at bounding box center [348, 429] width 188 height 40
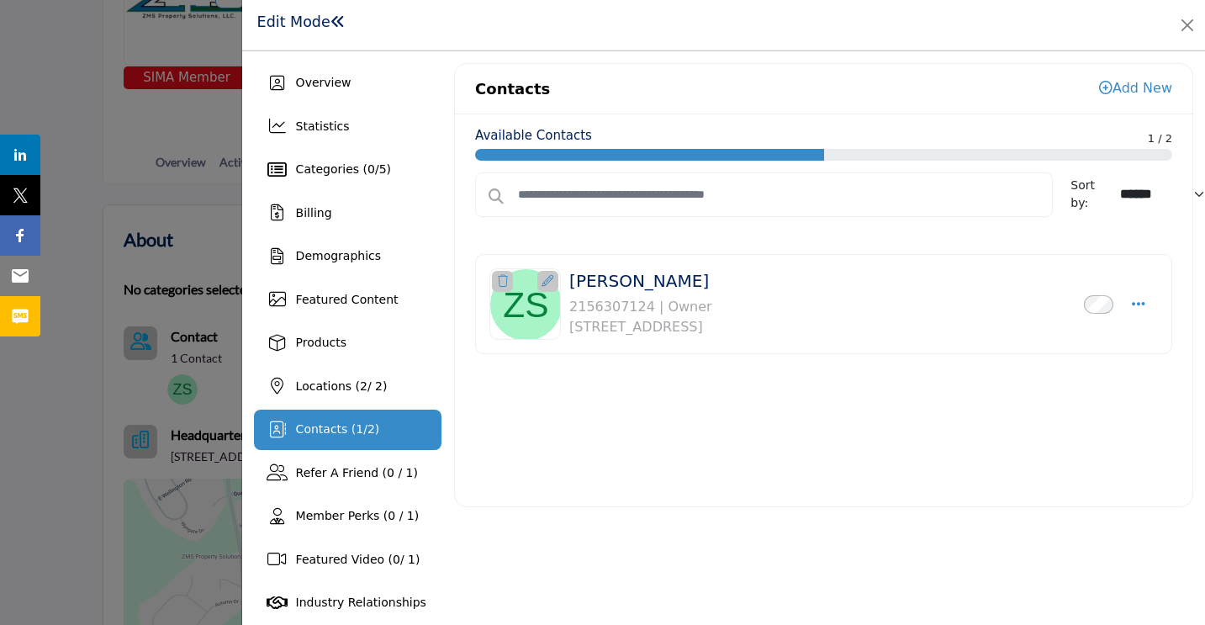
click at [543, 284] on icon at bounding box center [548, 281] width 12 height 12
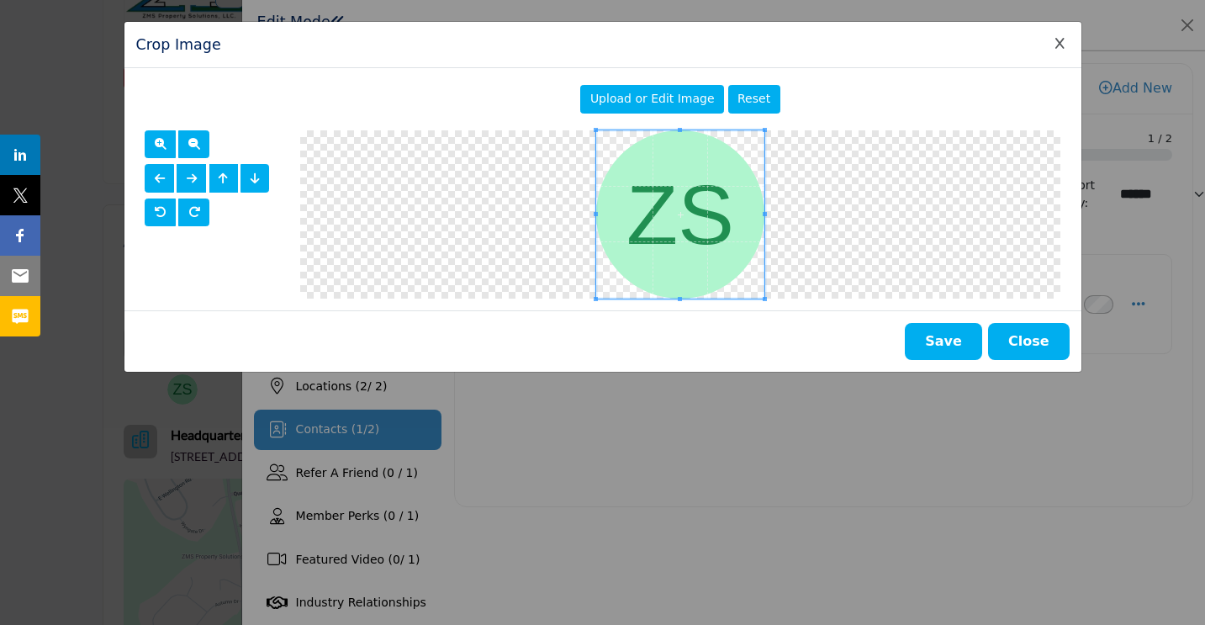
click at [650, 105] on span "Upload or Edit Image" at bounding box center [652, 98] width 124 height 13
click at [1058, 48] on icon "Close Image Upload Modal" at bounding box center [1060, 44] width 9 height 12
